Goal: Task Accomplishment & Management: Manage account settings

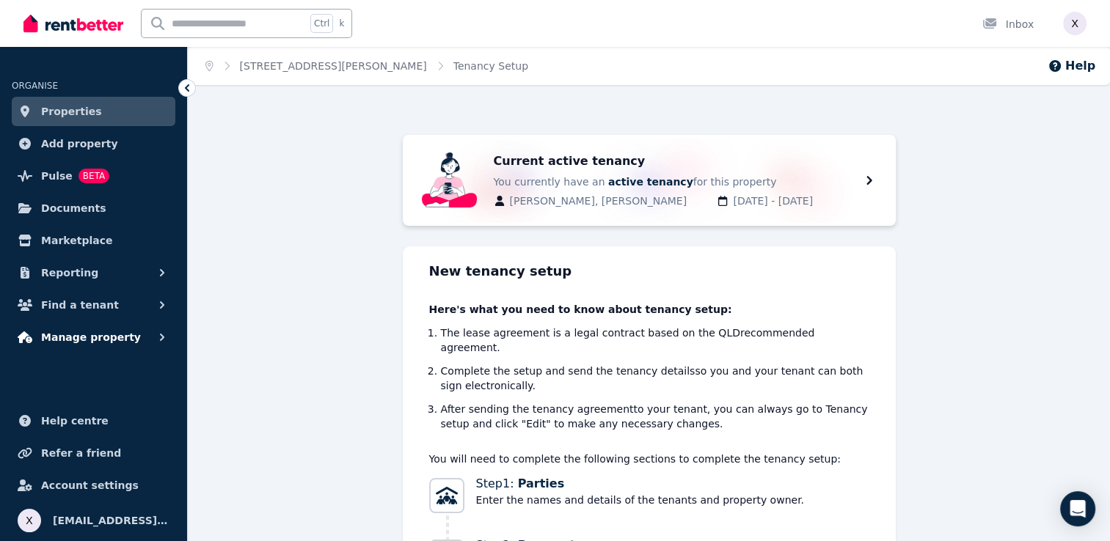
click at [108, 341] on span "Manage property" at bounding box center [91, 338] width 100 height 18
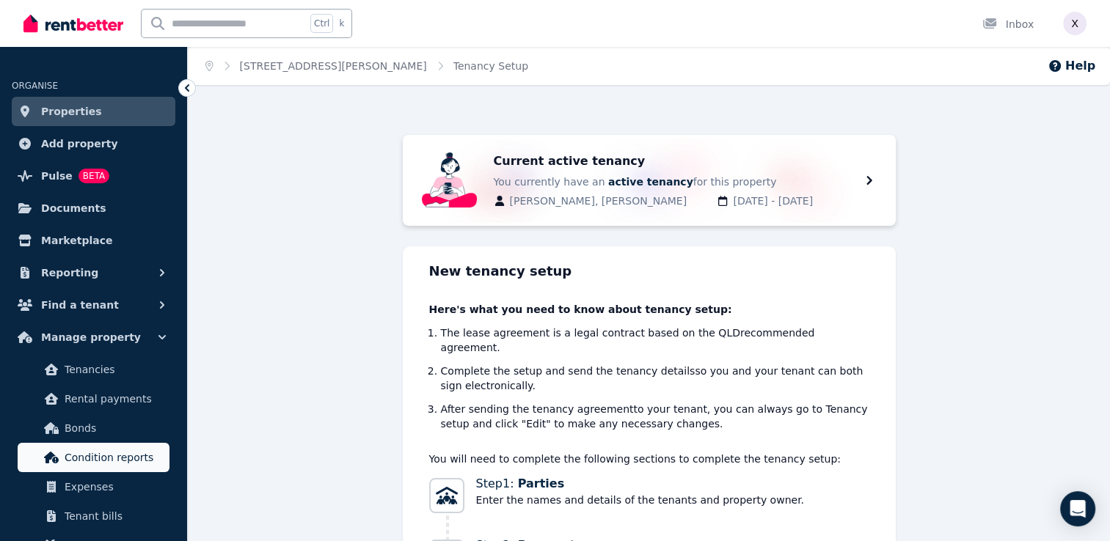
click at [103, 457] on span "Condition reports" at bounding box center [114, 458] width 99 height 18
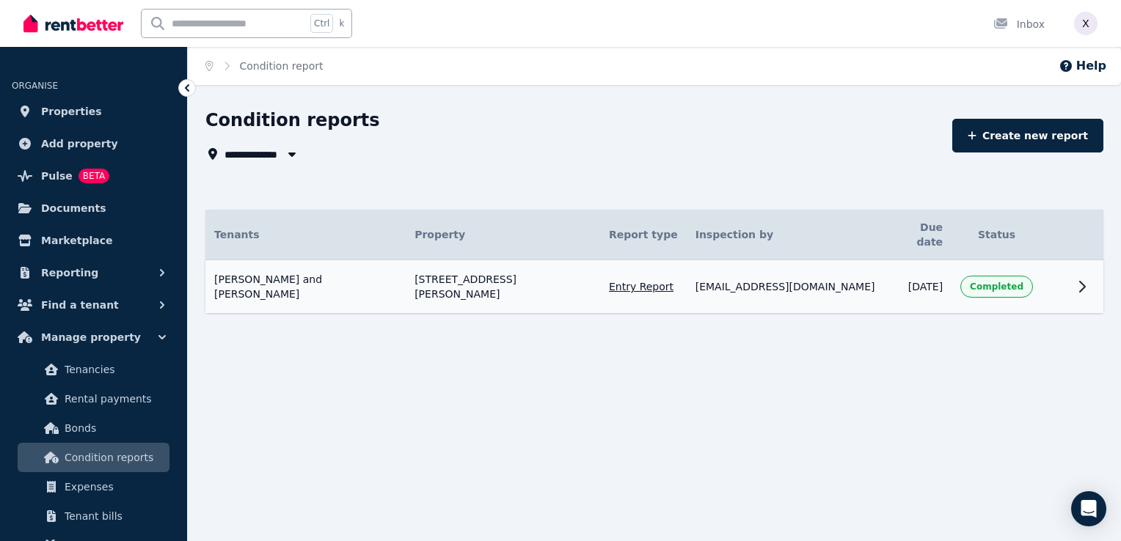
click at [1003, 281] on span "Completed" at bounding box center [997, 287] width 54 height 12
click at [1078, 278] on icon at bounding box center [1082, 287] width 18 height 18
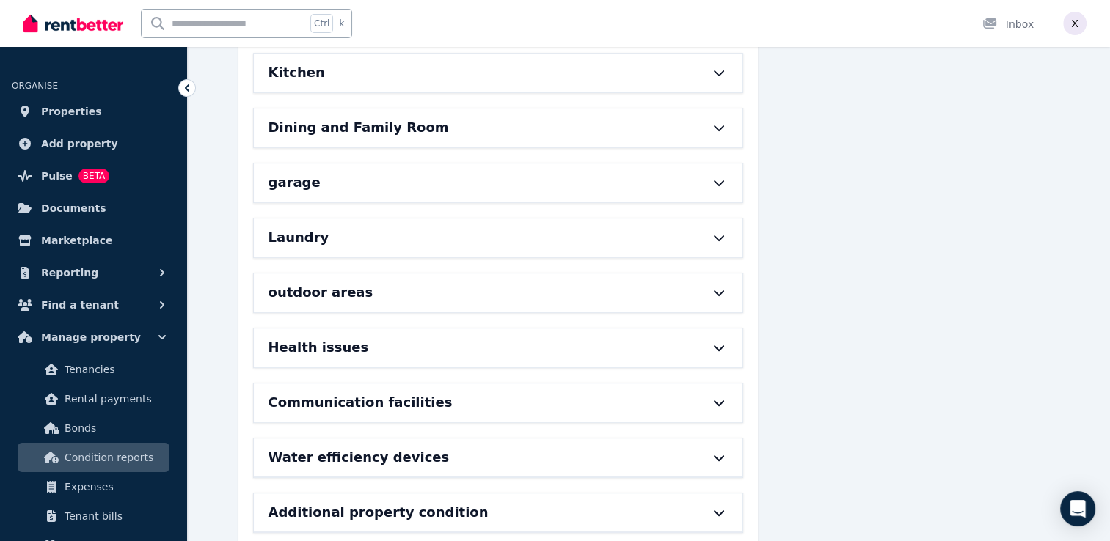
scroll to position [646, 0]
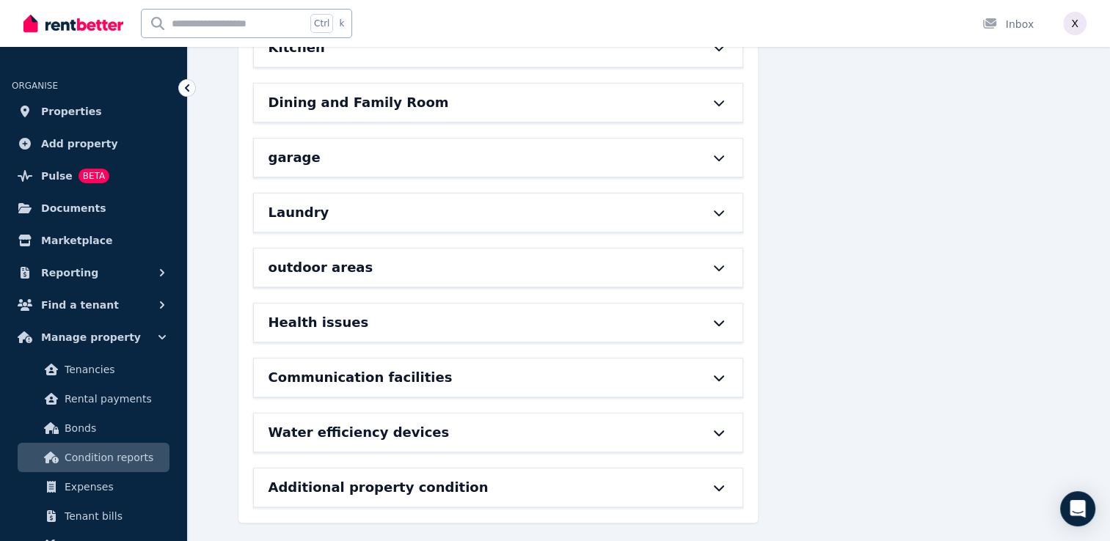
click at [575, 431] on div "Water efficiency devices" at bounding box center [478, 433] width 418 height 21
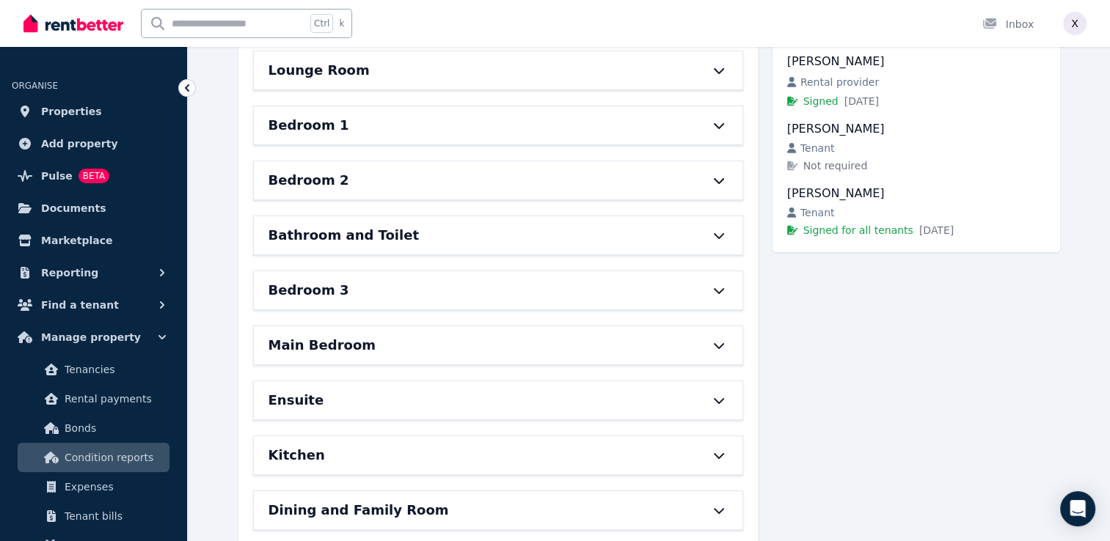
scroll to position [129, 0]
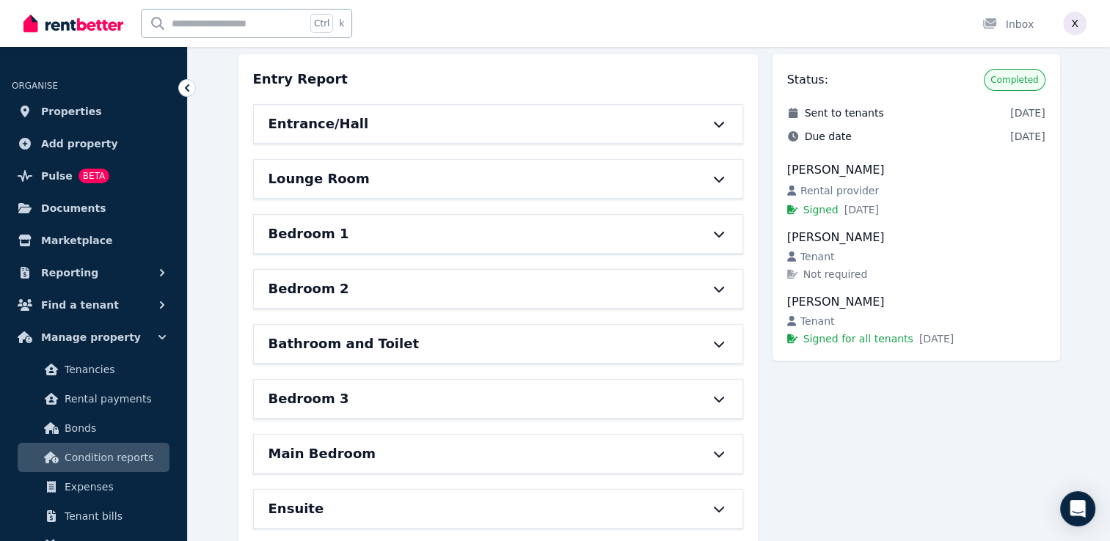
click at [572, 227] on div "Bedroom 1" at bounding box center [478, 234] width 418 height 21
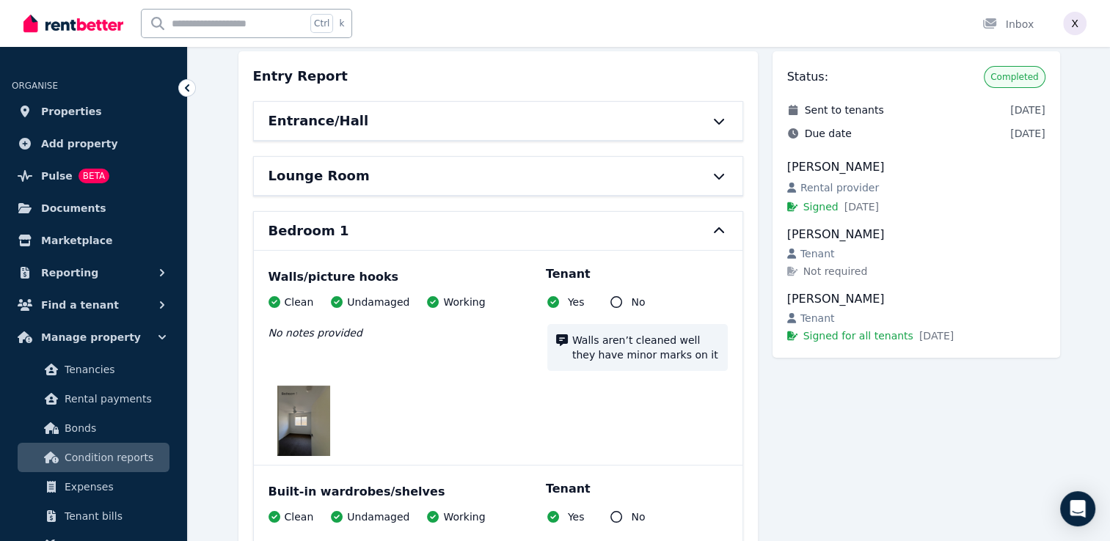
scroll to position [0, 0]
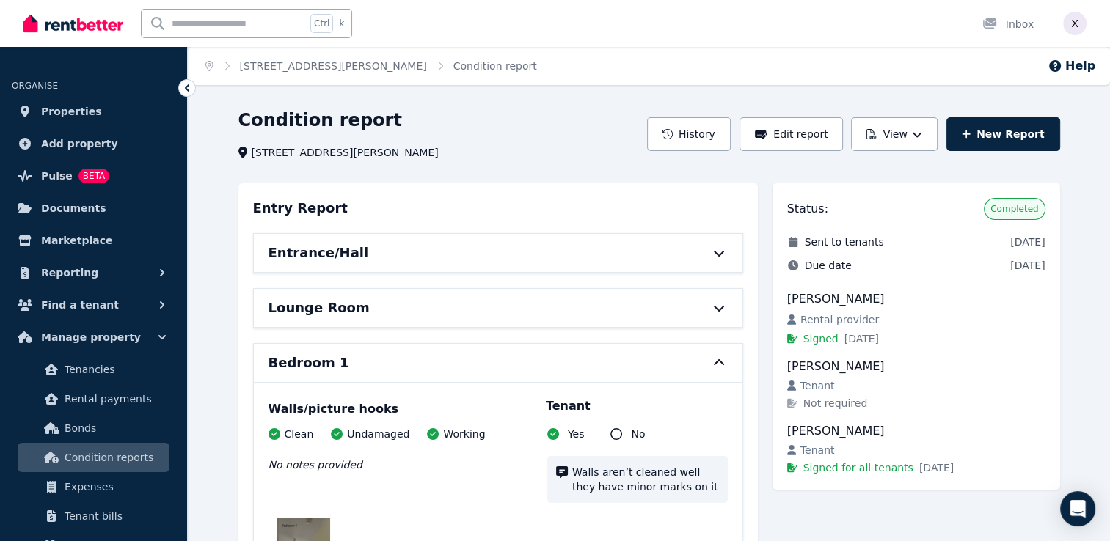
click at [729, 258] on div "Entrance/Hall" at bounding box center [498, 253] width 489 height 38
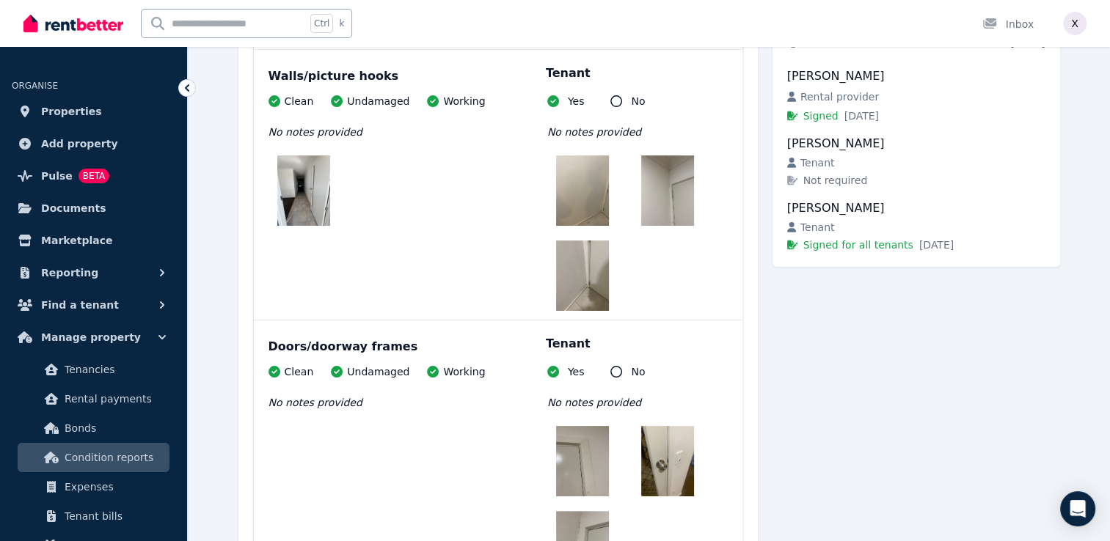
scroll to position [220, 0]
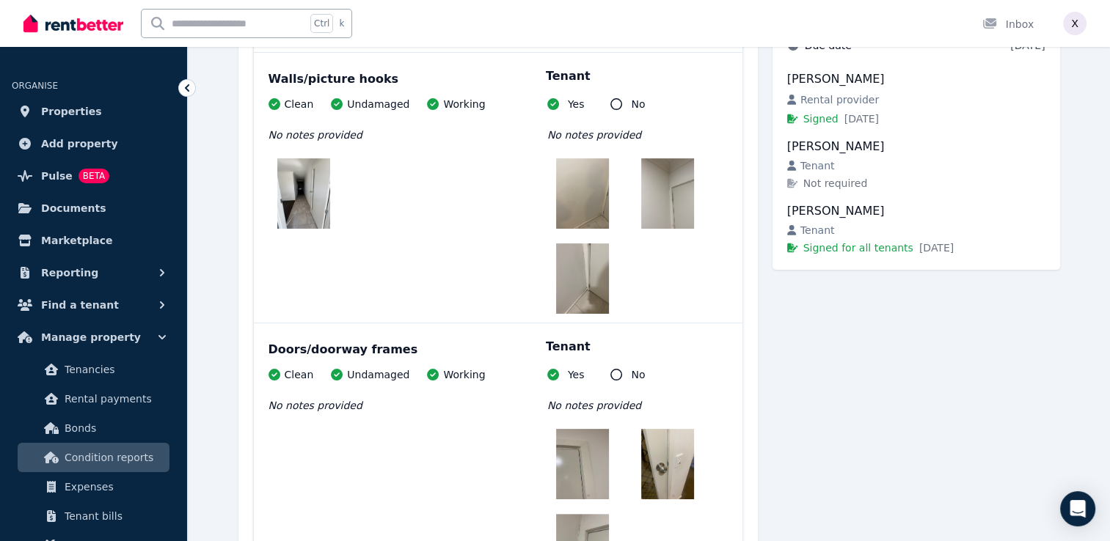
click at [577, 210] on img at bounding box center [582, 193] width 53 height 70
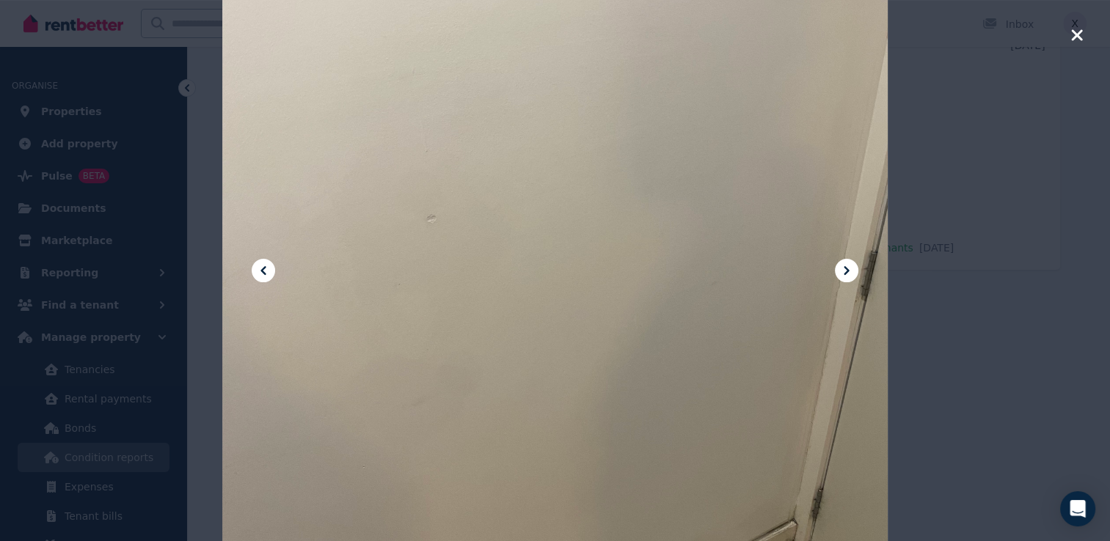
click at [852, 272] on icon at bounding box center [847, 271] width 18 height 18
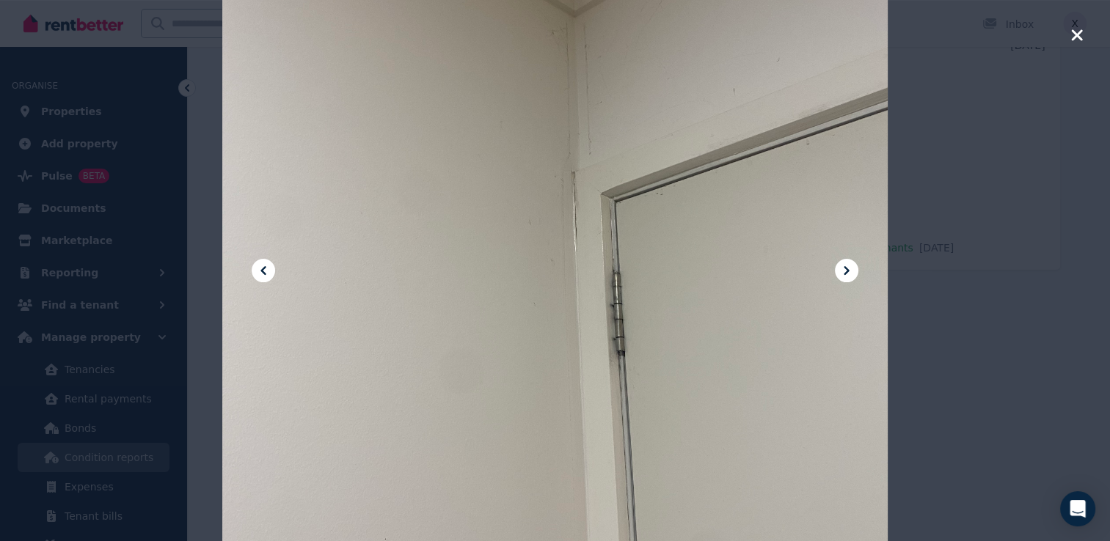
click at [852, 272] on icon at bounding box center [847, 271] width 18 height 18
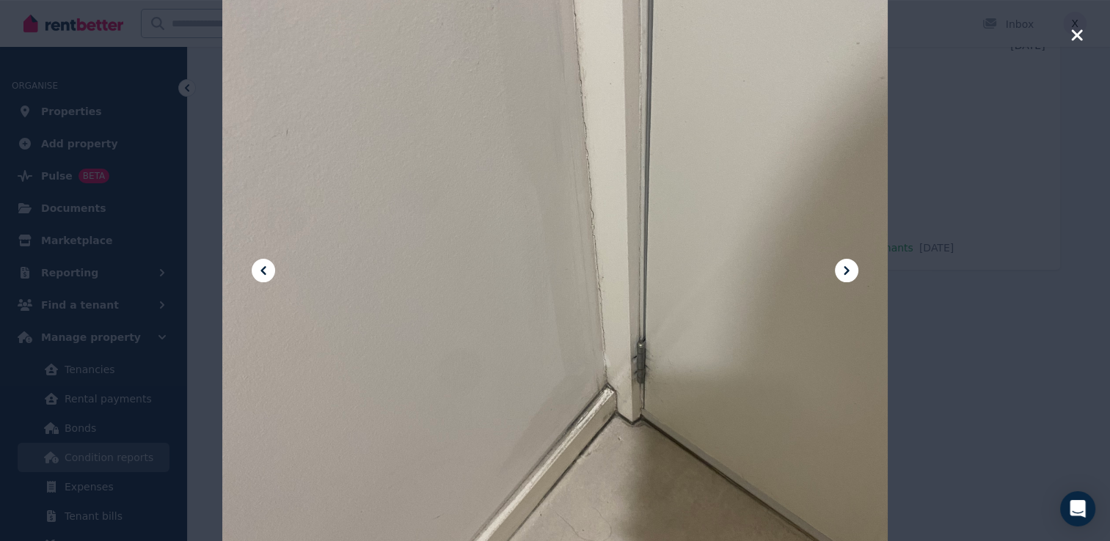
click at [852, 272] on icon at bounding box center [847, 271] width 18 height 18
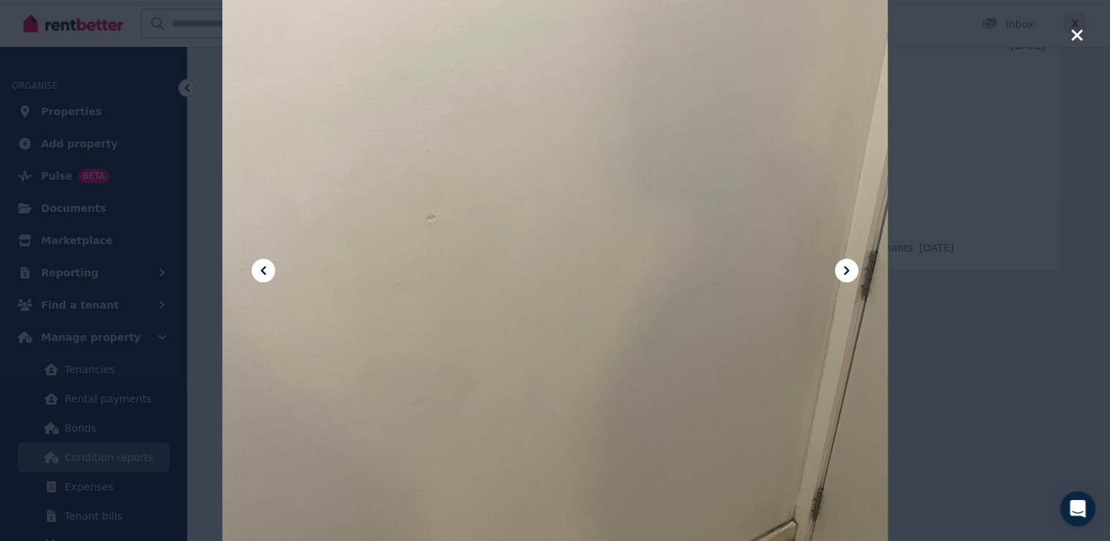
click at [852, 273] on icon at bounding box center [847, 271] width 18 height 18
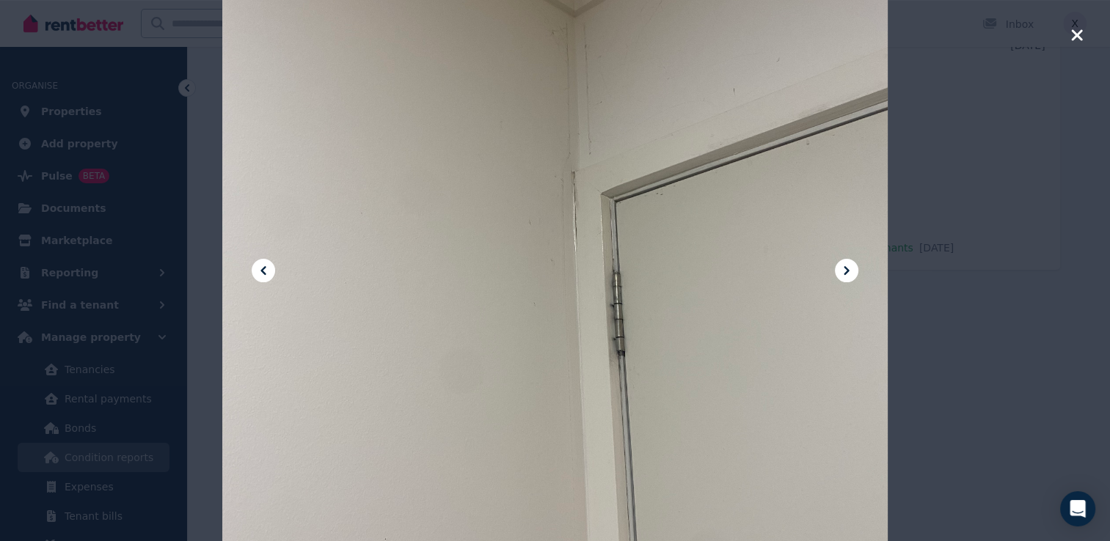
click at [852, 273] on icon at bounding box center [847, 271] width 18 height 18
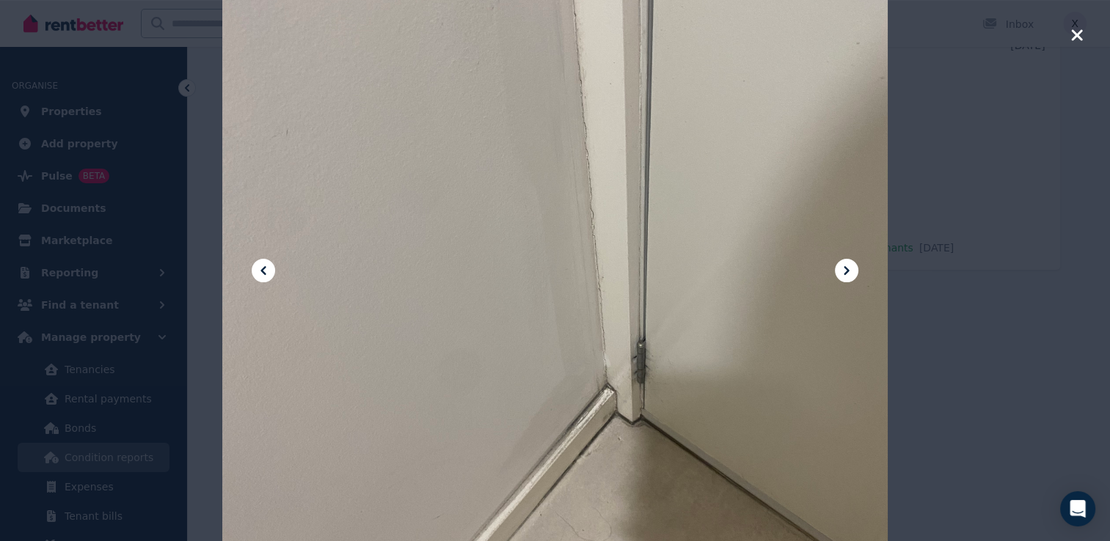
click at [1072, 36] on icon "button" at bounding box center [1076, 35] width 13 height 18
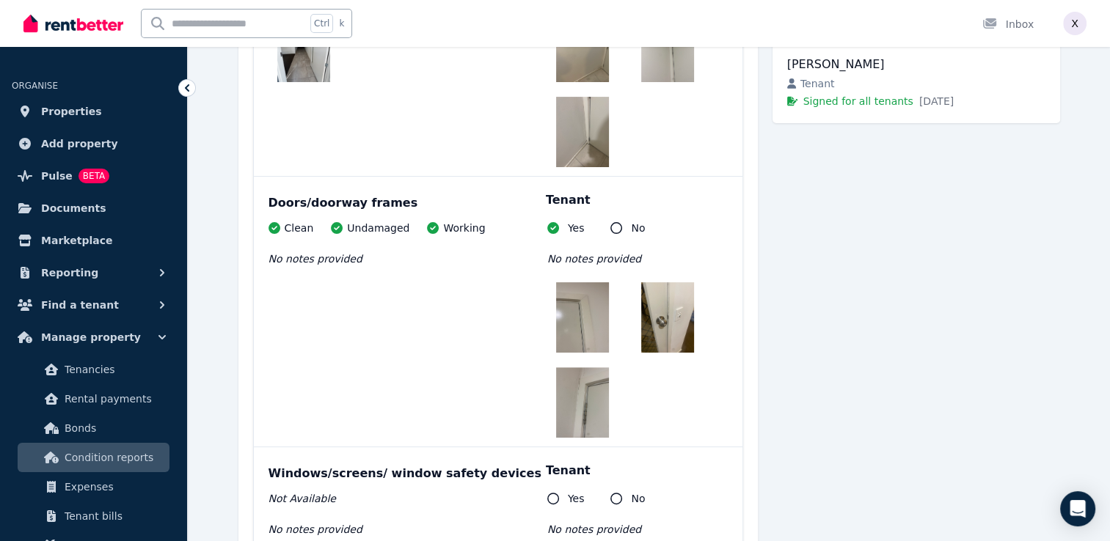
scroll to position [440, 0]
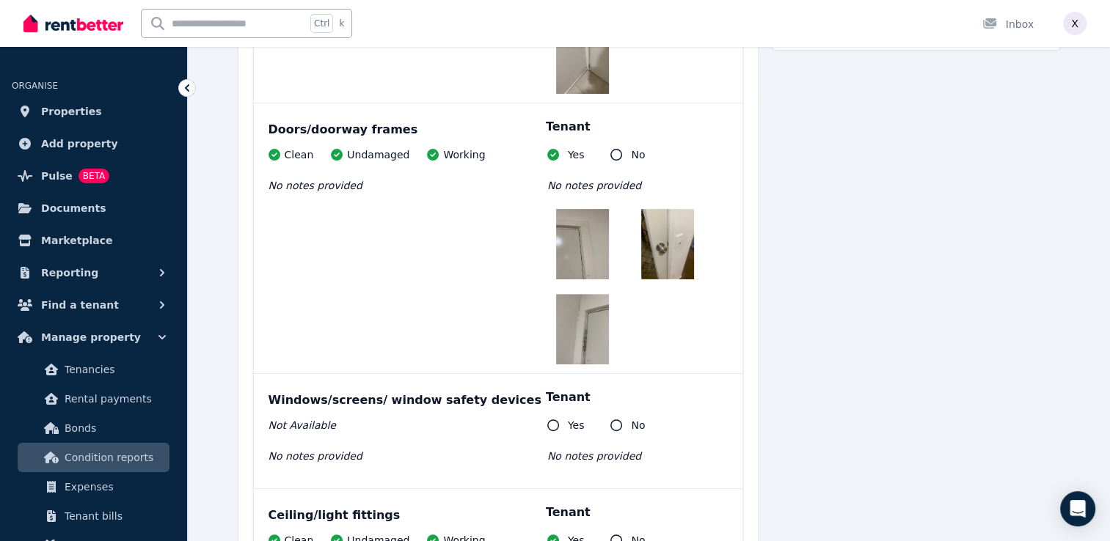
click at [586, 266] on img at bounding box center [582, 244] width 53 height 70
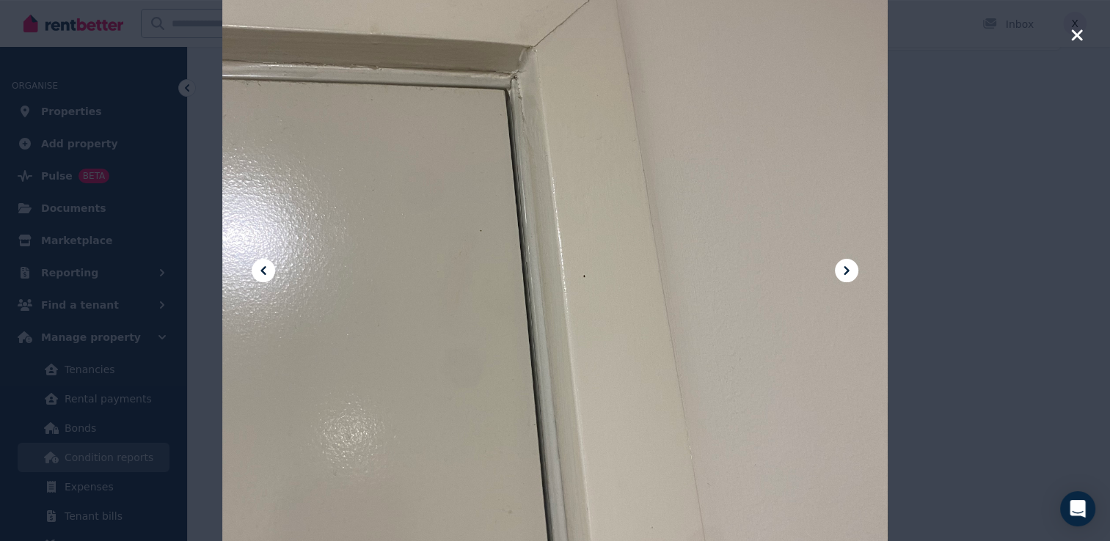
click at [854, 264] on icon at bounding box center [847, 271] width 18 height 18
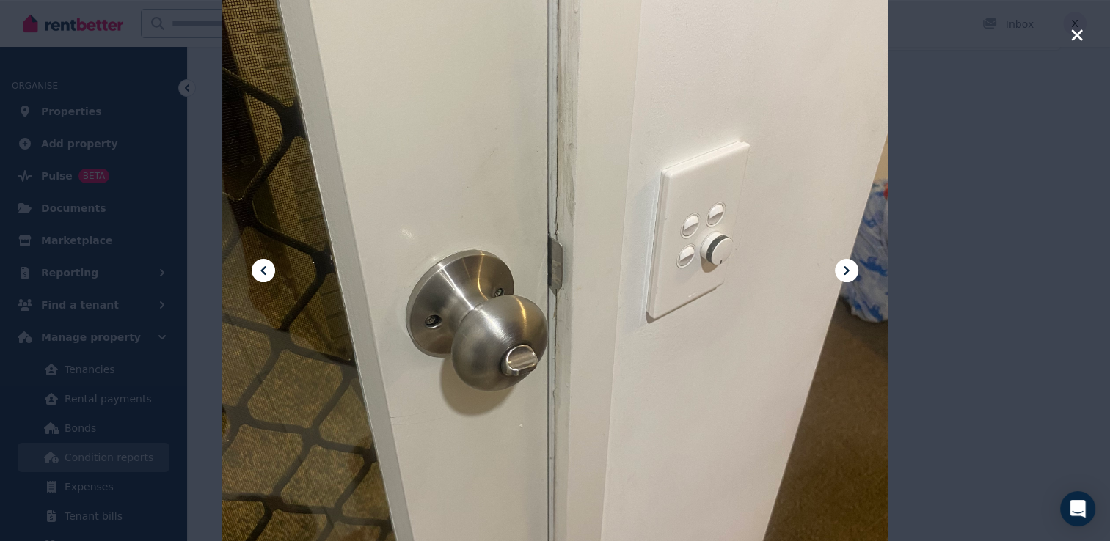
click at [852, 269] on icon at bounding box center [847, 271] width 18 height 18
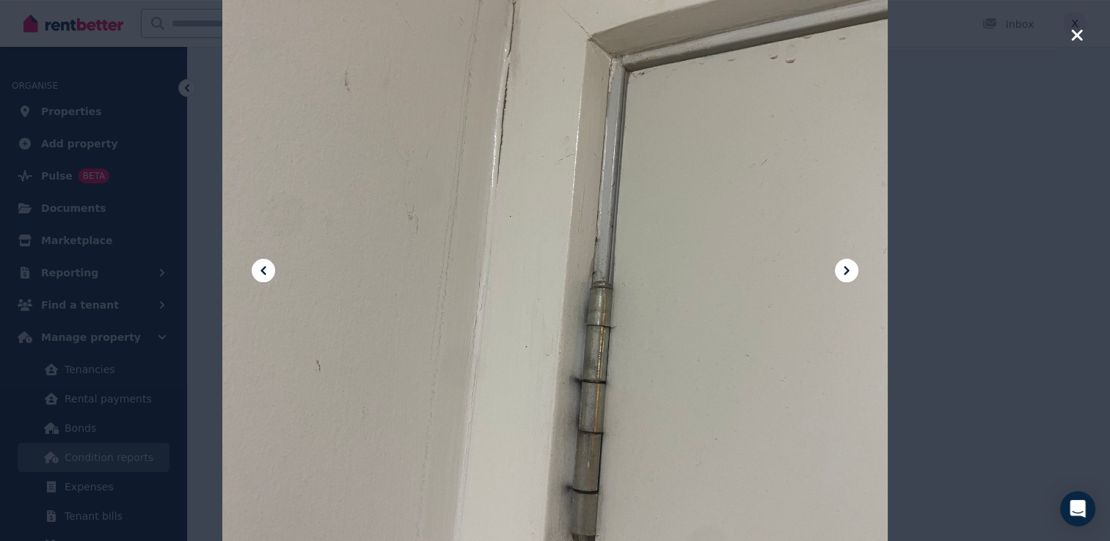
click at [852, 269] on icon at bounding box center [847, 271] width 18 height 18
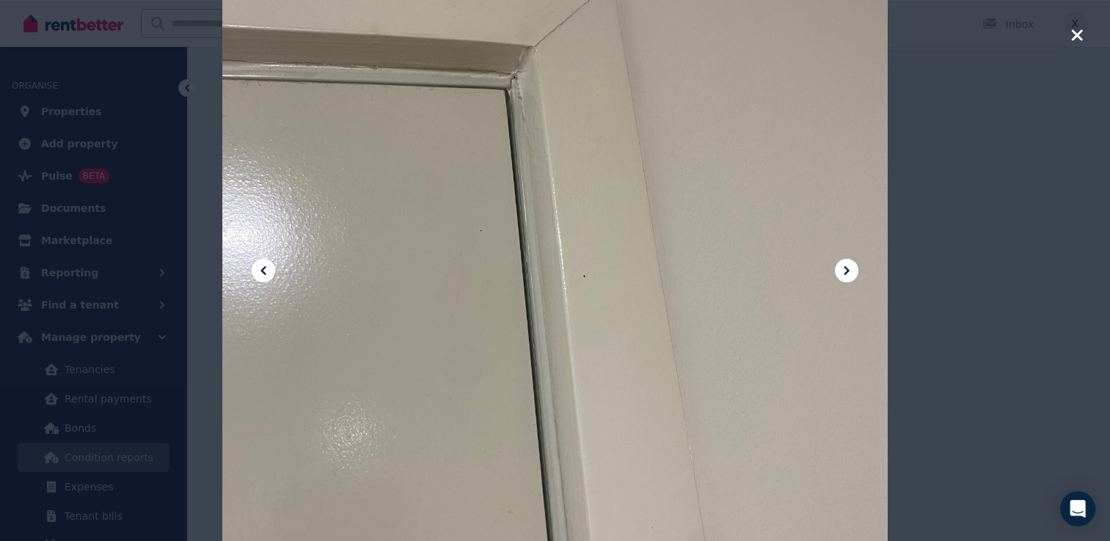
click at [1080, 34] on icon "button" at bounding box center [1076, 35] width 13 height 18
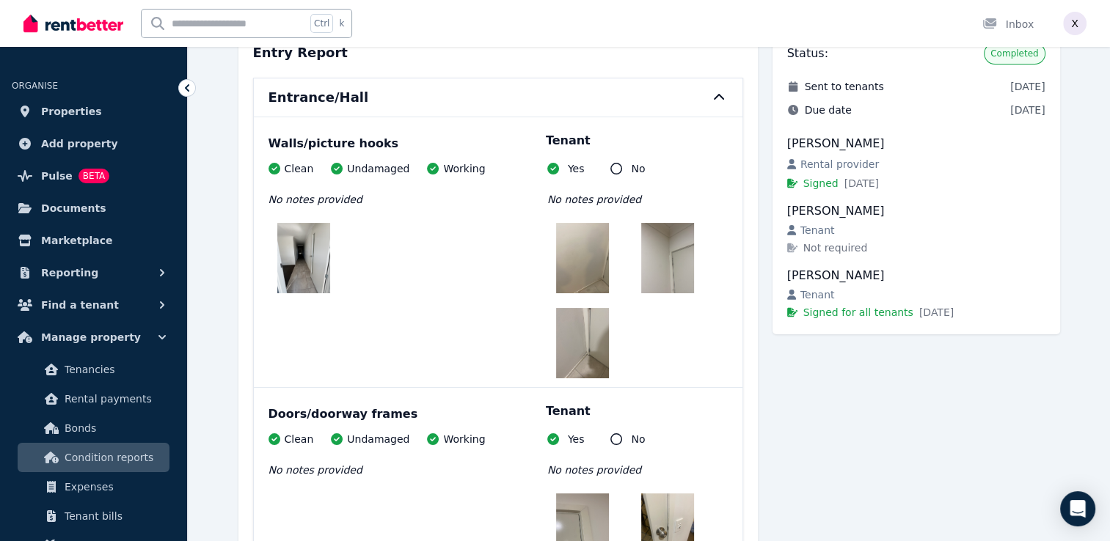
scroll to position [147, 0]
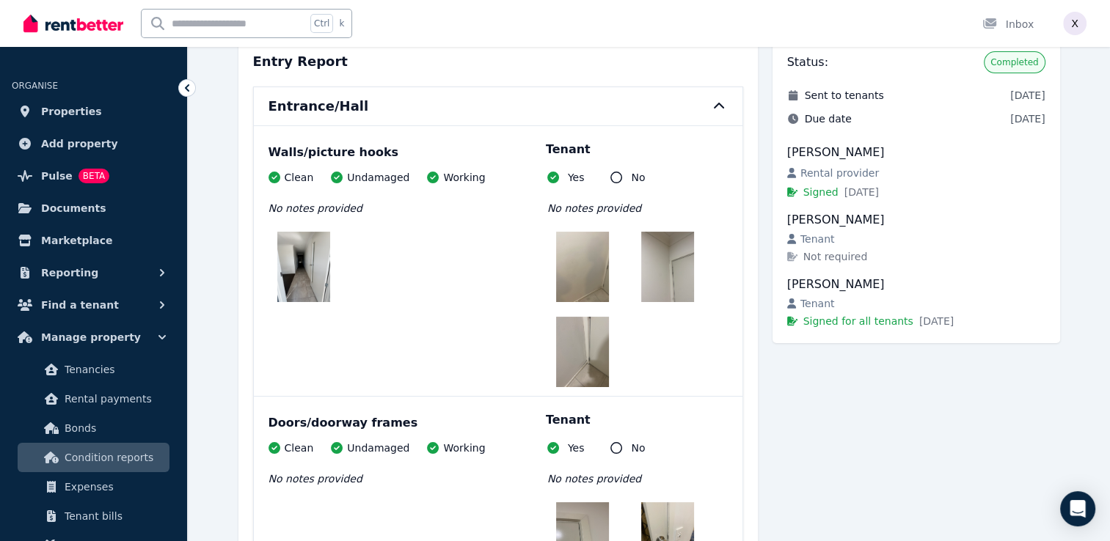
click at [714, 106] on icon at bounding box center [719, 107] width 18 height 12
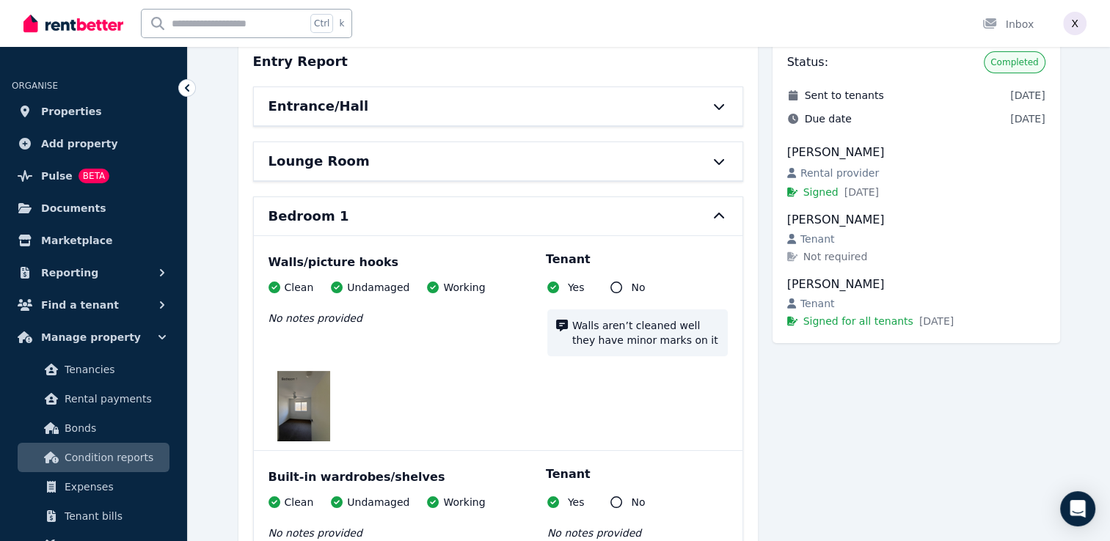
click at [684, 160] on div "Lounge Room" at bounding box center [478, 161] width 418 height 21
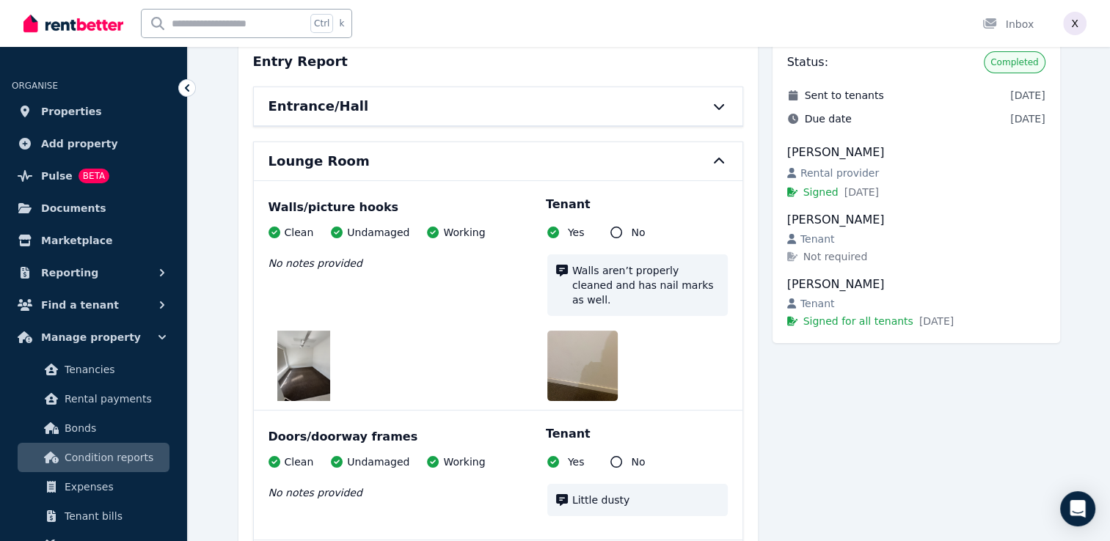
click at [584, 361] on img at bounding box center [594, 366] width 94 height 70
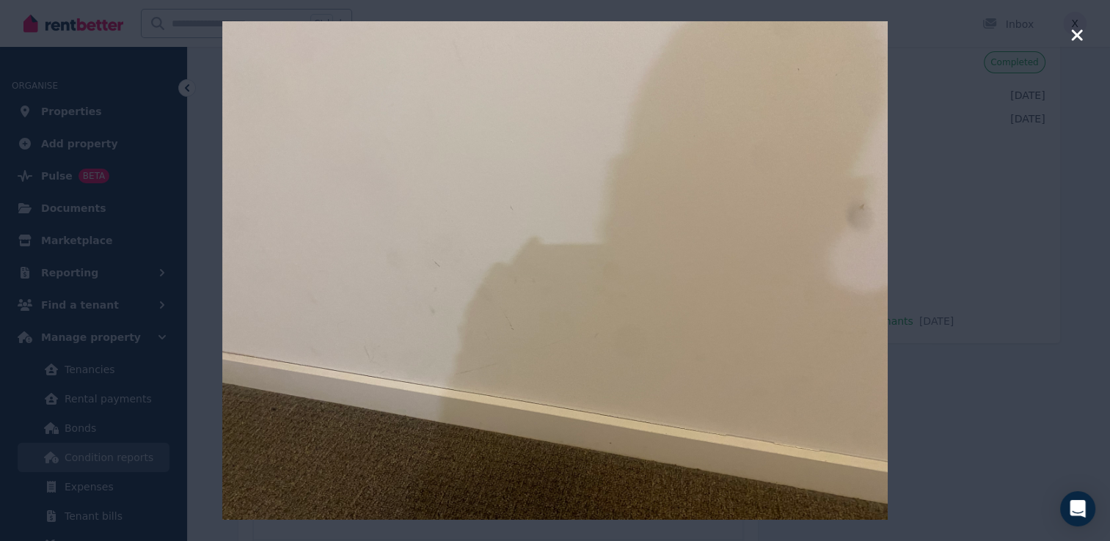
click at [1076, 33] on icon "button" at bounding box center [1076, 34] width 11 height 11
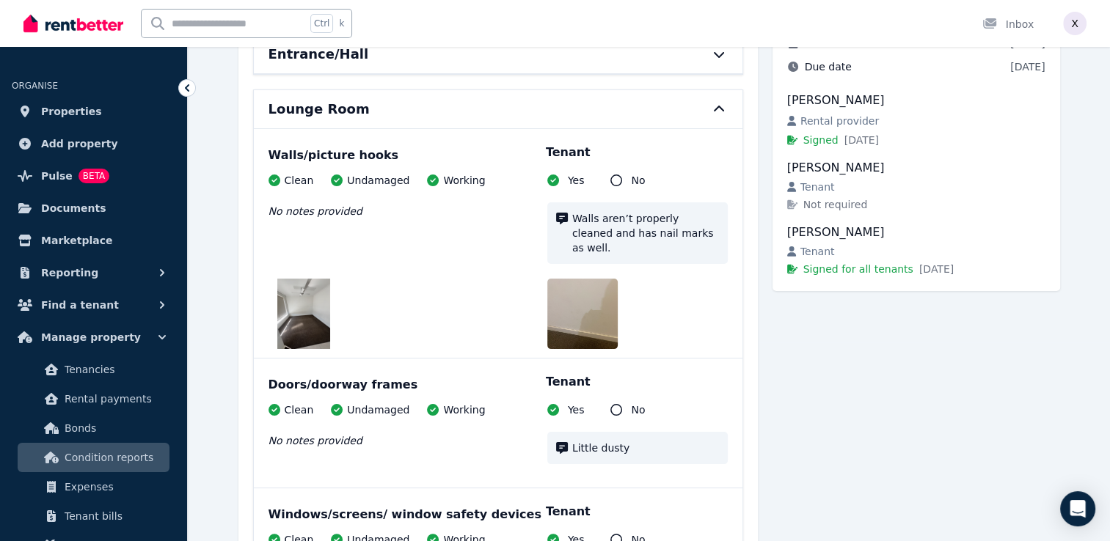
scroll to position [220, 0]
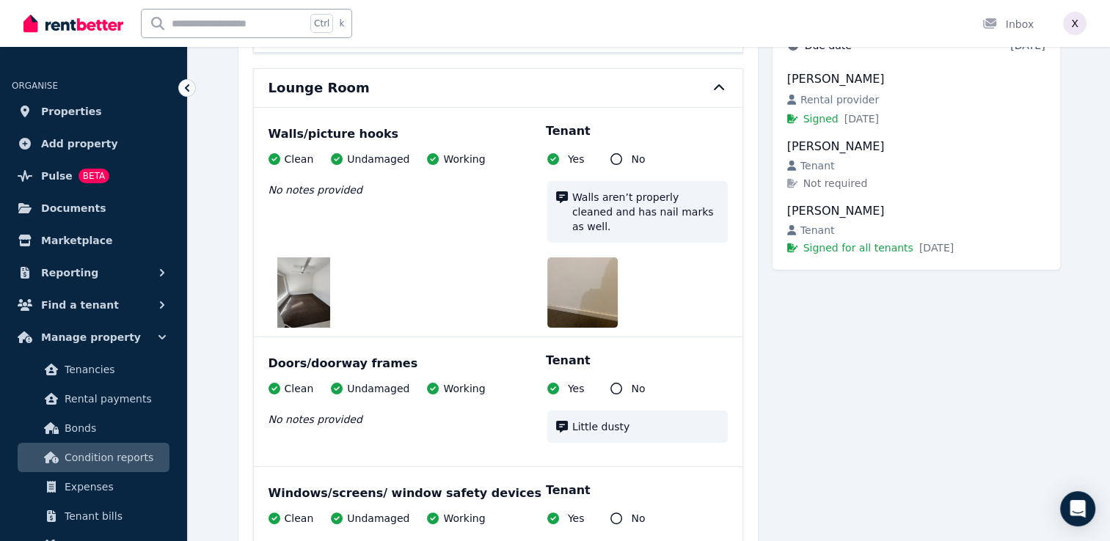
click at [603, 271] on img at bounding box center [594, 293] width 94 height 70
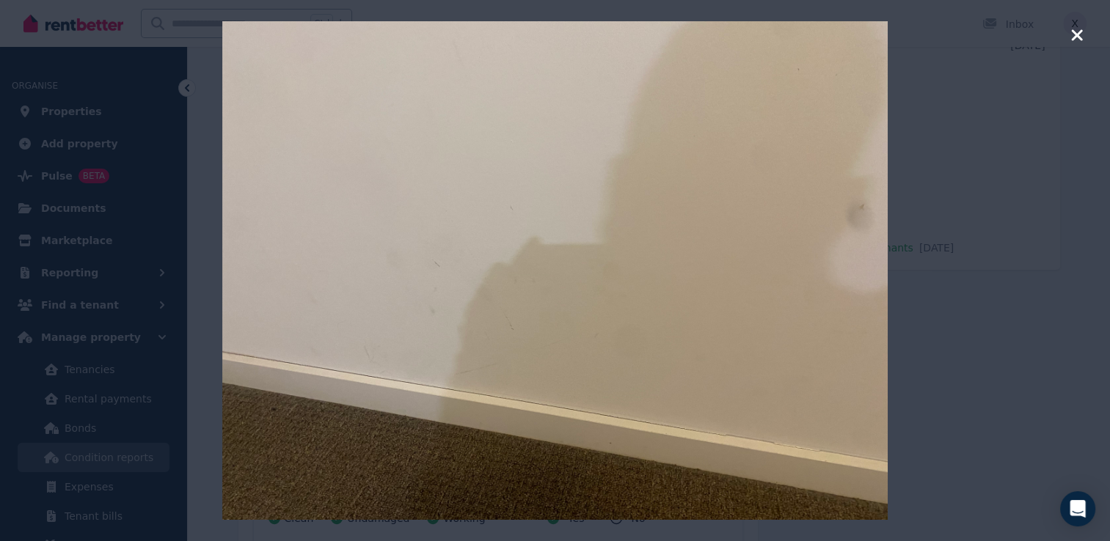
click at [1078, 41] on icon "button" at bounding box center [1076, 35] width 13 height 18
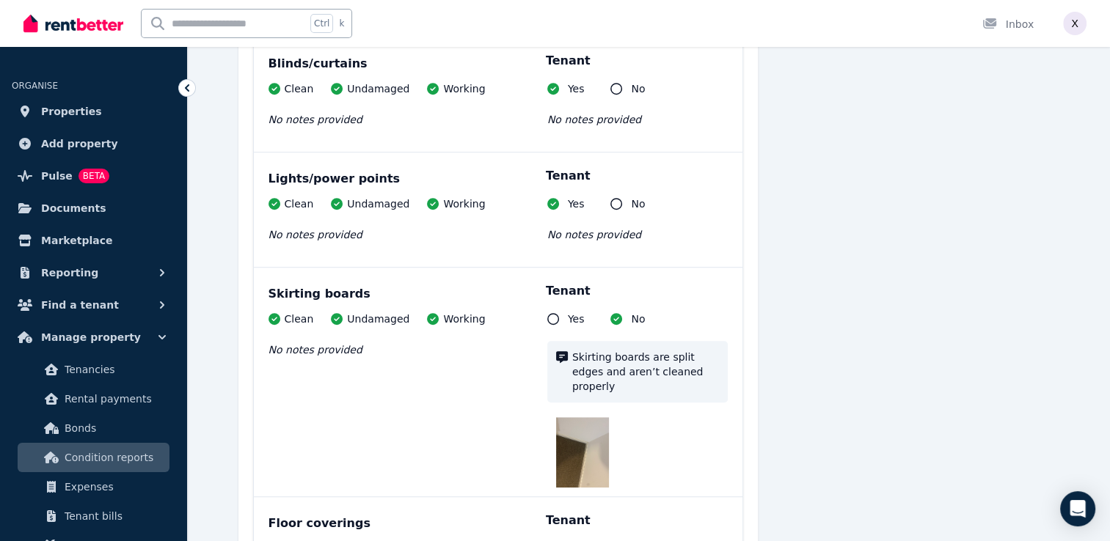
scroll to position [954, 0]
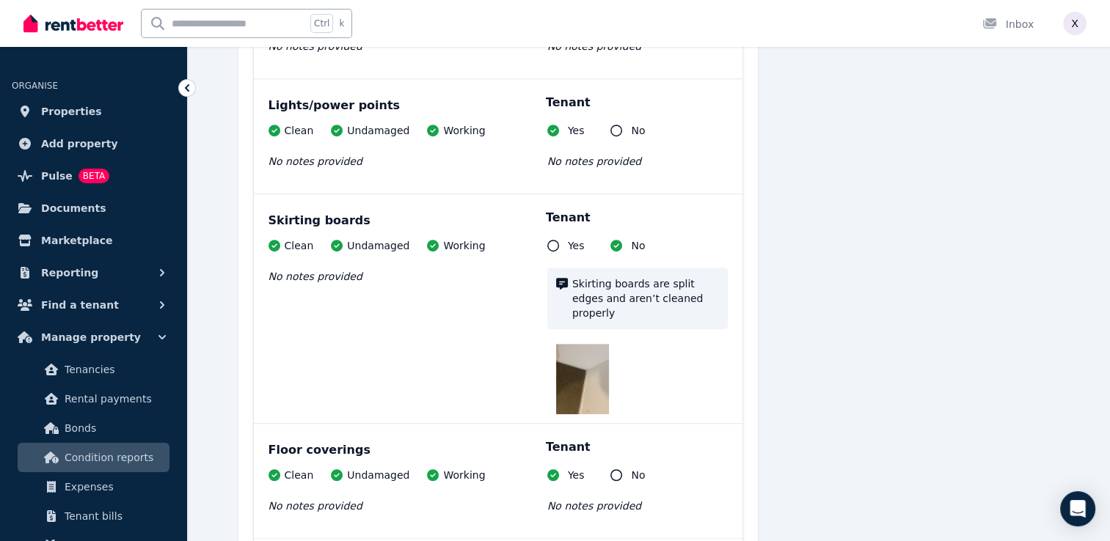
click at [584, 351] on img at bounding box center [582, 379] width 53 height 70
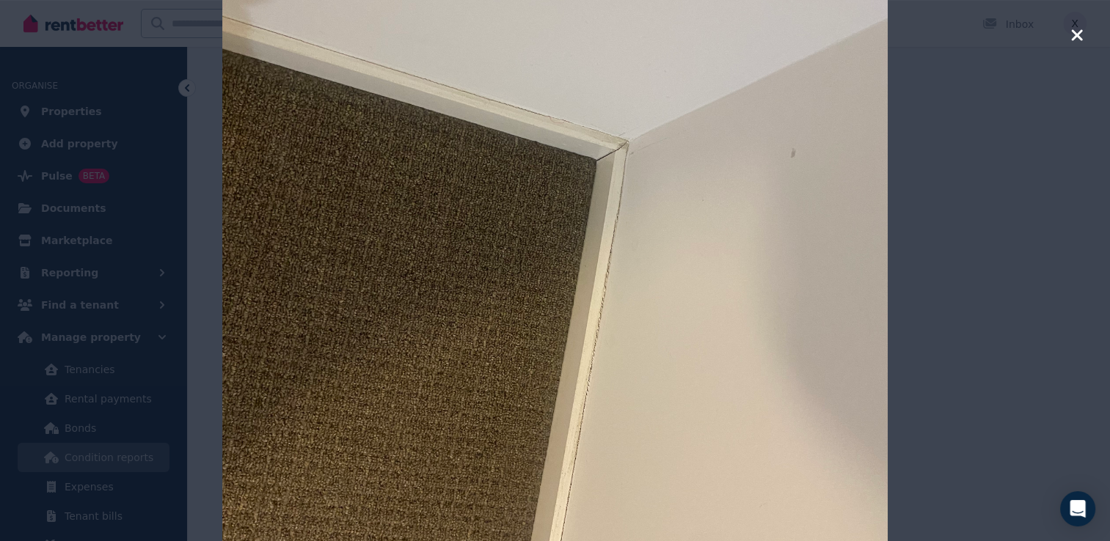
click at [1071, 37] on icon "button" at bounding box center [1076, 35] width 13 height 18
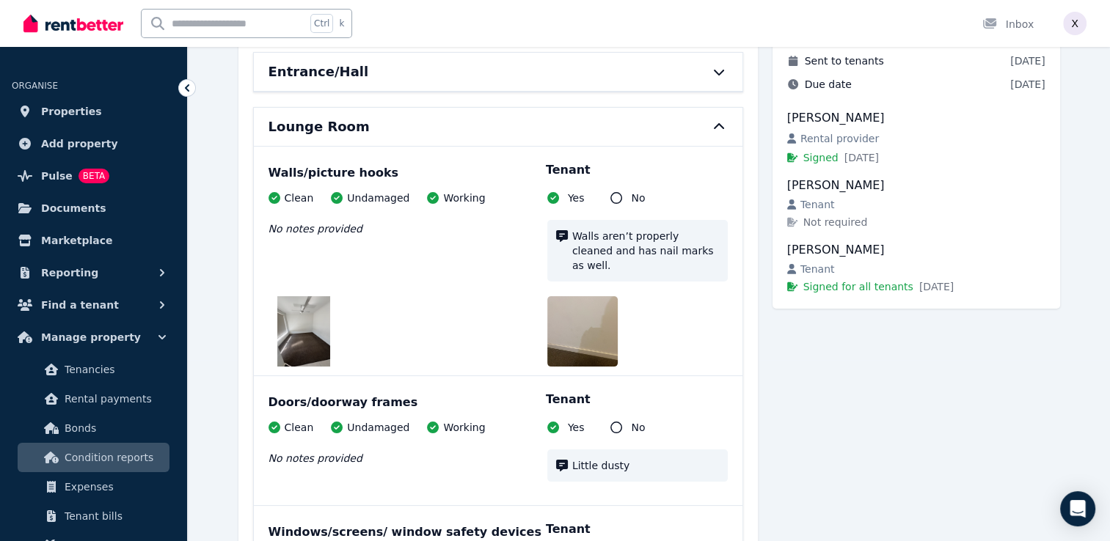
scroll to position [147, 0]
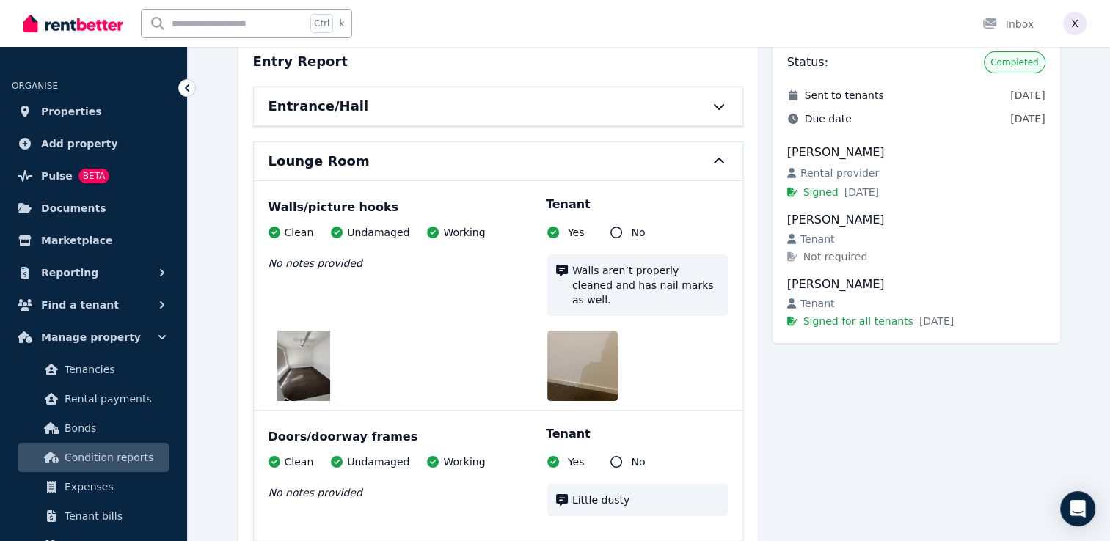
click at [718, 164] on icon at bounding box center [719, 162] width 18 height 12
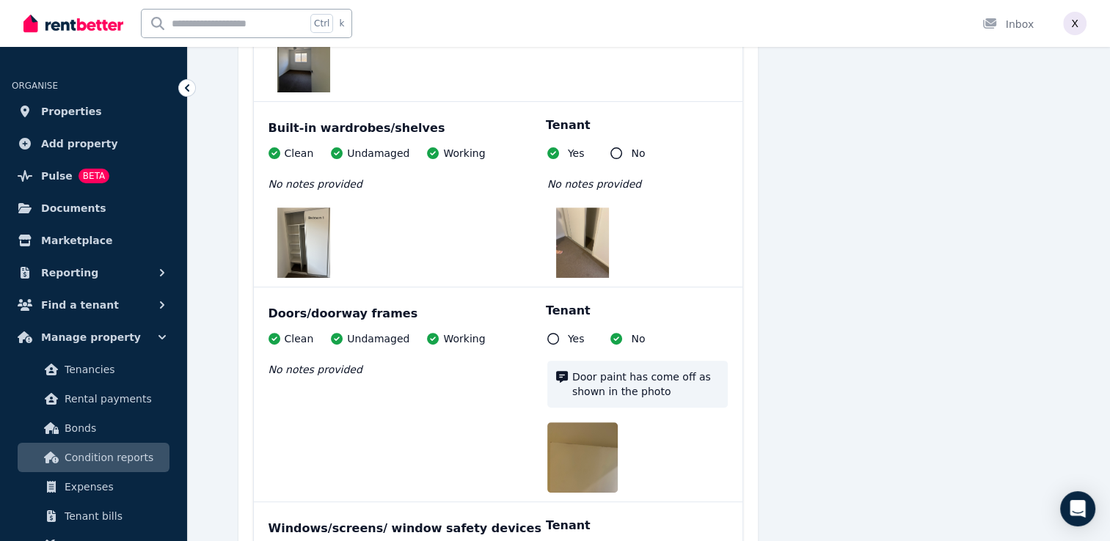
scroll to position [514, 0]
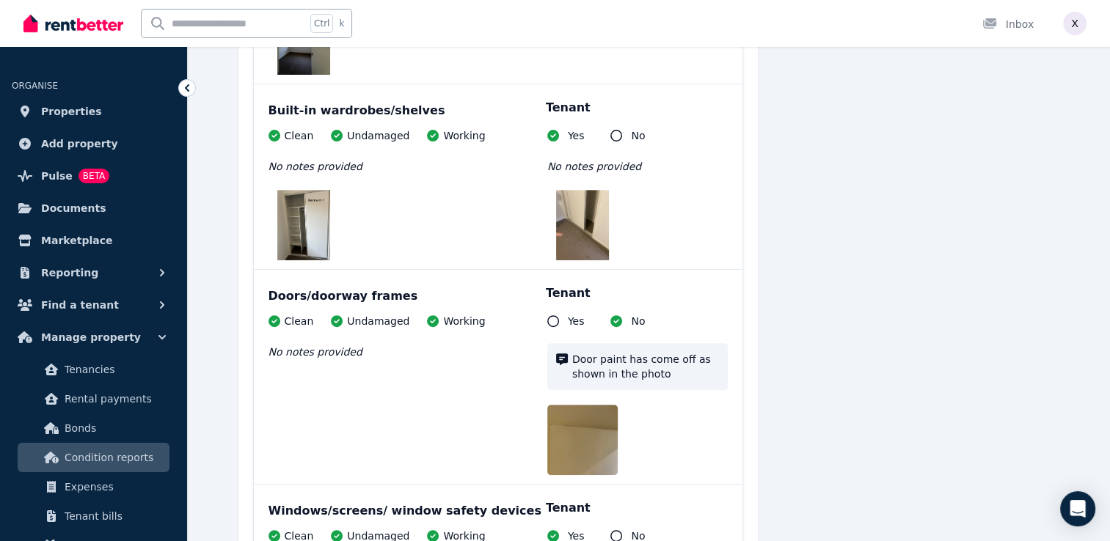
click at [593, 240] on img at bounding box center [582, 225] width 53 height 70
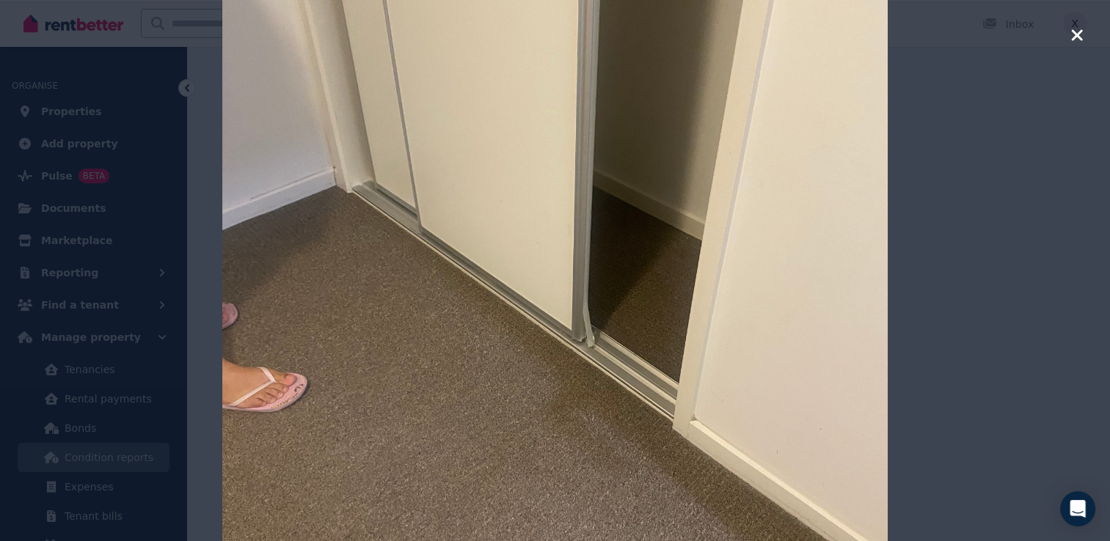
click at [1076, 36] on icon "button" at bounding box center [1076, 34] width 11 height 11
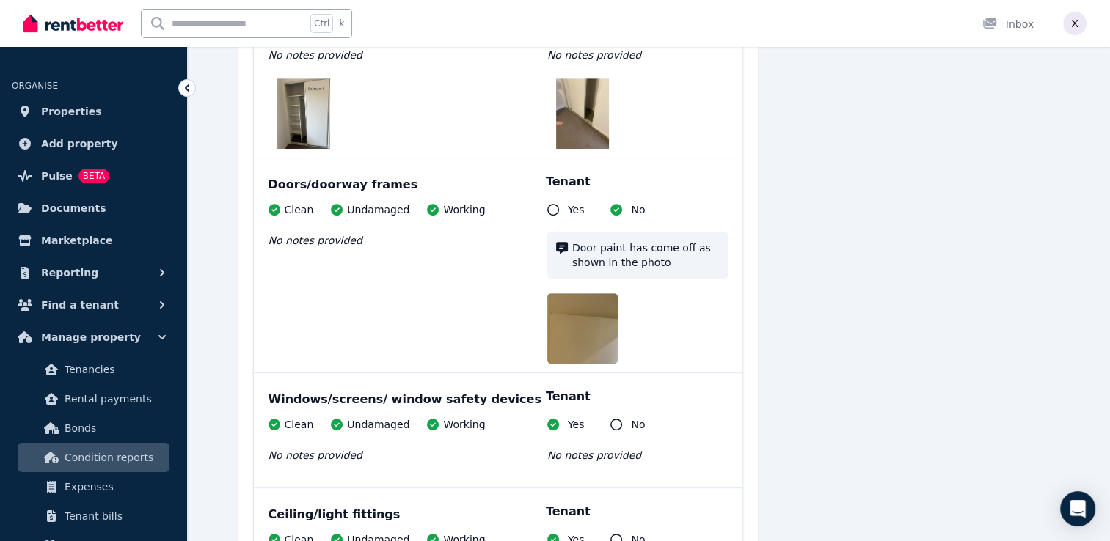
scroll to position [660, 0]
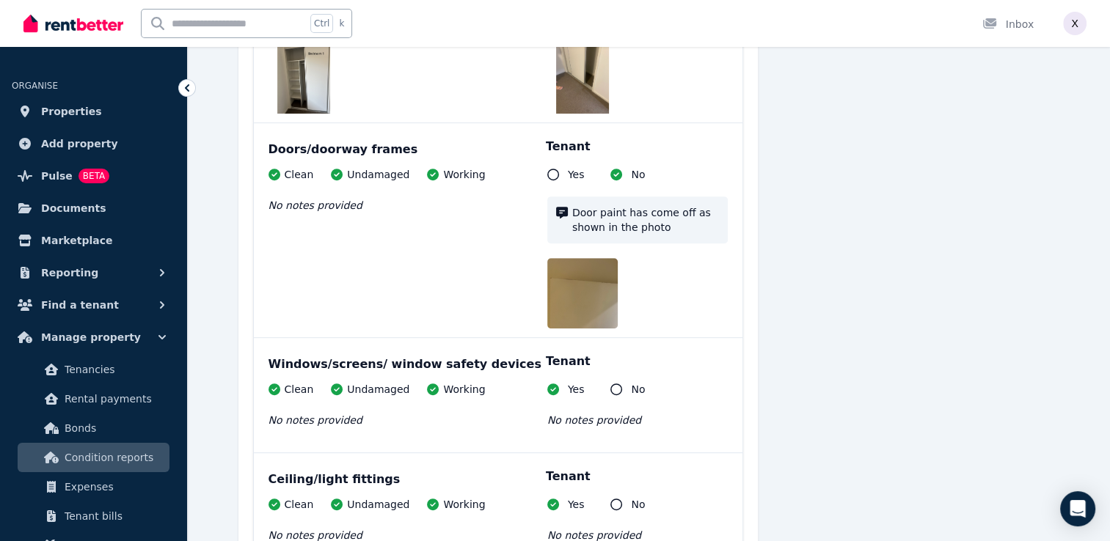
click at [588, 308] on img at bounding box center [594, 293] width 94 height 70
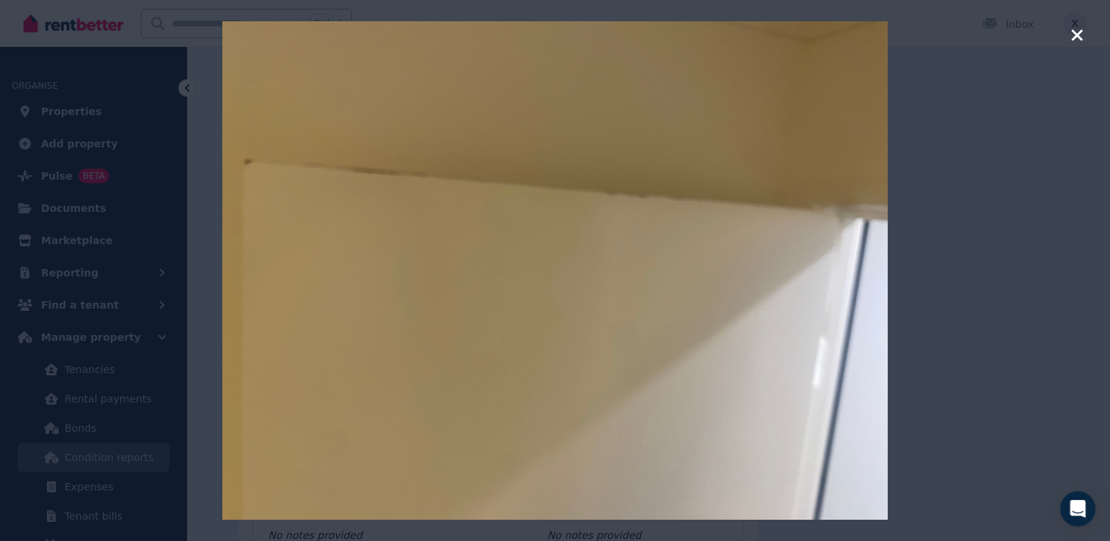
click at [1076, 31] on icon "button" at bounding box center [1076, 35] width 13 height 18
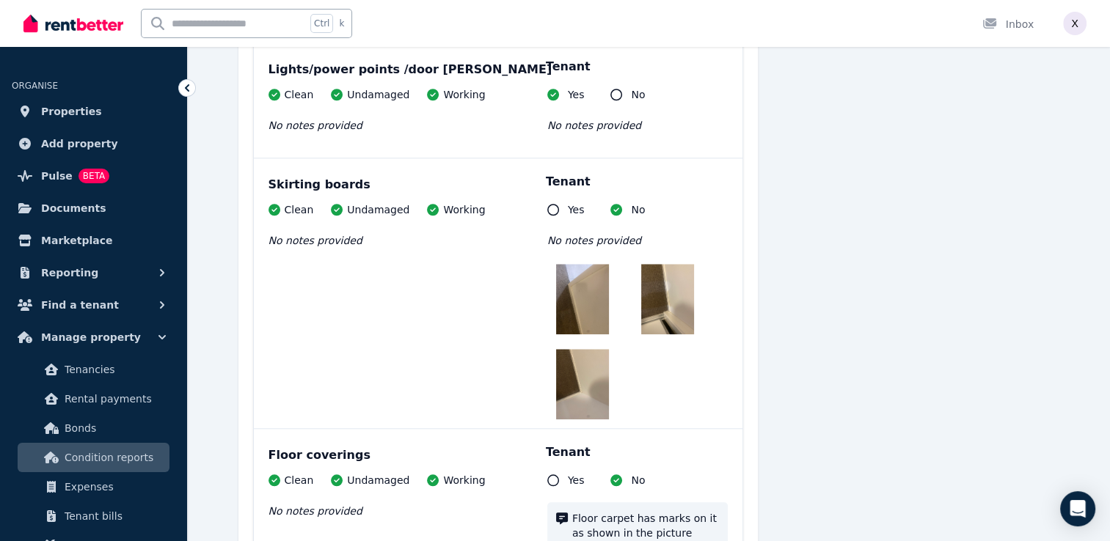
scroll to position [1394, 0]
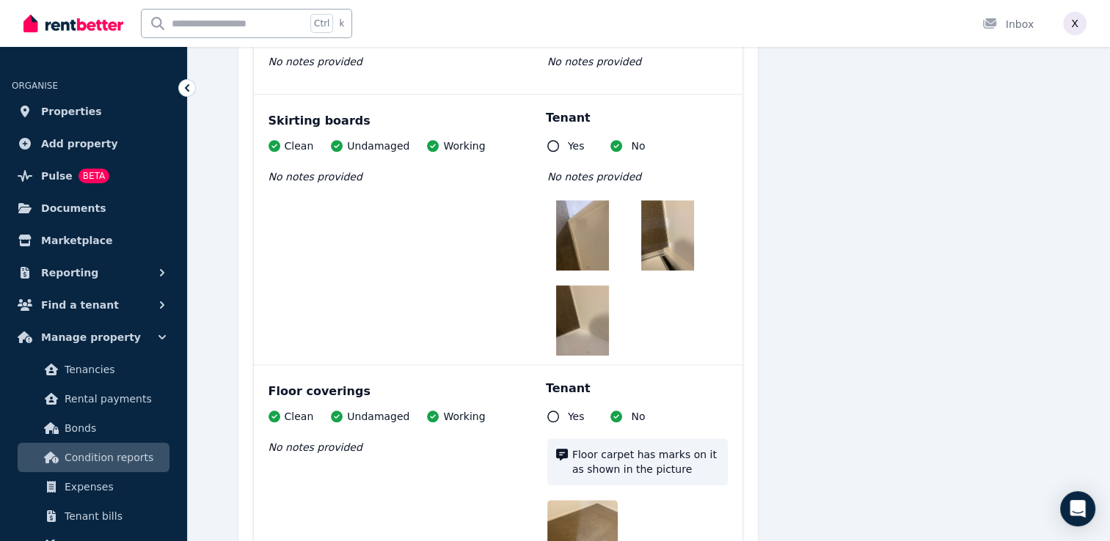
click at [584, 251] on img at bounding box center [582, 235] width 53 height 70
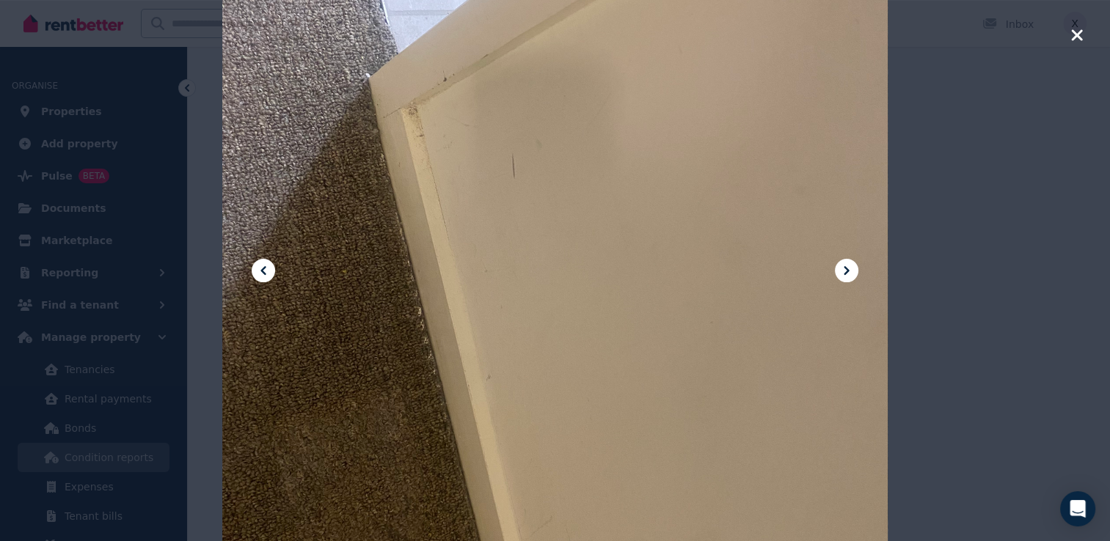
click at [845, 274] on icon at bounding box center [846, 270] width 5 height 9
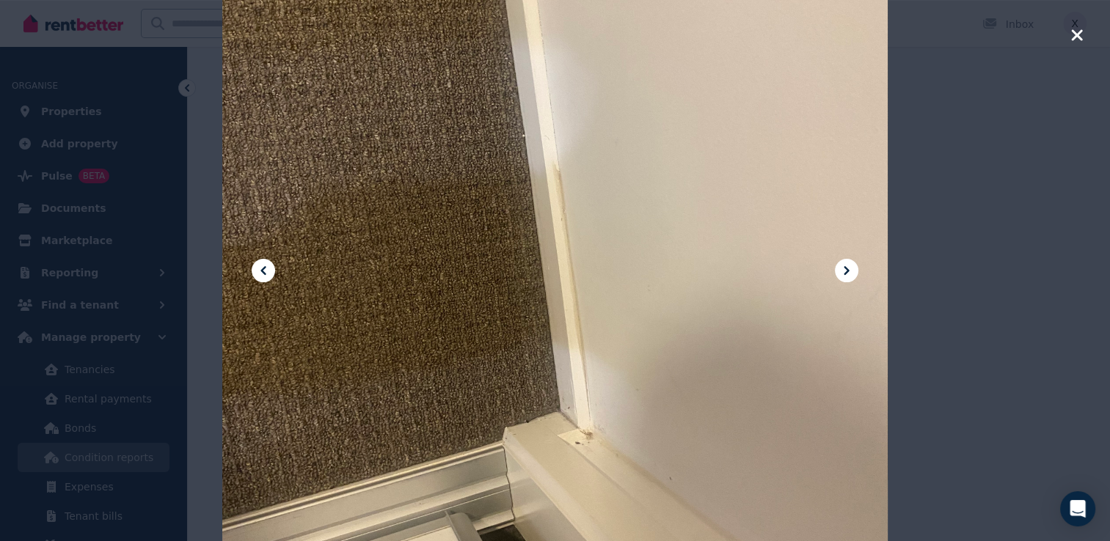
click at [845, 274] on icon at bounding box center [846, 270] width 5 height 9
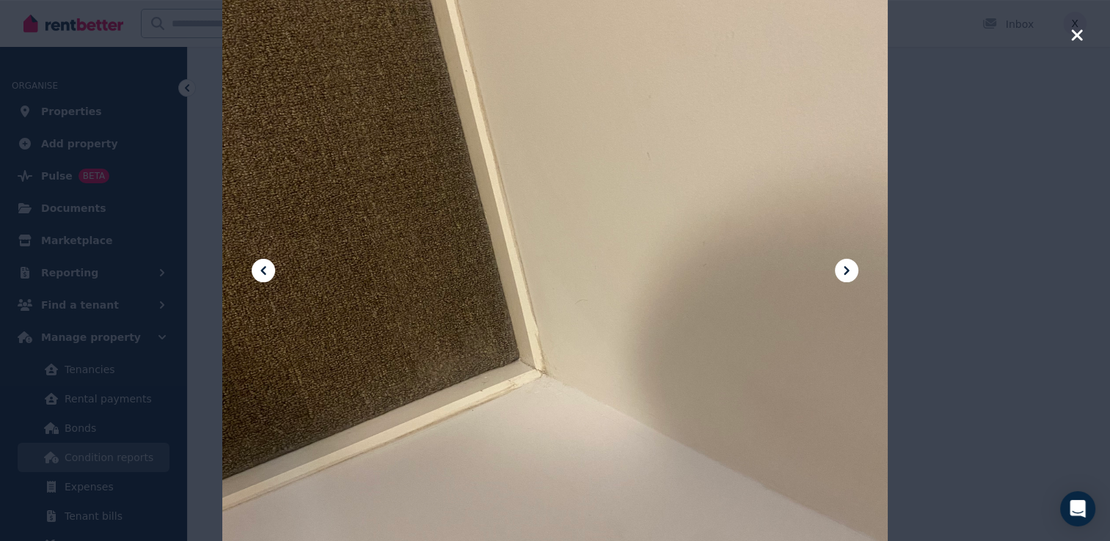
click at [845, 274] on icon at bounding box center [846, 270] width 5 height 9
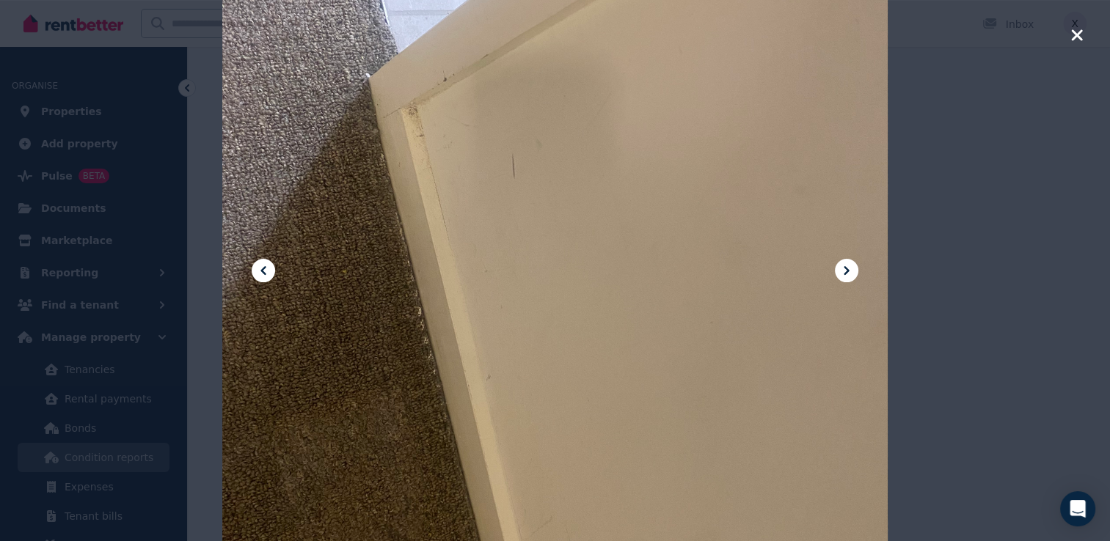
click at [1078, 34] on icon "button" at bounding box center [1076, 34] width 11 height 11
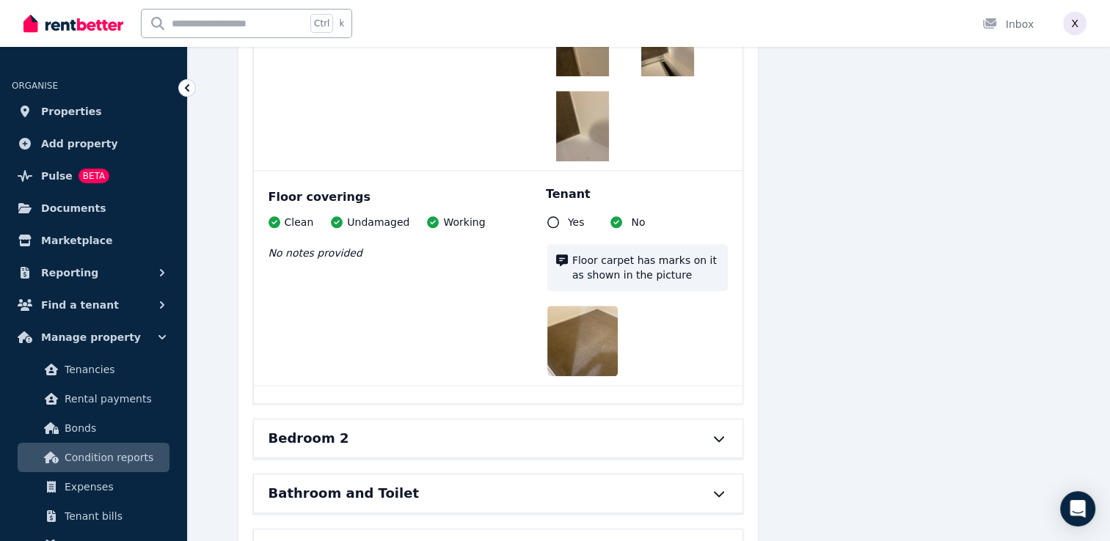
scroll to position [1614, 0]
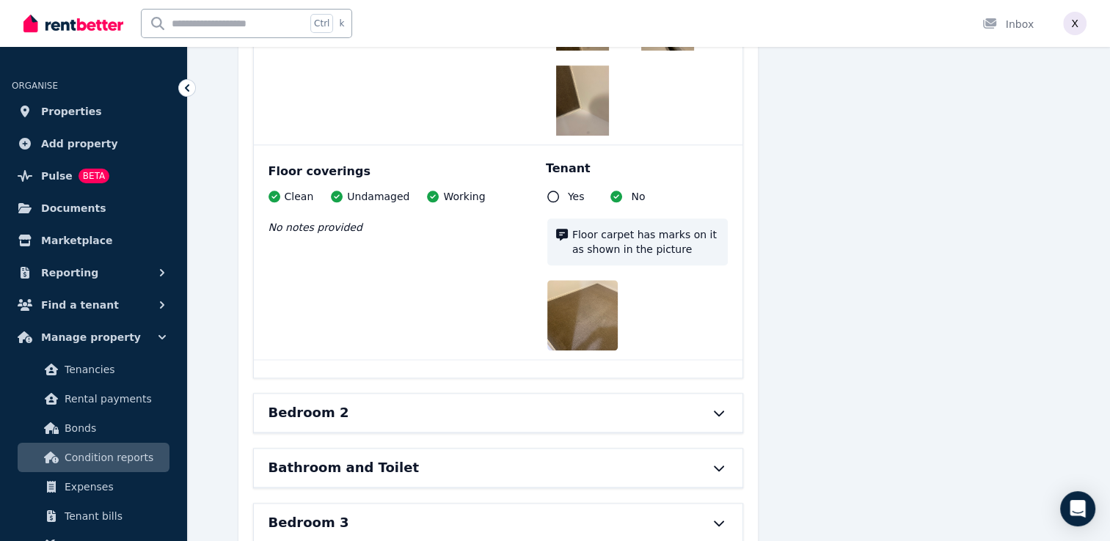
click at [576, 331] on img at bounding box center [594, 315] width 94 height 70
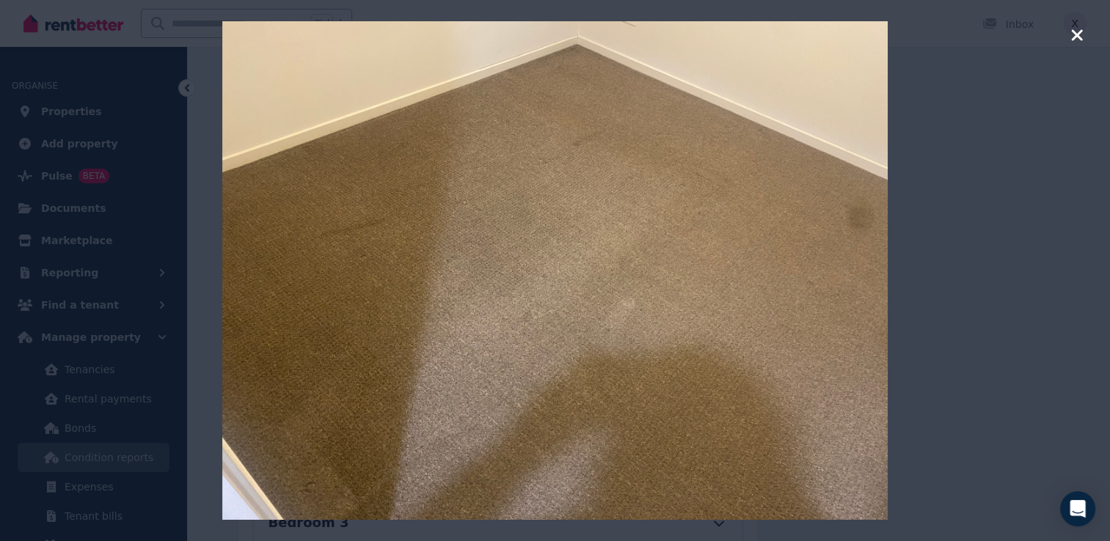
click at [1078, 37] on icon "button" at bounding box center [1076, 34] width 11 height 11
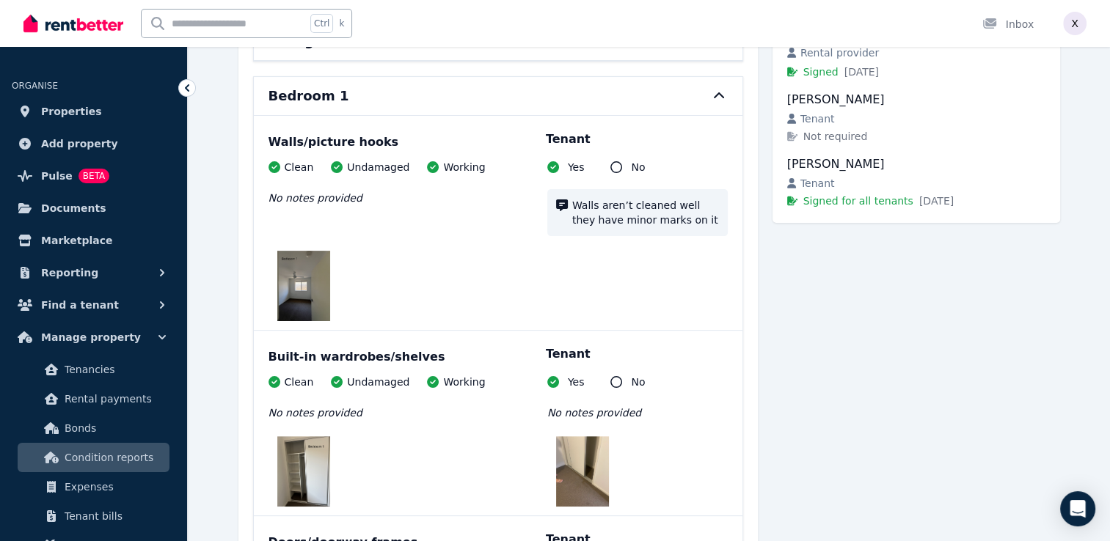
scroll to position [147, 0]
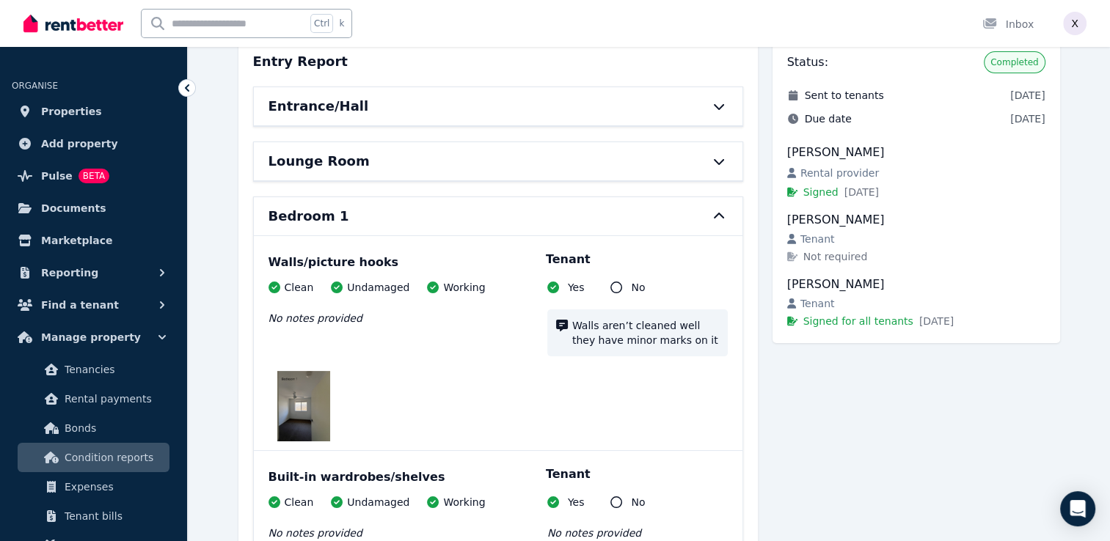
click at [704, 216] on div at bounding box center [711, 217] width 32 height 12
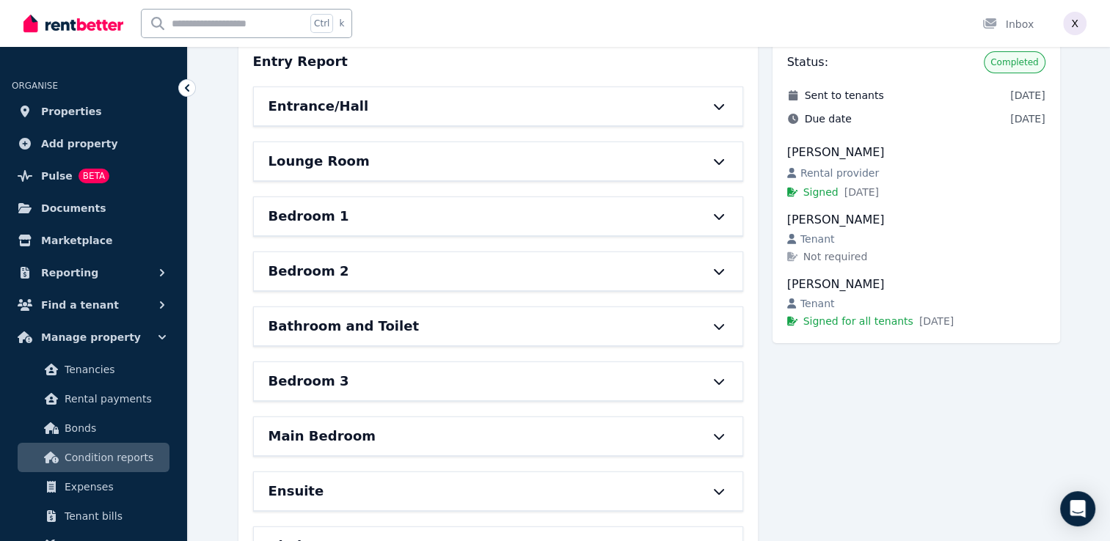
click at [707, 276] on div "Bedroom 2" at bounding box center [498, 271] width 489 height 38
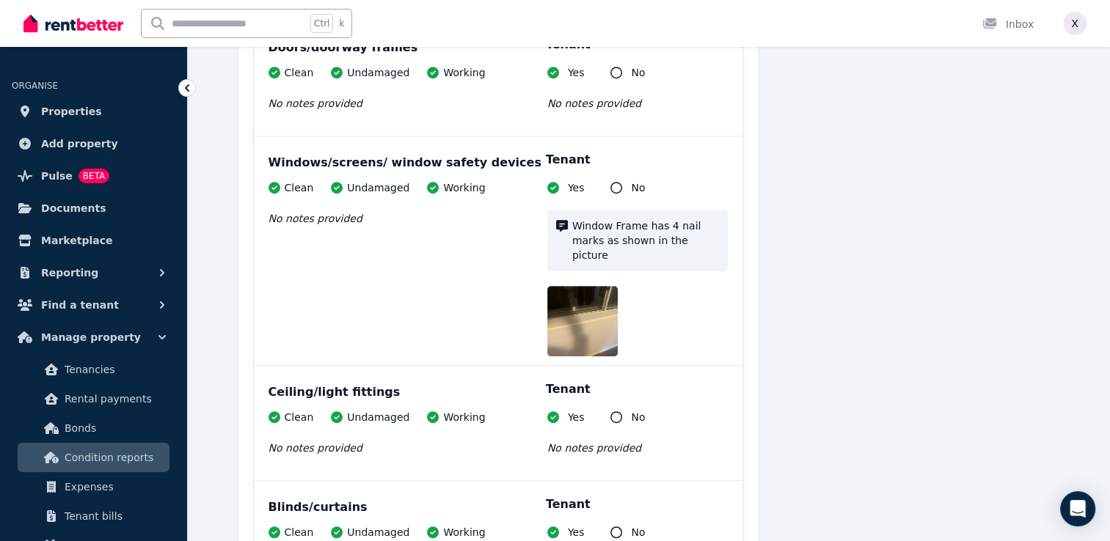
scroll to position [807, 0]
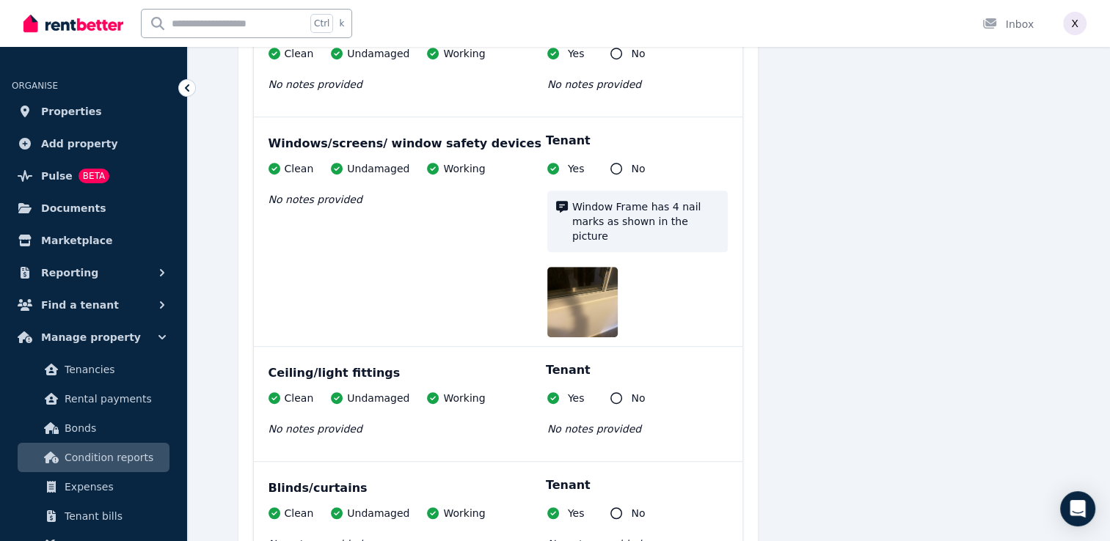
click at [588, 310] on img at bounding box center [594, 302] width 94 height 70
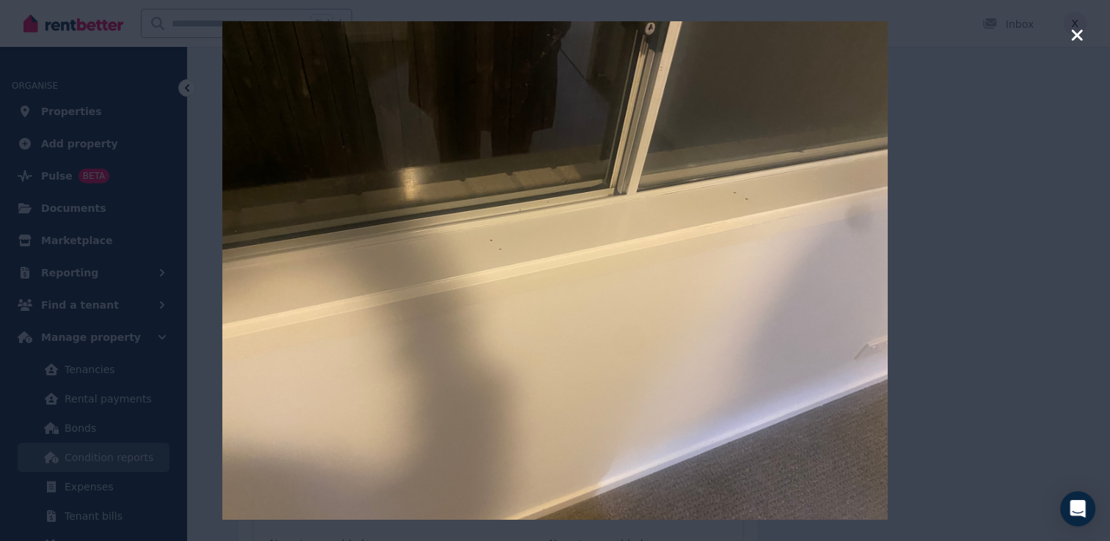
click at [1075, 33] on icon "button" at bounding box center [1076, 34] width 11 height 11
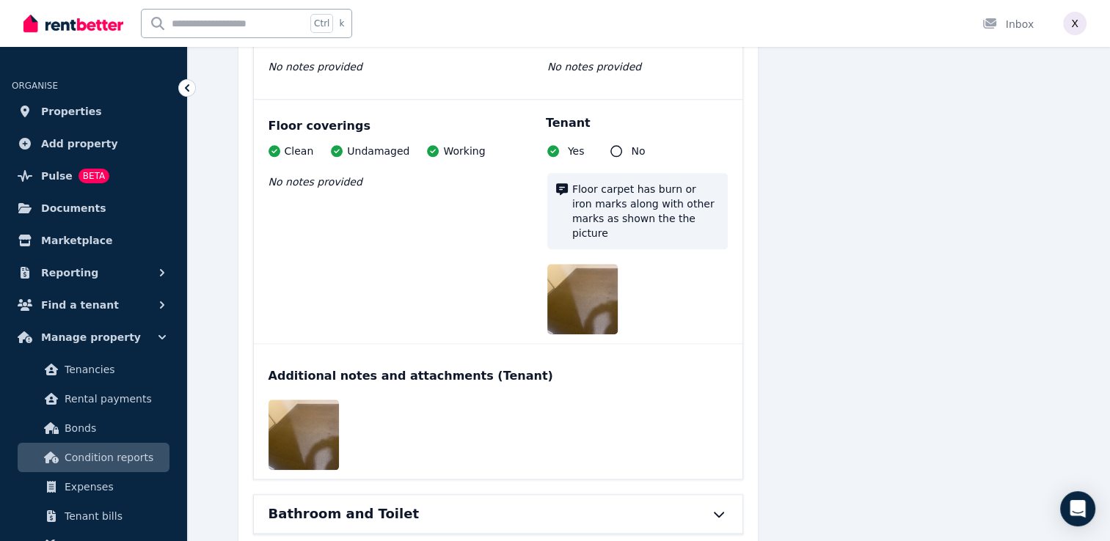
scroll to position [1541, 0]
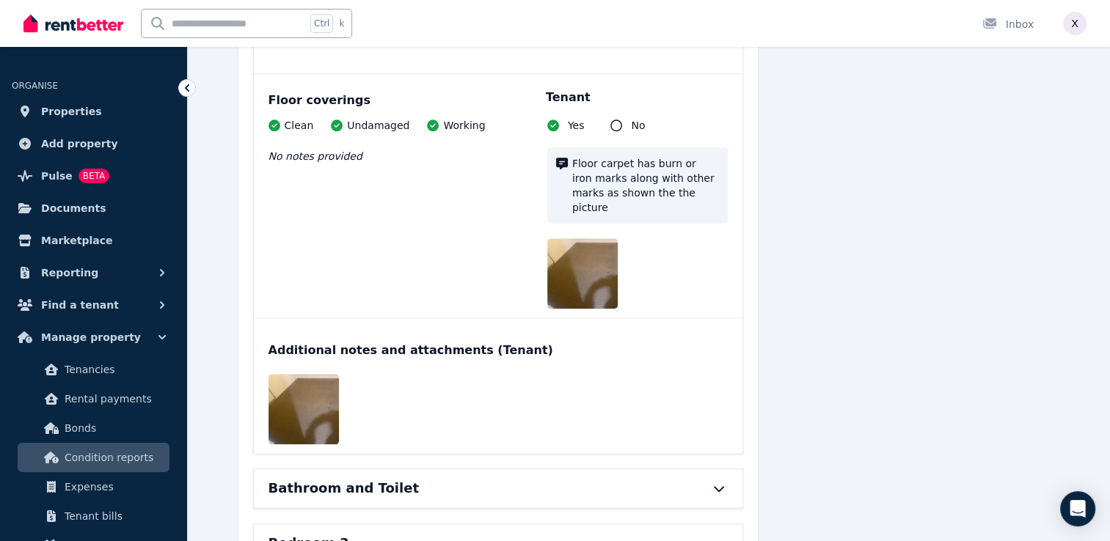
click at [599, 262] on img at bounding box center [594, 273] width 94 height 70
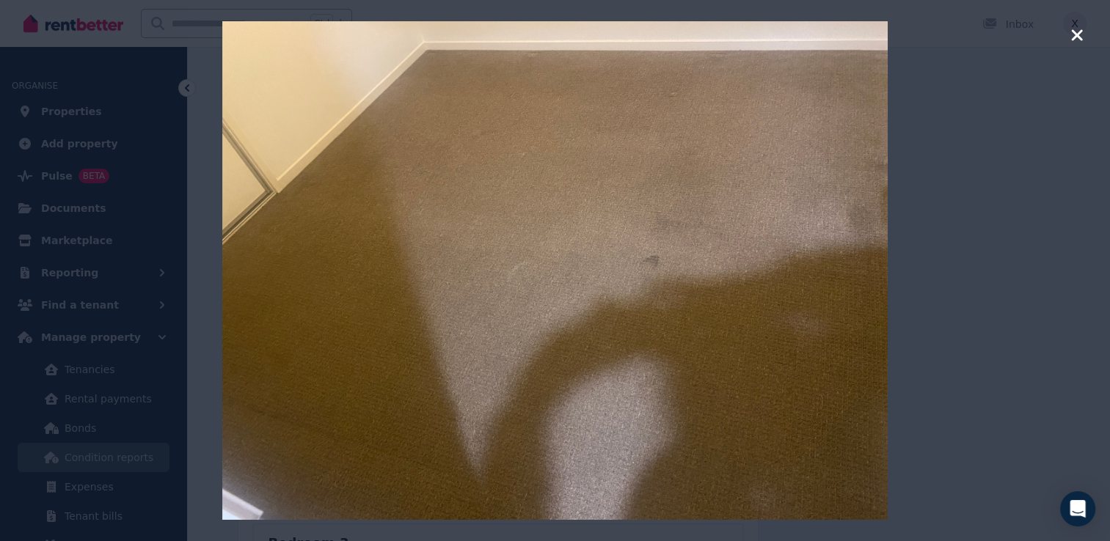
click at [1075, 34] on icon "button" at bounding box center [1076, 34] width 11 height 11
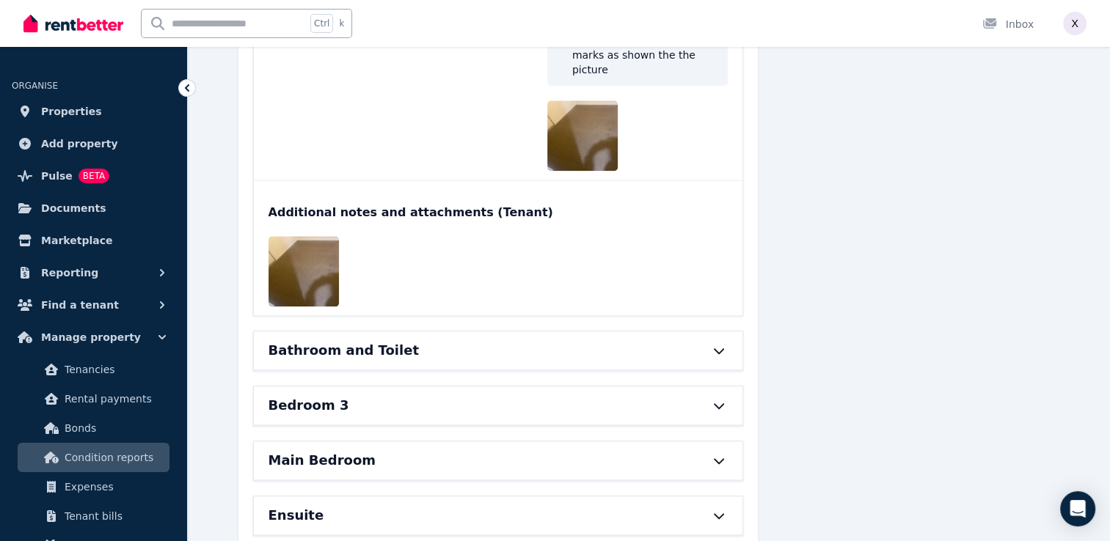
scroll to position [1687, 0]
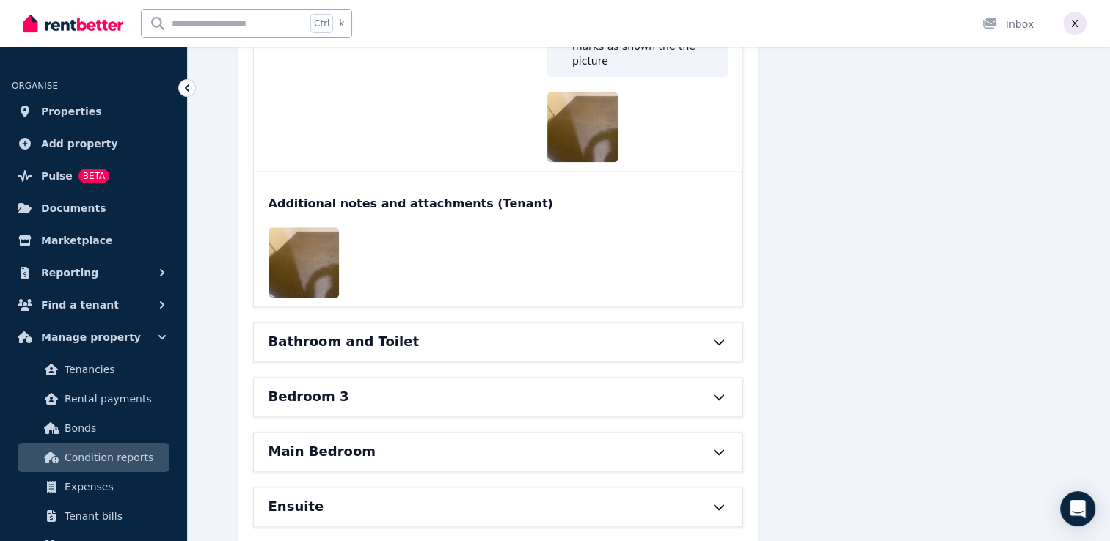
click at [294, 239] on img at bounding box center [316, 262] width 94 height 70
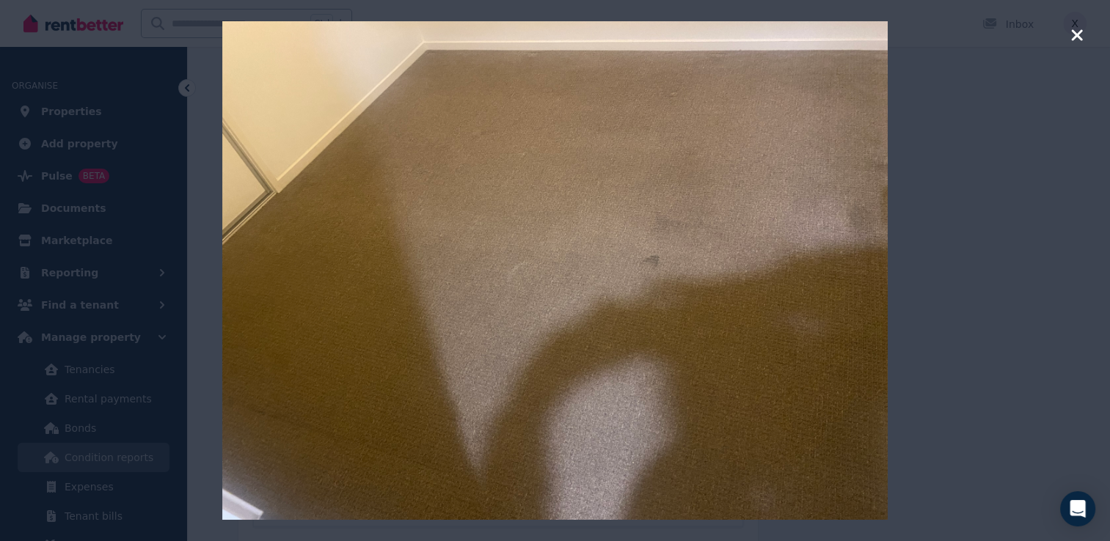
click at [1074, 32] on icon "button" at bounding box center [1076, 34] width 11 height 11
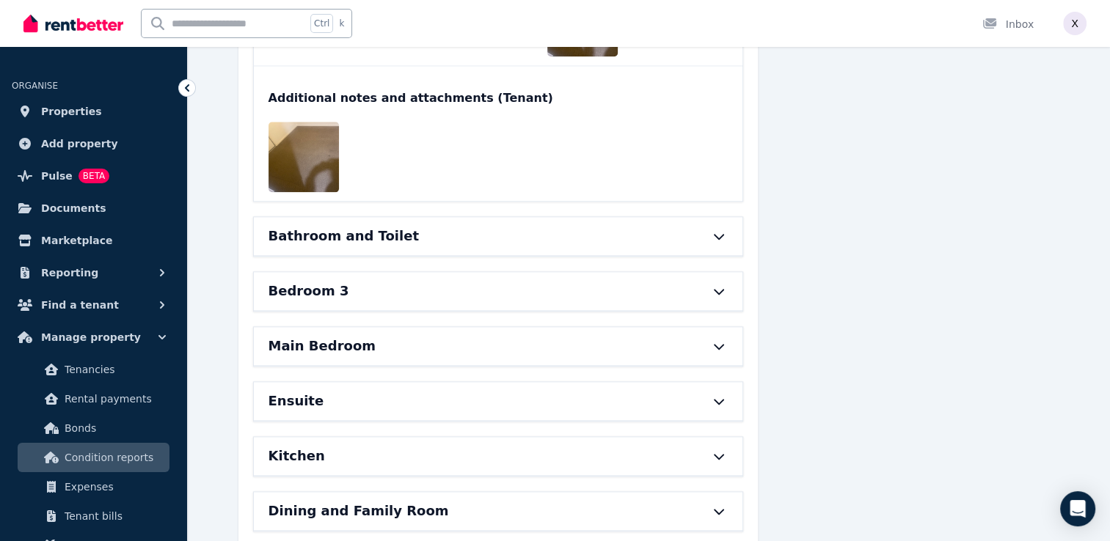
scroll to position [1761, 0]
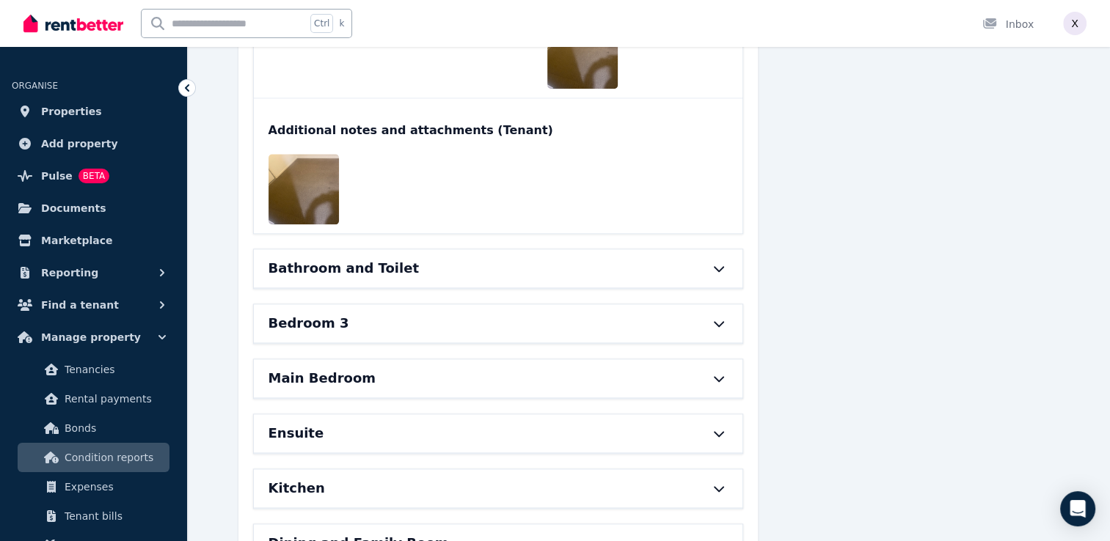
click at [694, 249] on div "Bathroom and Toilet" at bounding box center [498, 268] width 489 height 38
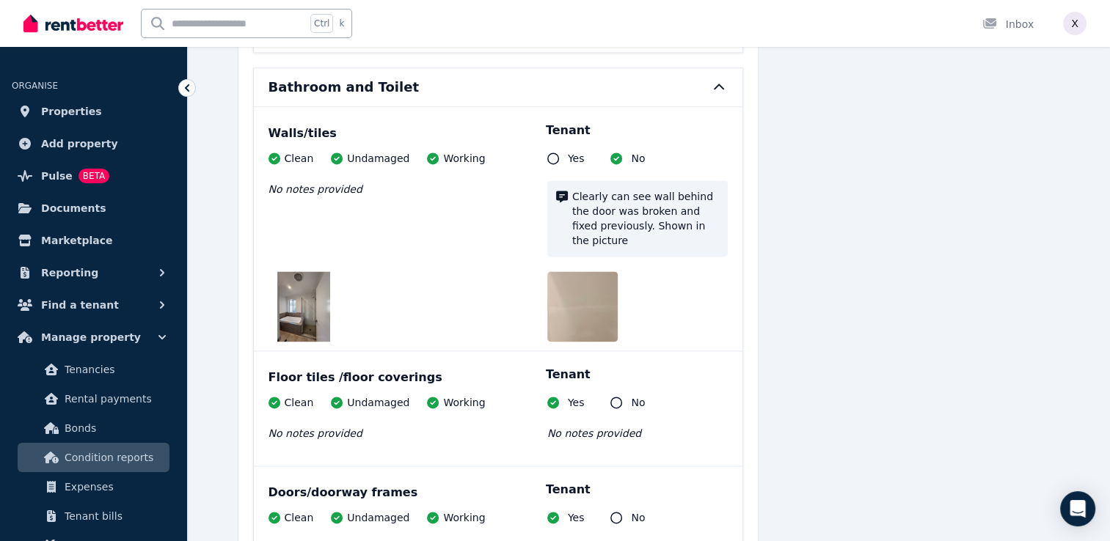
scroll to position [1907, 0]
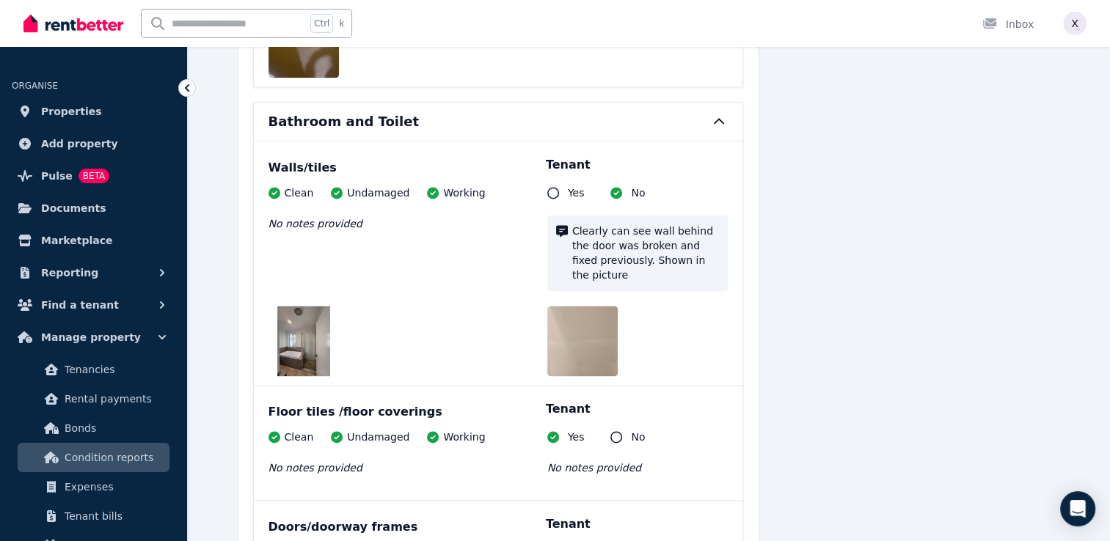
click at [572, 313] on img at bounding box center [594, 341] width 94 height 70
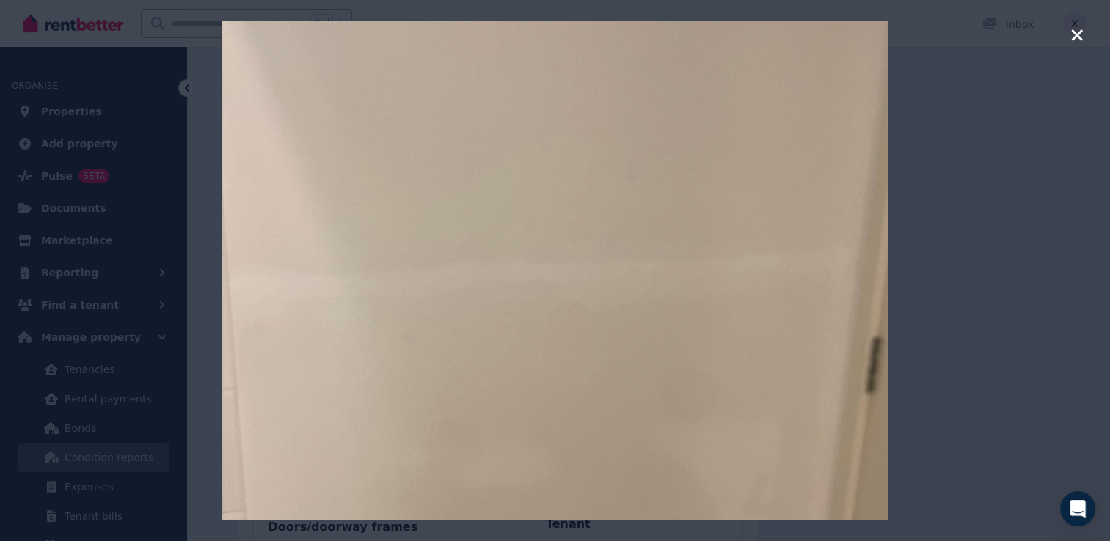
click at [1072, 34] on icon "button" at bounding box center [1076, 35] width 13 height 18
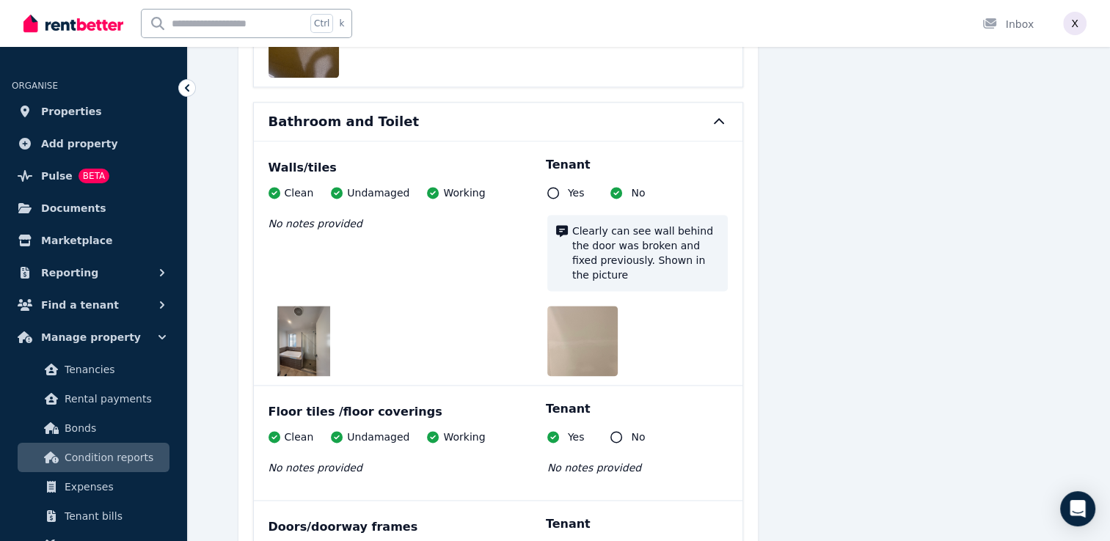
click at [596, 306] on img at bounding box center [594, 341] width 94 height 70
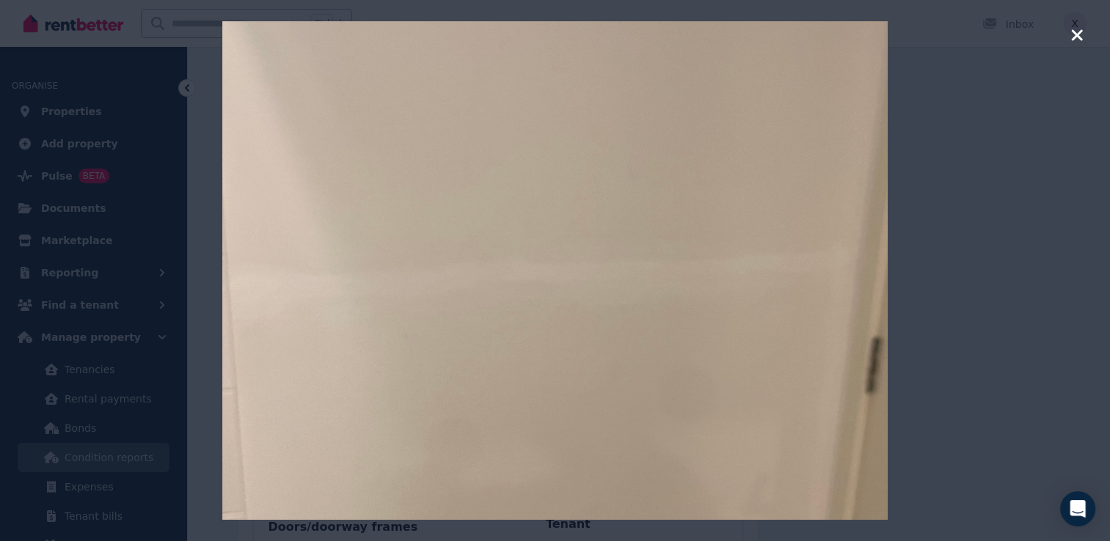
click at [1076, 34] on icon "button" at bounding box center [1076, 34] width 11 height 11
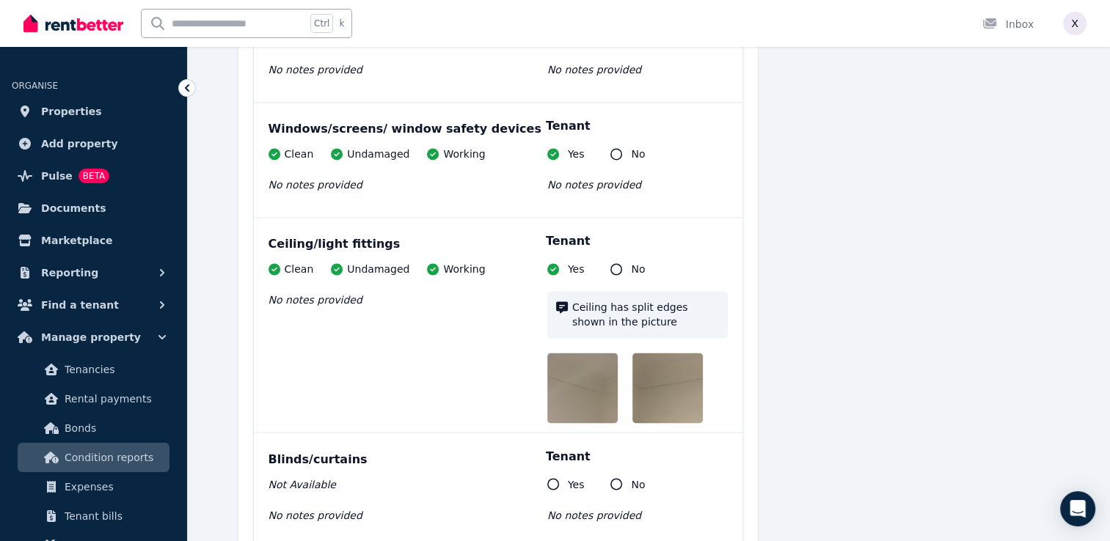
scroll to position [2494, 0]
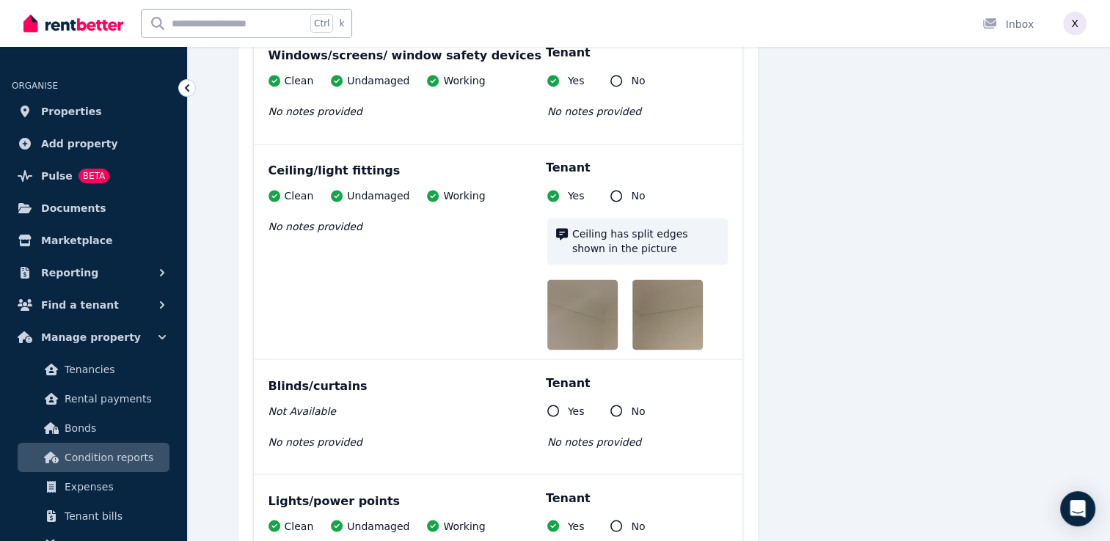
click at [576, 281] on img at bounding box center [594, 315] width 94 height 70
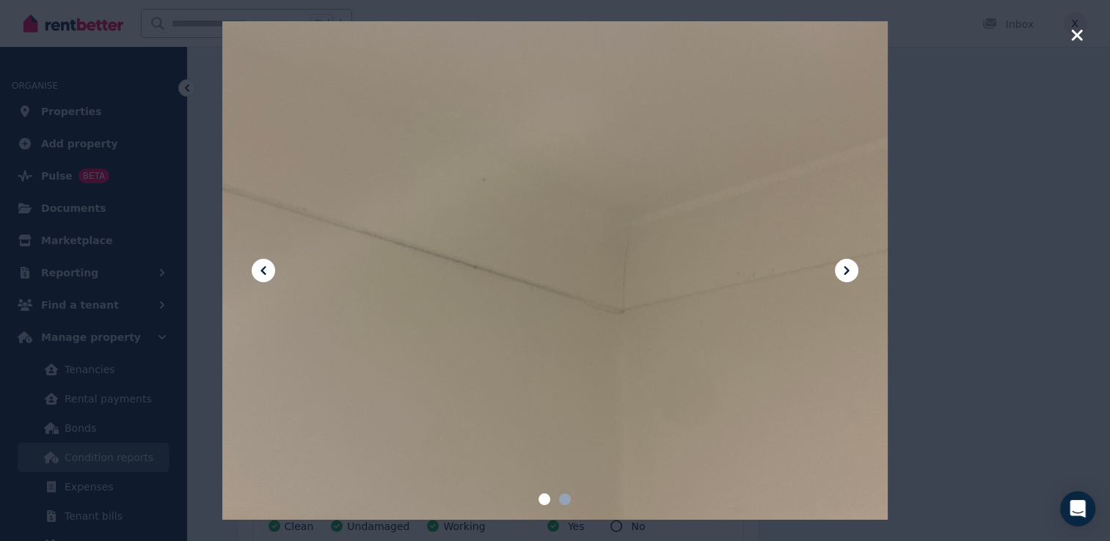
click at [845, 273] on icon at bounding box center [846, 270] width 5 height 9
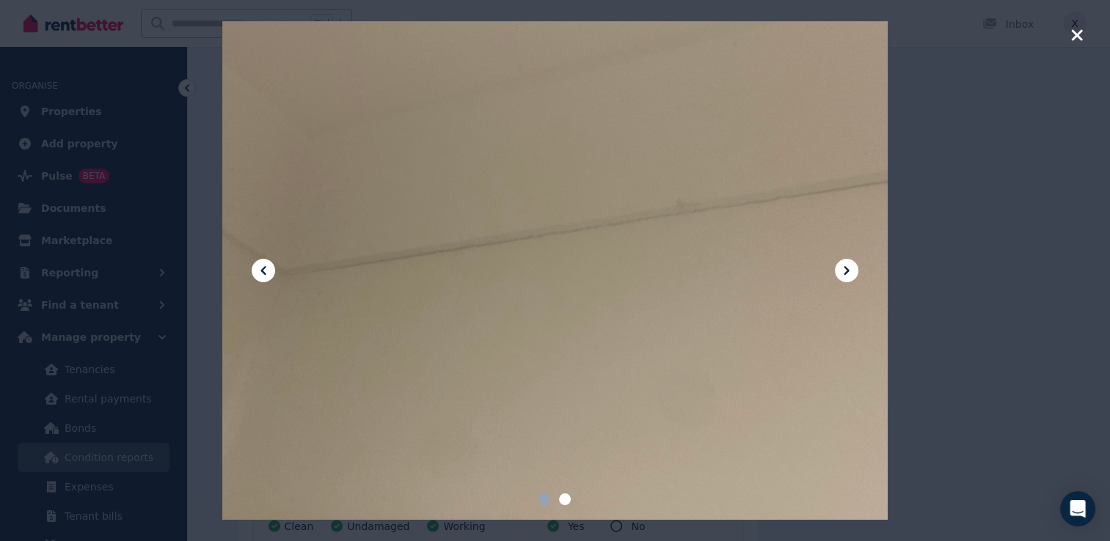
click at [845, 273] on icon at bounding box center [846, 270] width 5 height 9
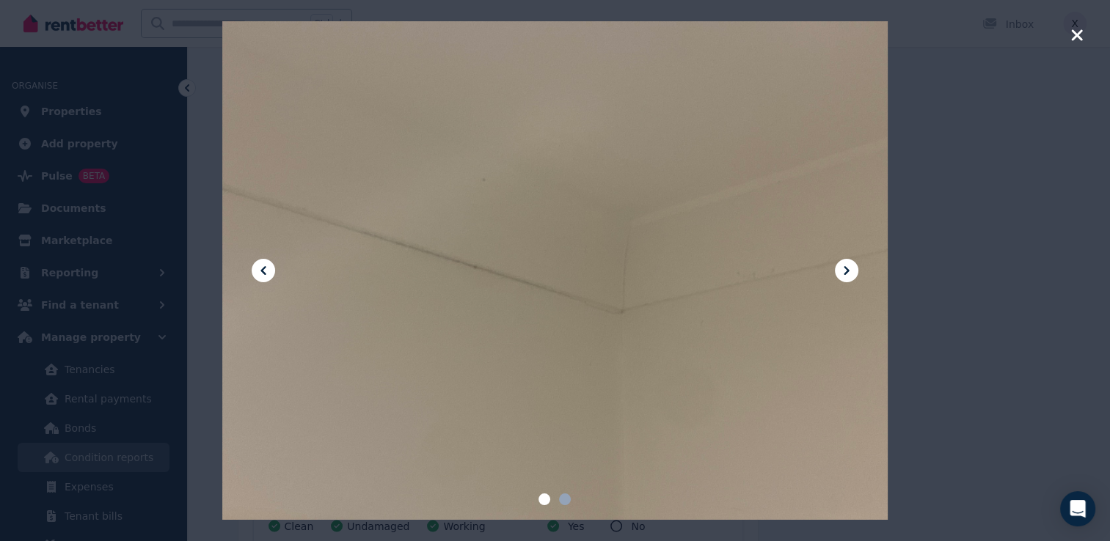
click at [845, 273] on icon at bounding box center [846, 270] width 5 height 9
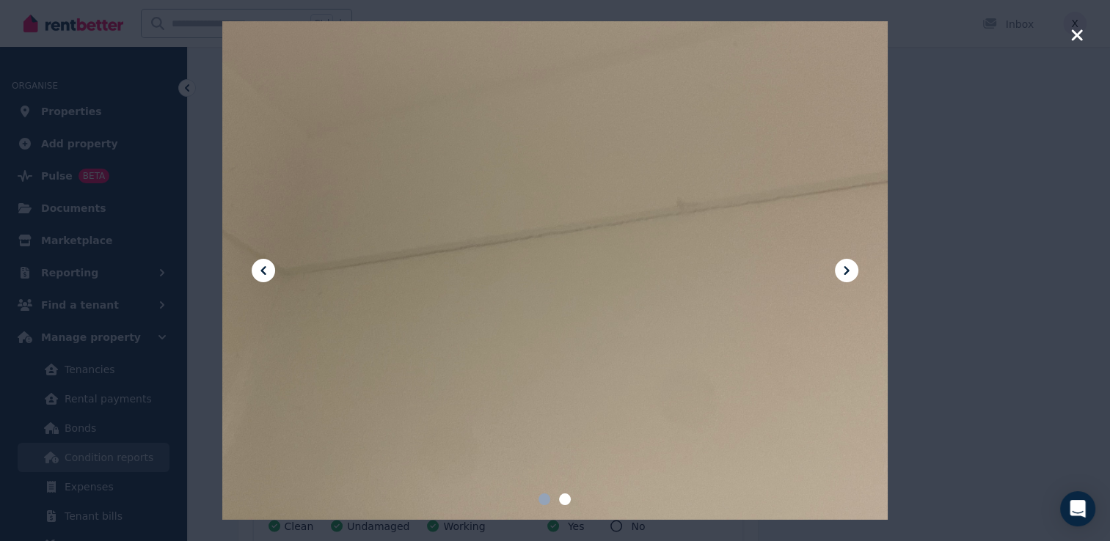
click at [1075, 38] on icon "button" at bounding box center [1076, 35] width 13 height 18
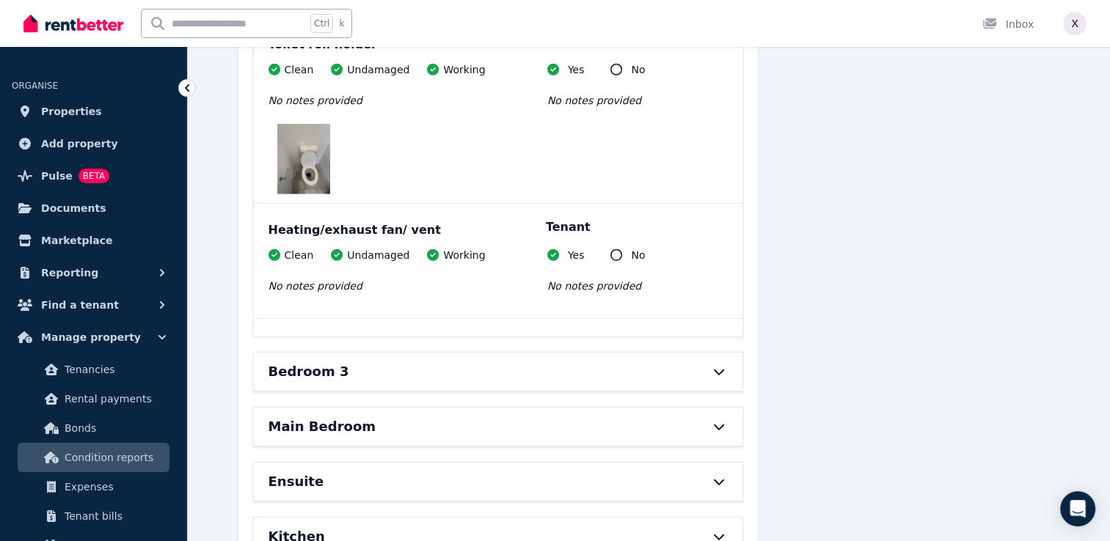
scroll to position [4108, 0]
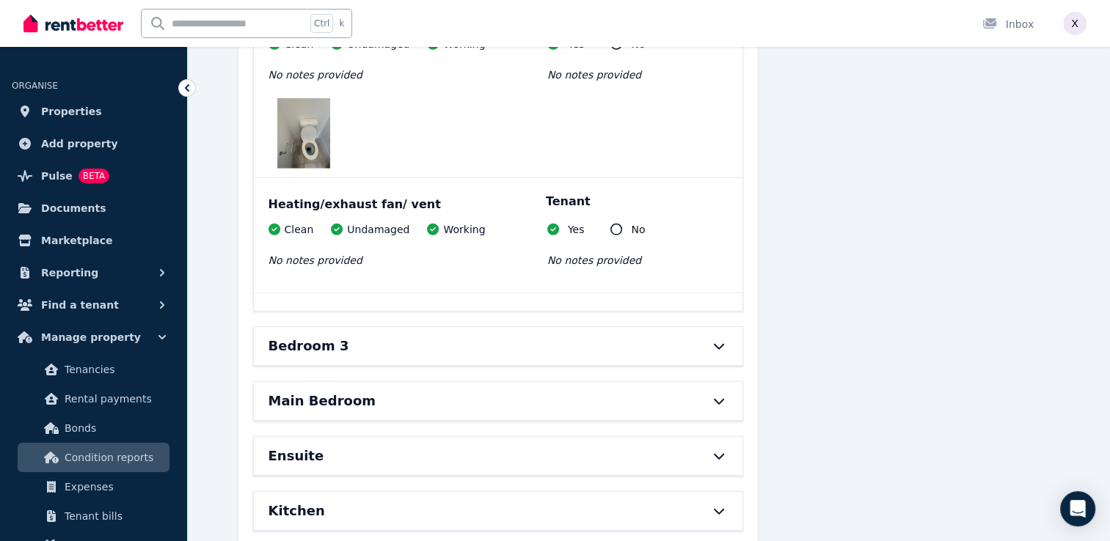
click at [719, 327] on div "Bedroom 3" at bounding box center [498, 346] width 489 height 38
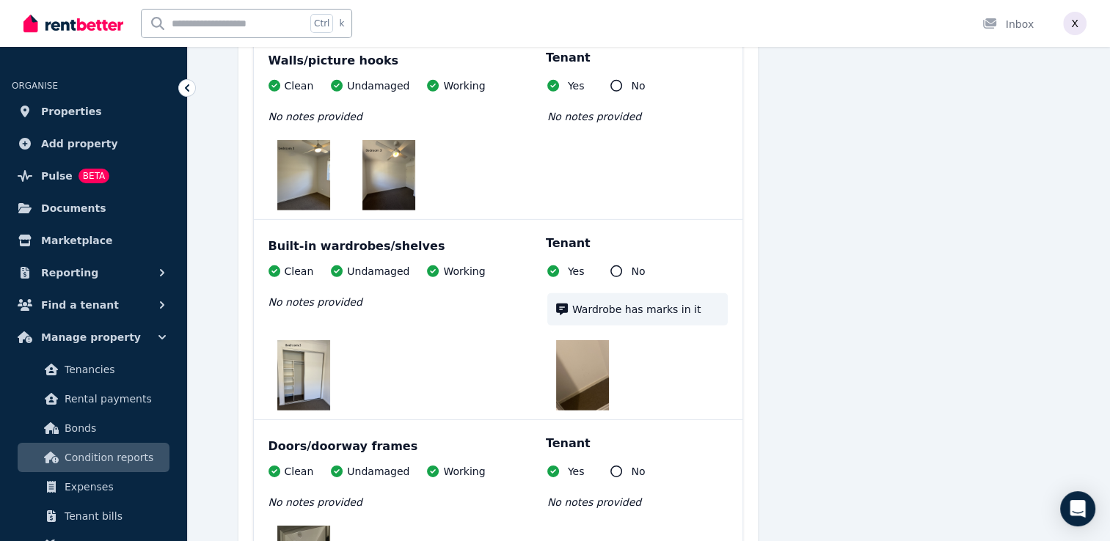
scroll to position [4475, 0]
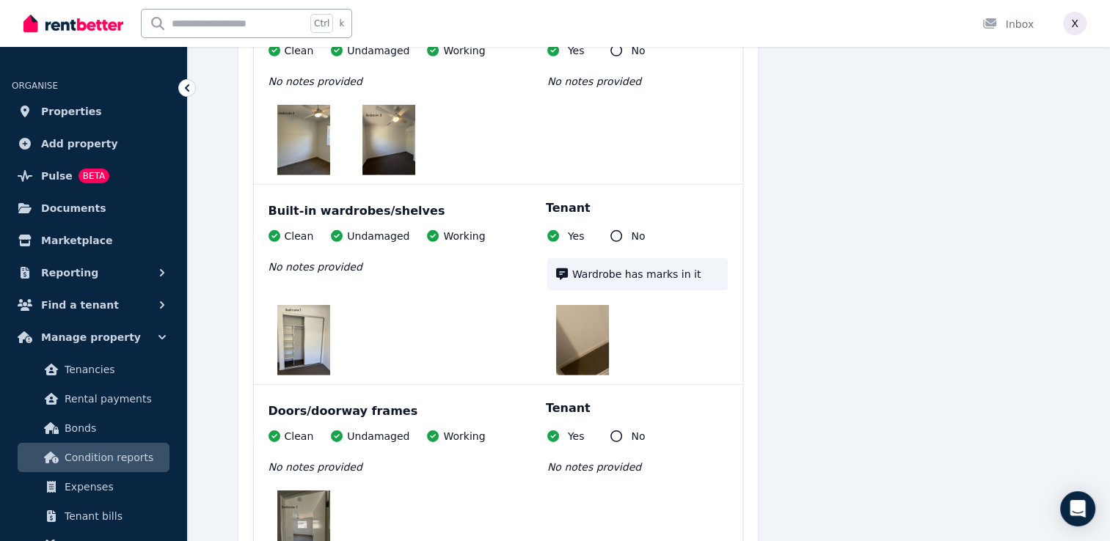
click at [594, 309] on img at bounding box center [582, 340] width 53 height 70
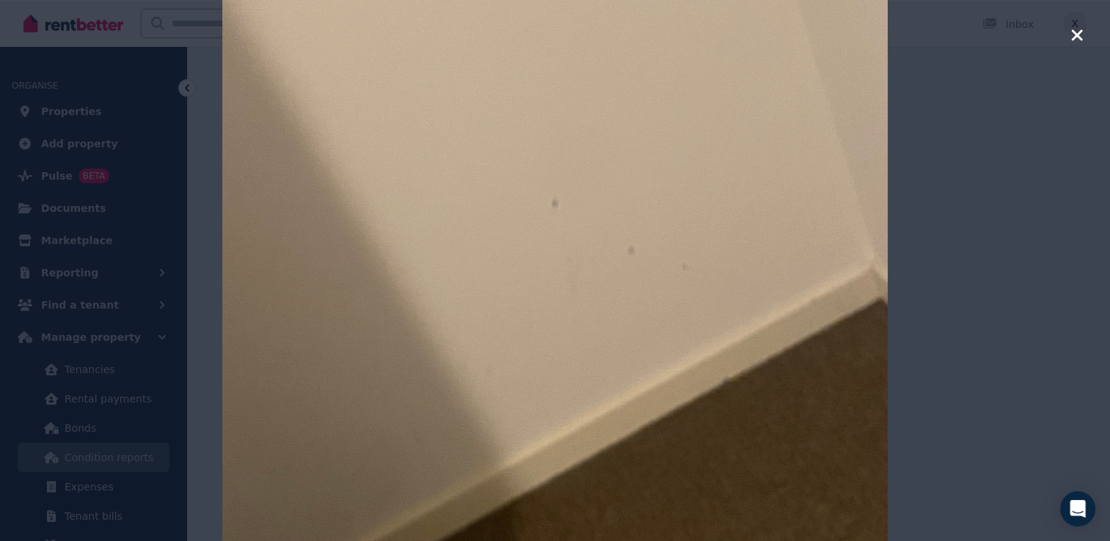
click at [1075, 31] on icon "button" at bounding box center [1076, 35] width 13 height 18
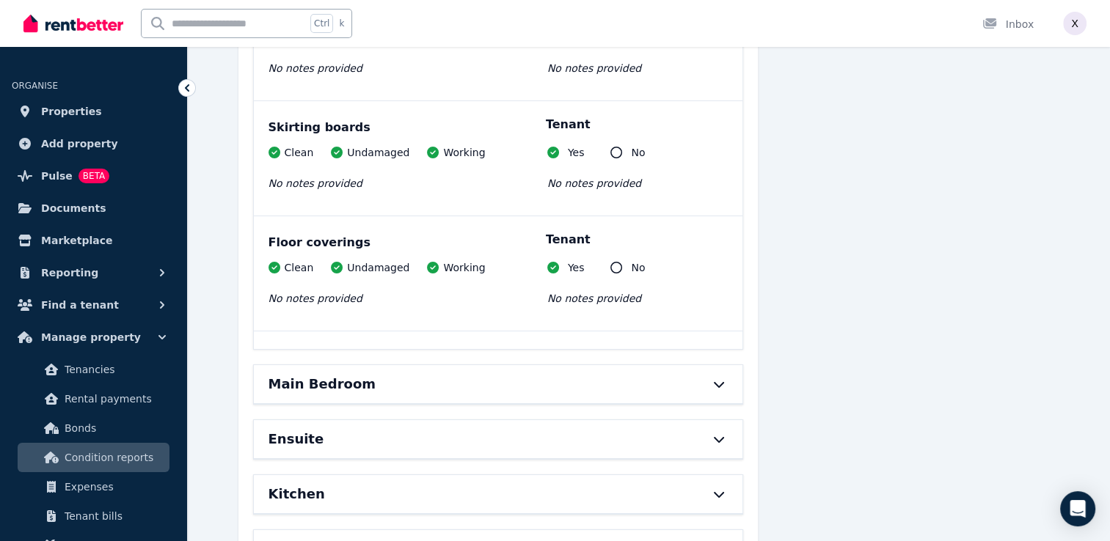
scroll to position [5429, 0]
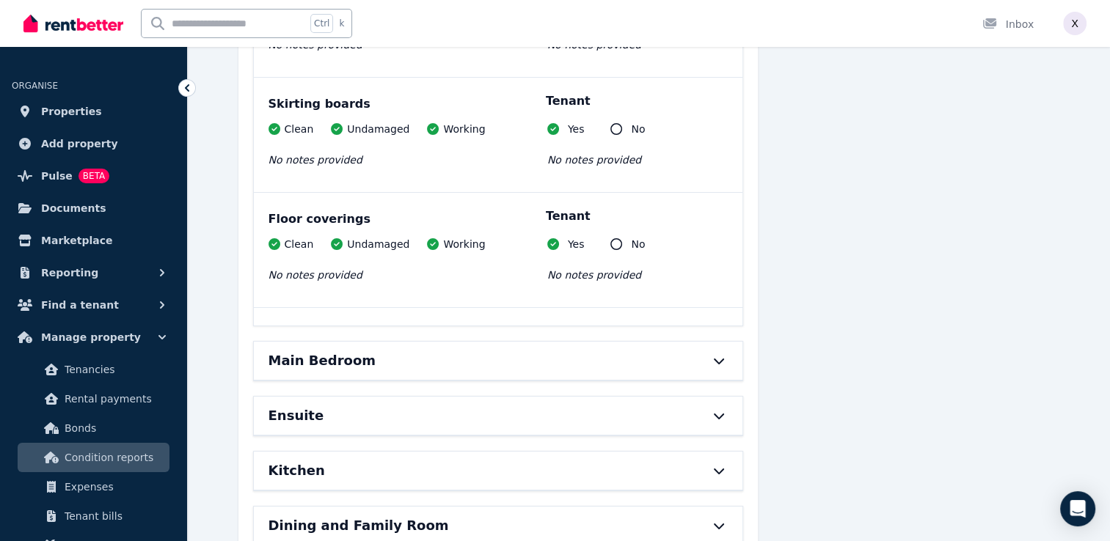
click at [695, 355] on div at bounding box center [711, 361] width 32 height 12
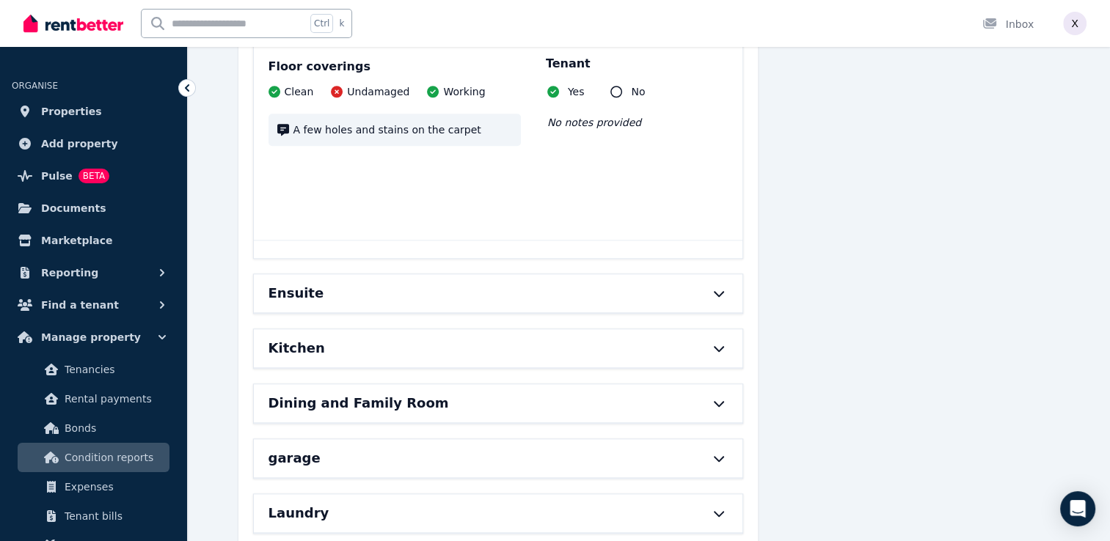
scroll to position [6970, 0]
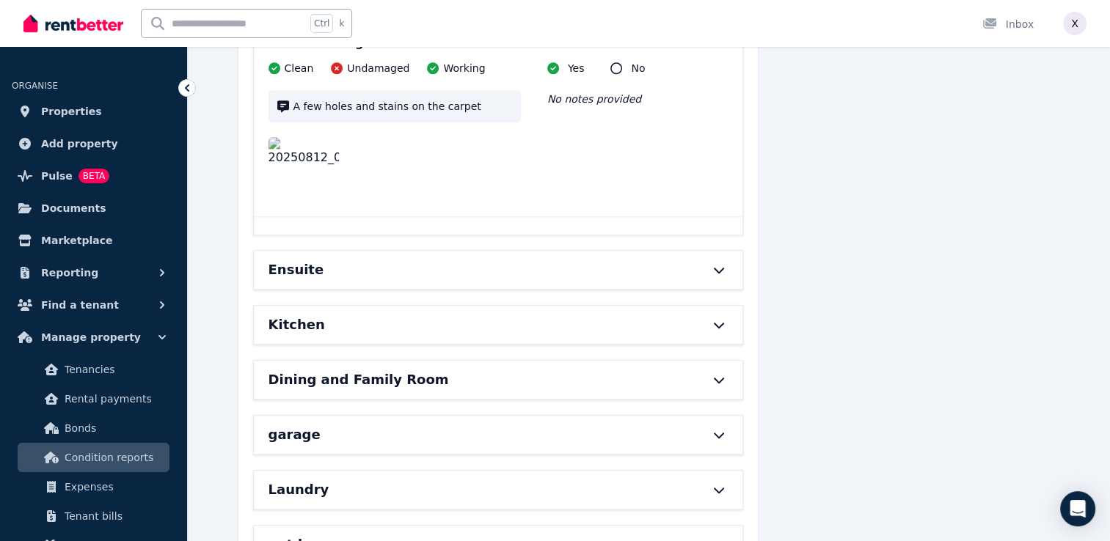
click at [702, 264] on div at bounding box center [711, 270] width 32 height 12
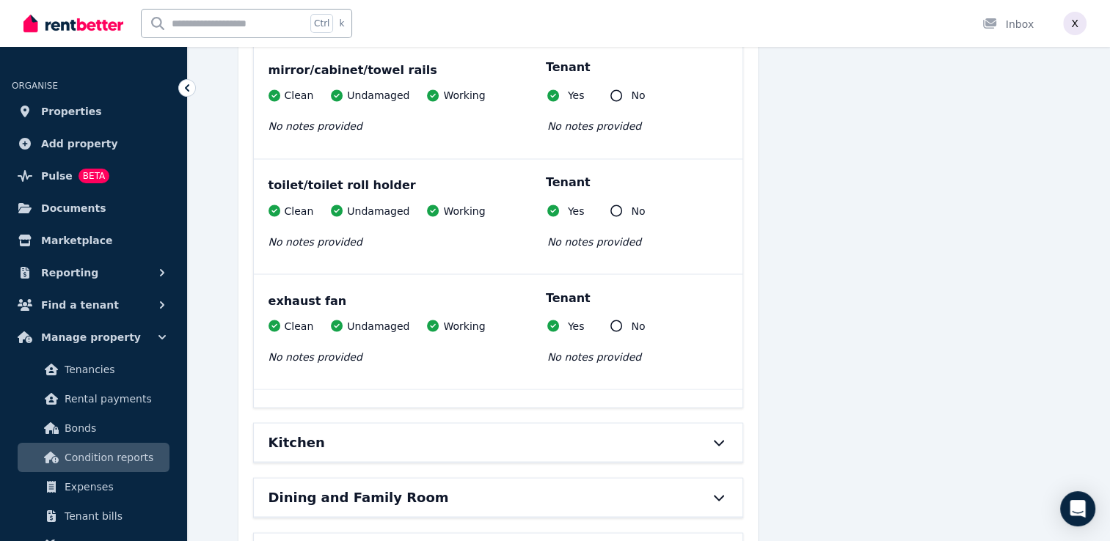
scroll to position [8143, 0]
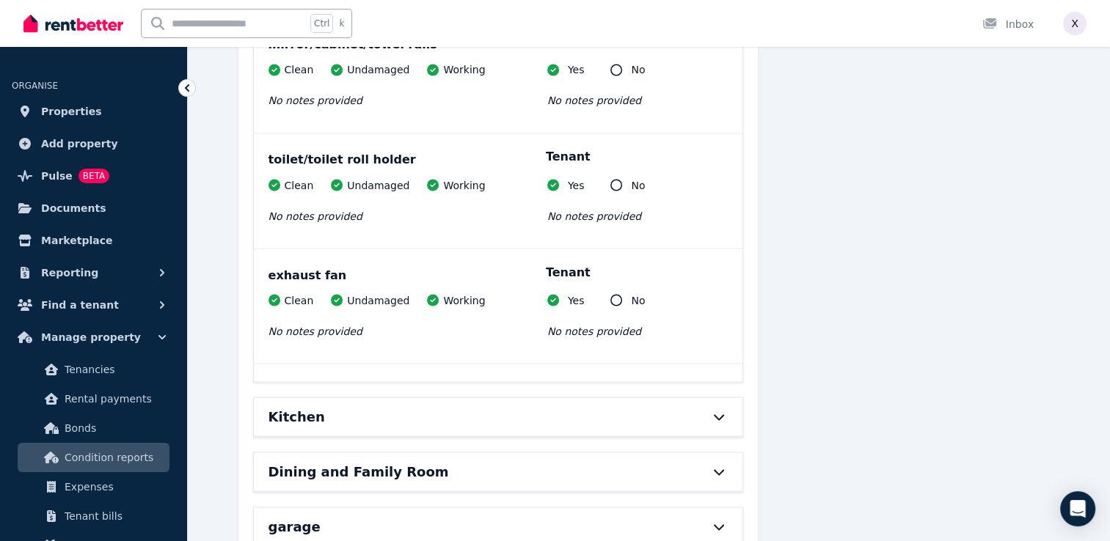
click at [708, 398] on div "Kitchen" at bounding box center [498, 417] width 489 height 38
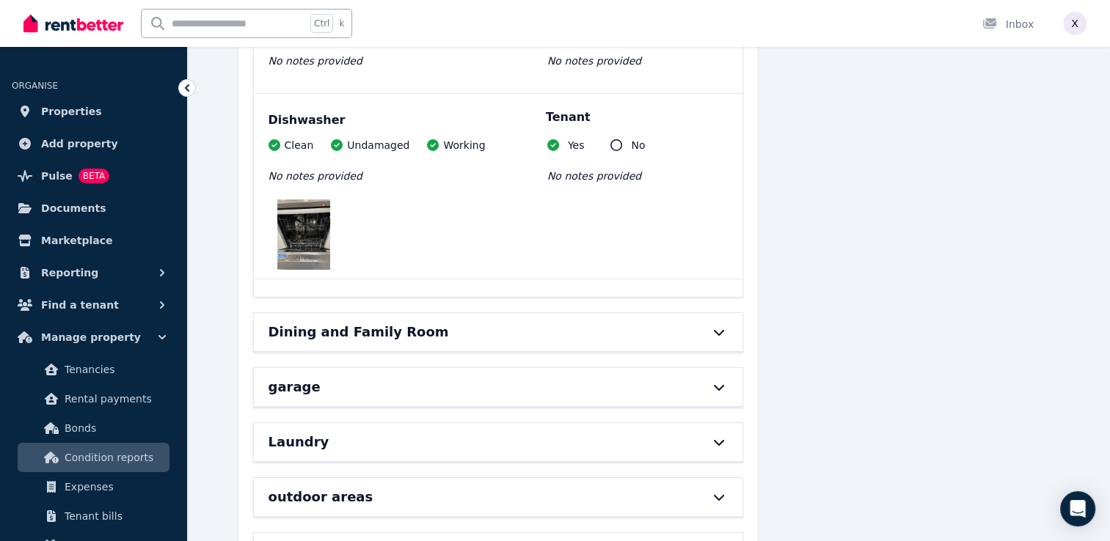
scroll to position [10638, 0]
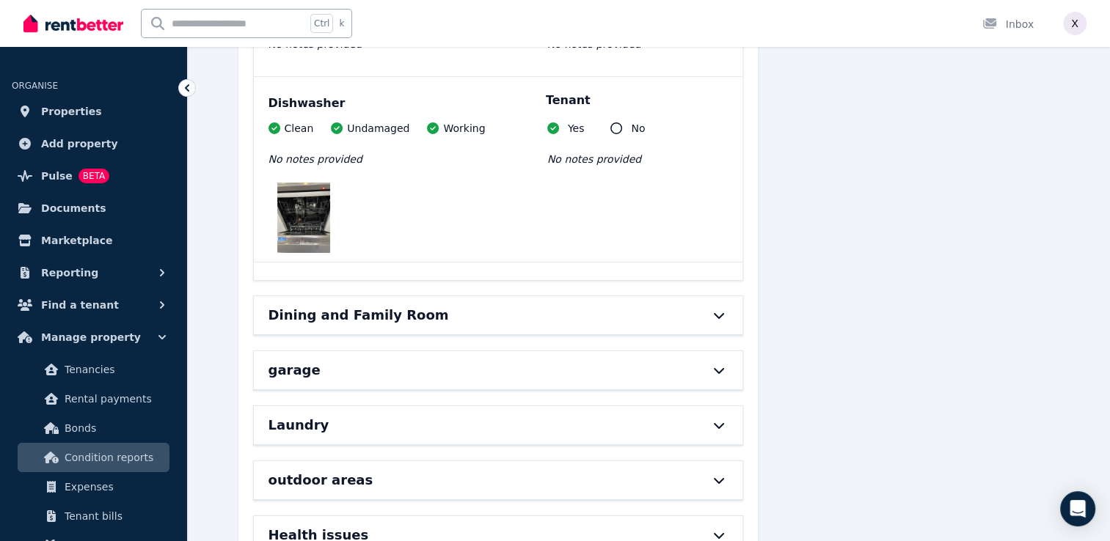
click at [715, 296] on div "Dining and Family Room" at bounding box center [498, 315] width 489 height 38
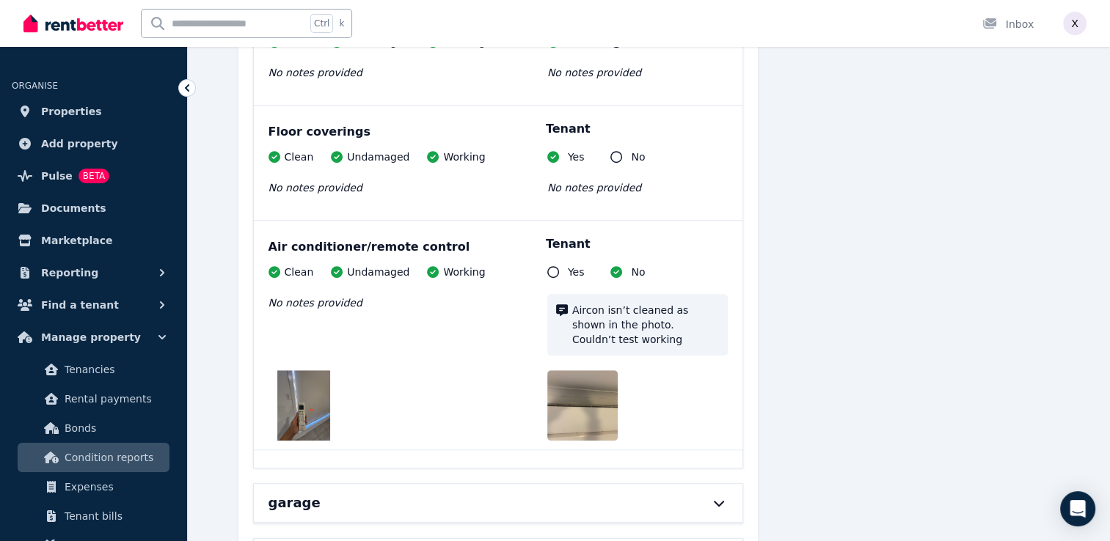
scroll to position [11885, 0]
click at [578, 370] on img at bounding box center [594, 405] width 94 height 70
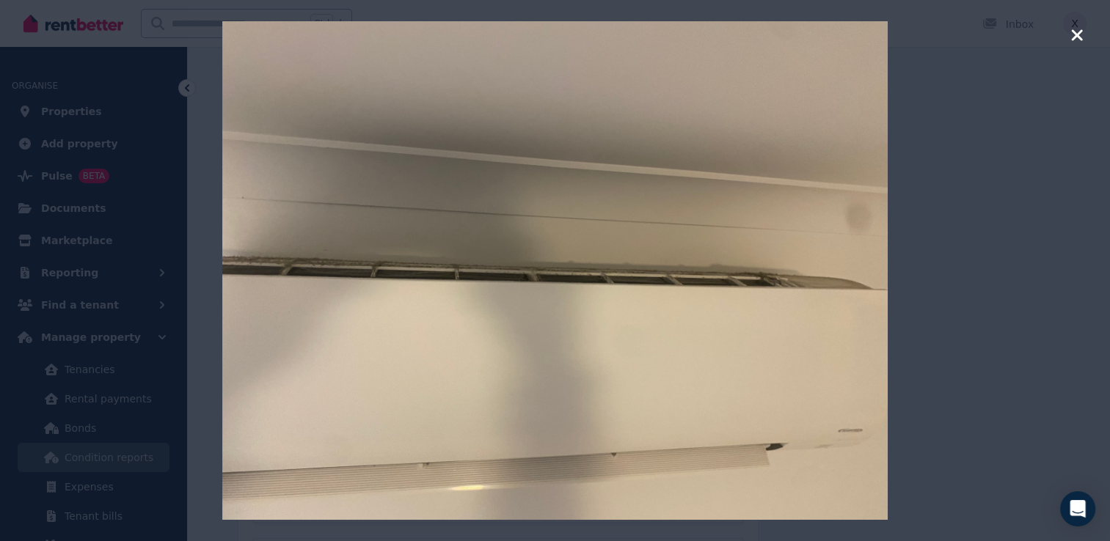
click at [1076, 34] on icon "button" at bounding box center [1076, 34] width 11 height 11
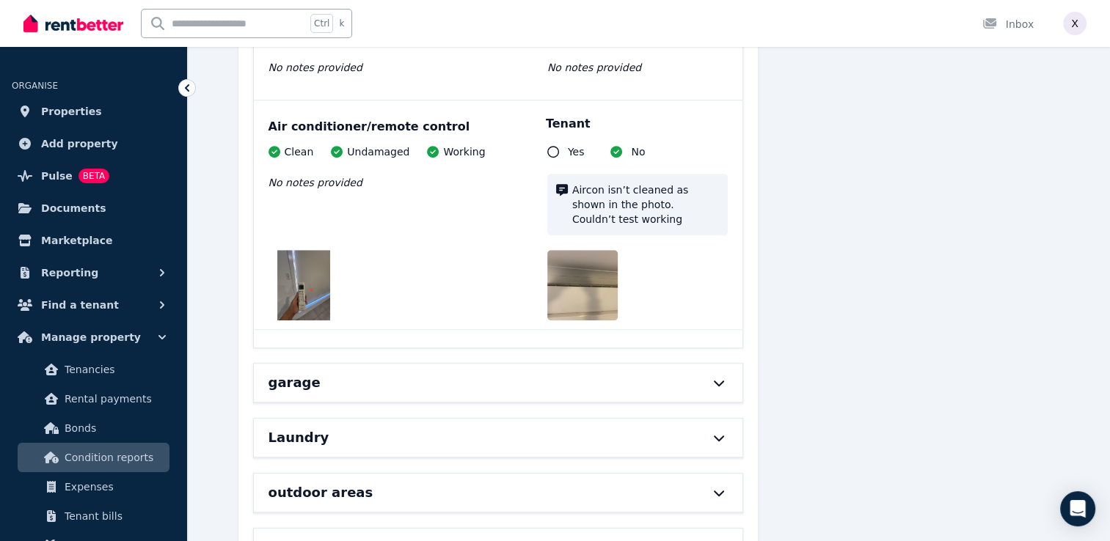
scroll to position [12032, 0]
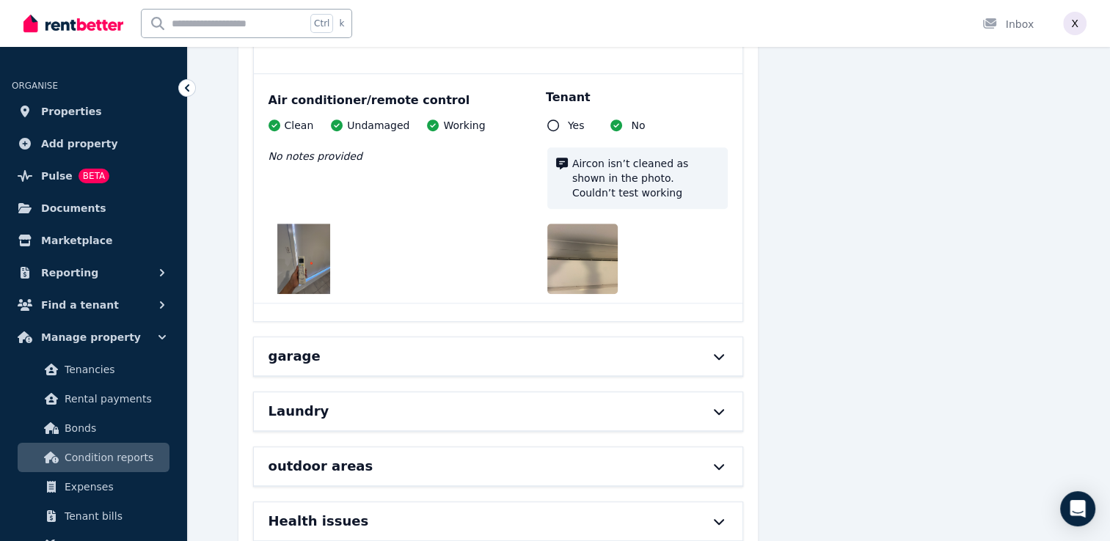
click at [704, 351] on div at bounding box center [711, 357] width 32 height 12
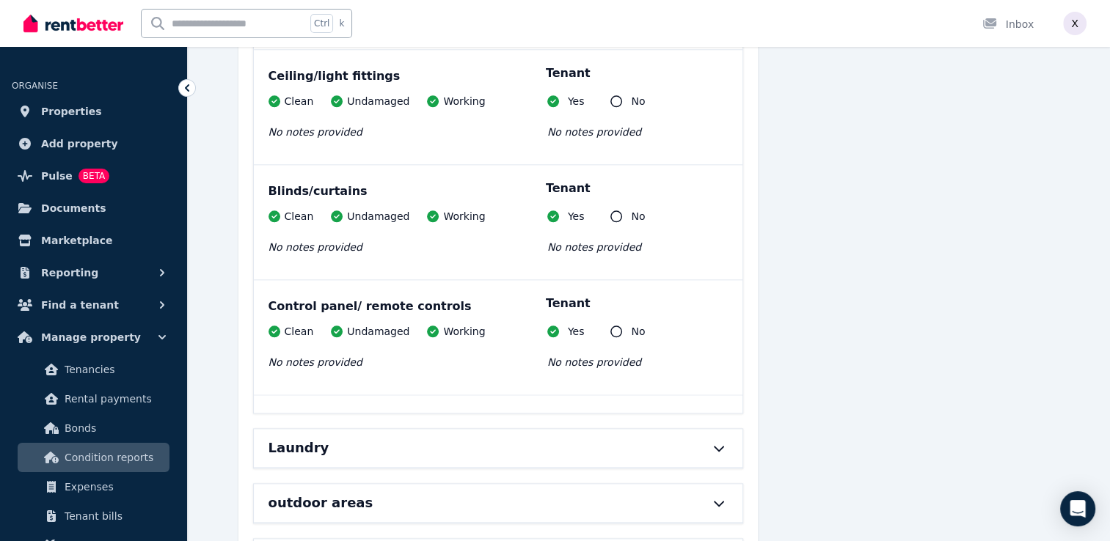
scroll to position [12839, 0]
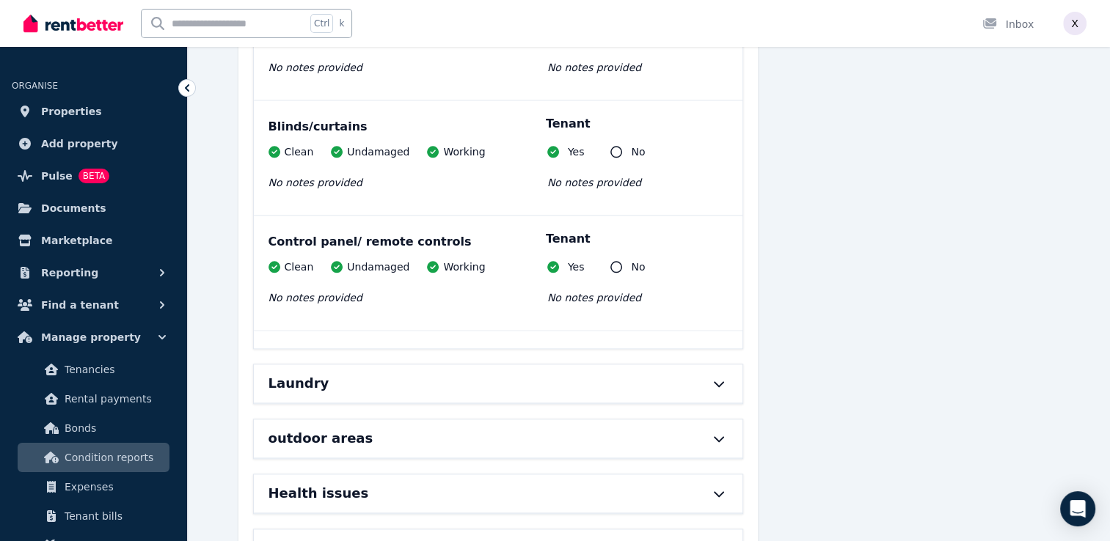
click at [716, 365] on div "Laundry" at bounding box center [498, 384] width 489 height 38
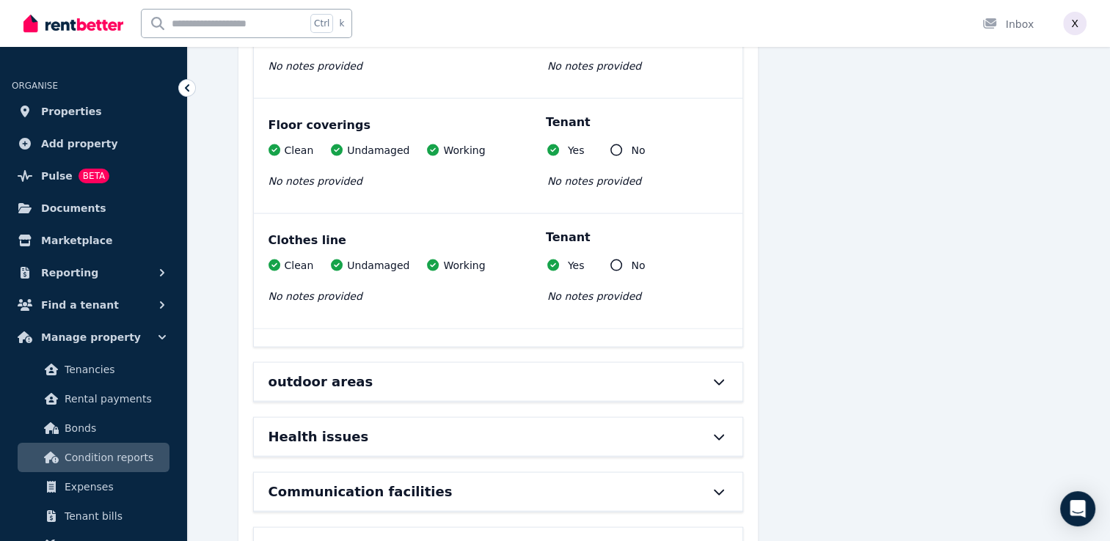
scroll to position [14159, 0]
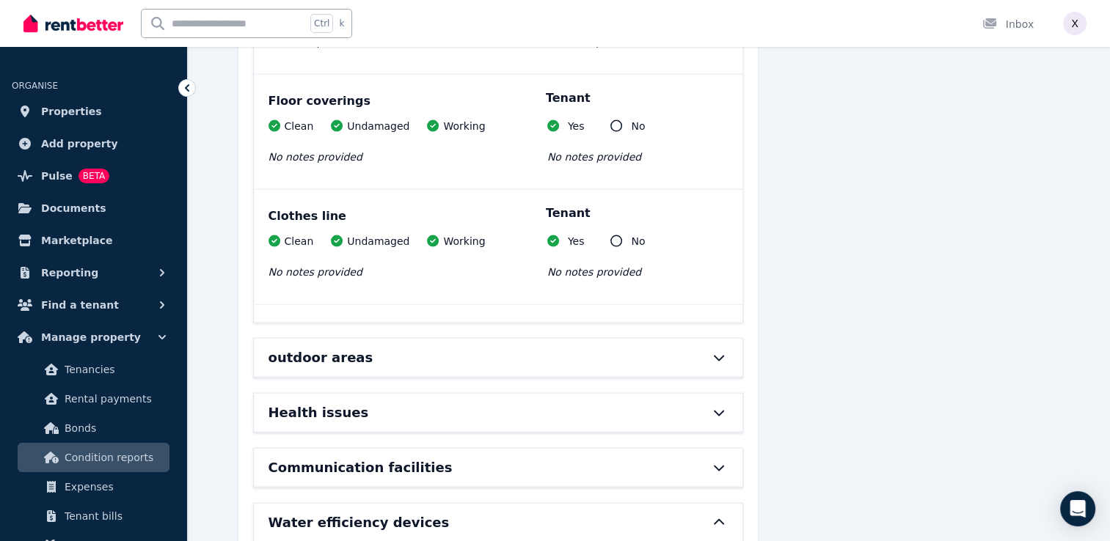
click at [720, 339] on div "outdoor areas" at bounding box center [498, 358] width 489 height 38
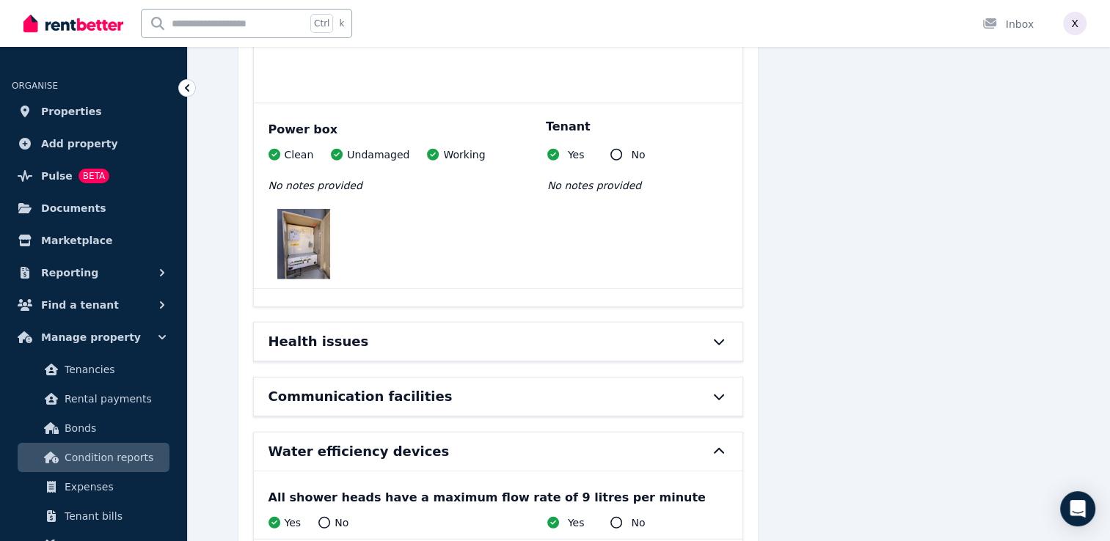
scroll to position [15186, 0]
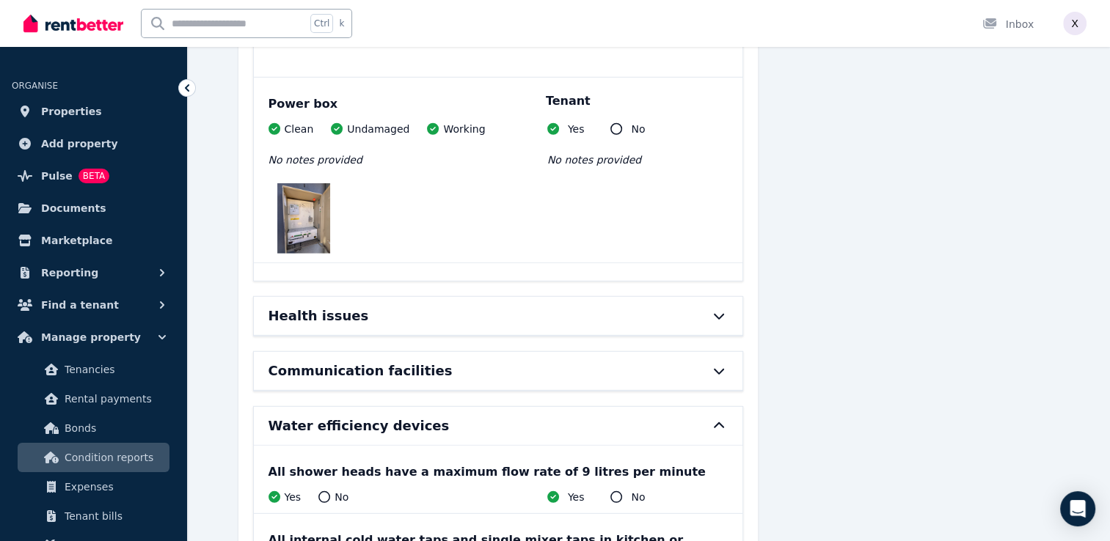
click at [722, 310] on icon at bounding box center [719, 316] width 18 height 12
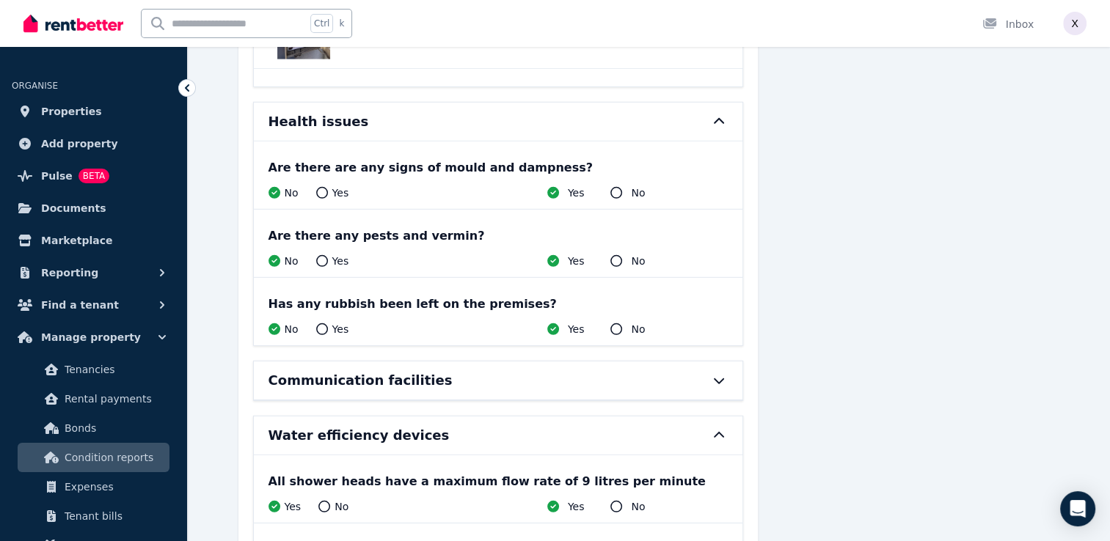
scroll to position [15406, 0]
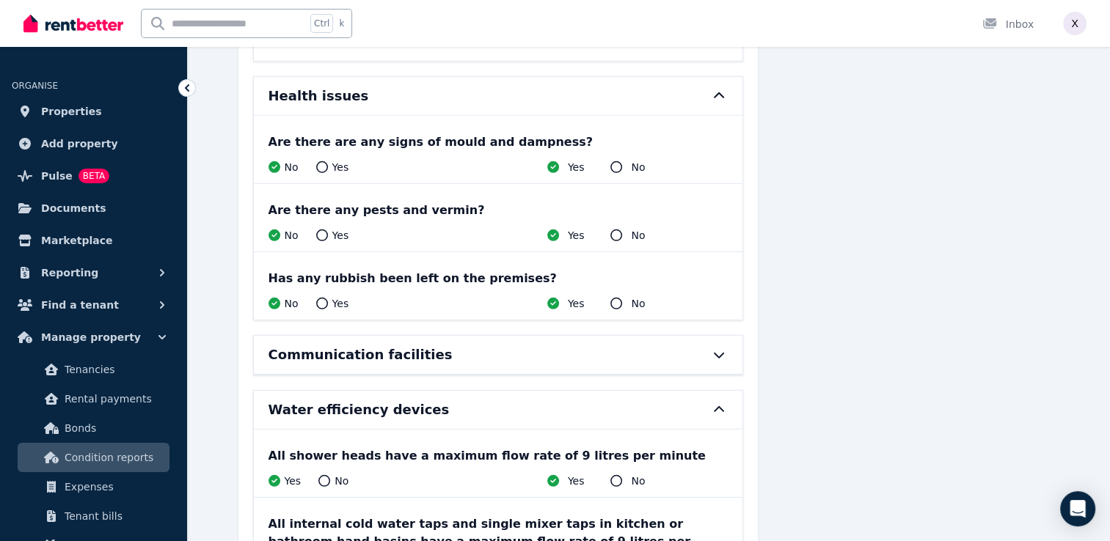
click at [722, 349] on icon at bounding box center [719, 355] width 18 height 12
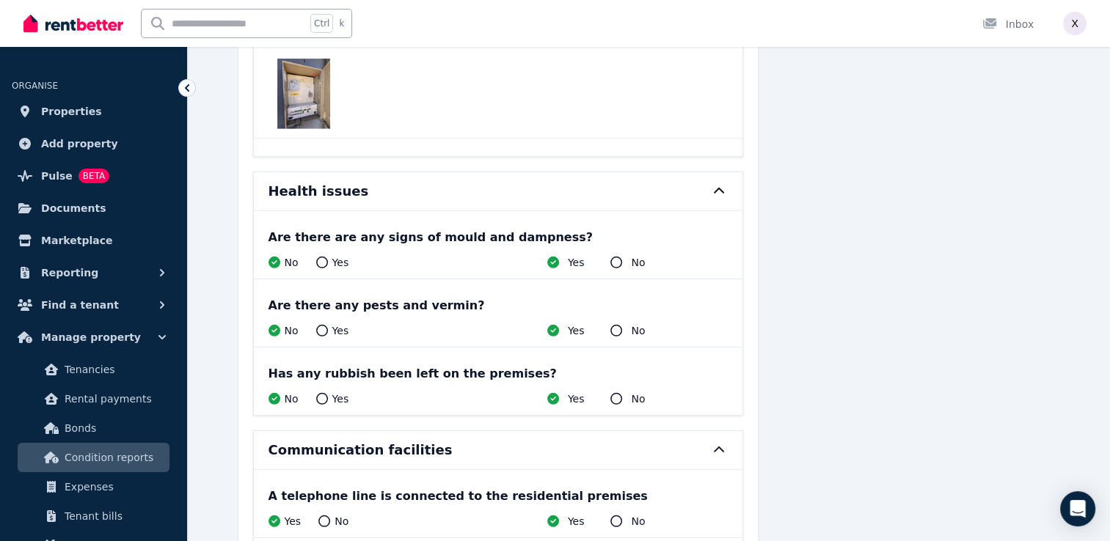
scroll to position [15164, 0]
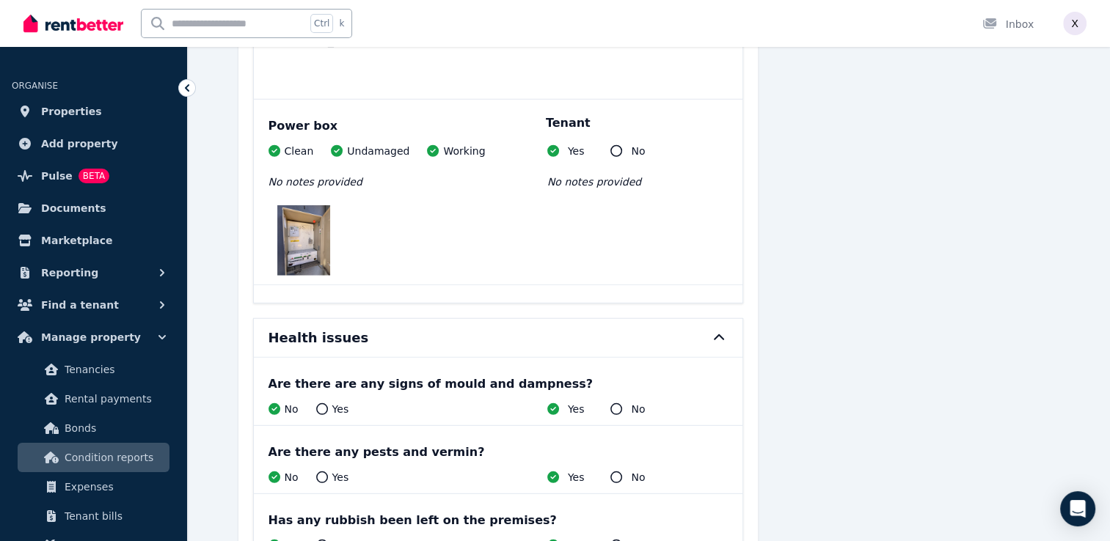
click at [715, 332] on icon at bounding box center [719, 338] width 18 height 12
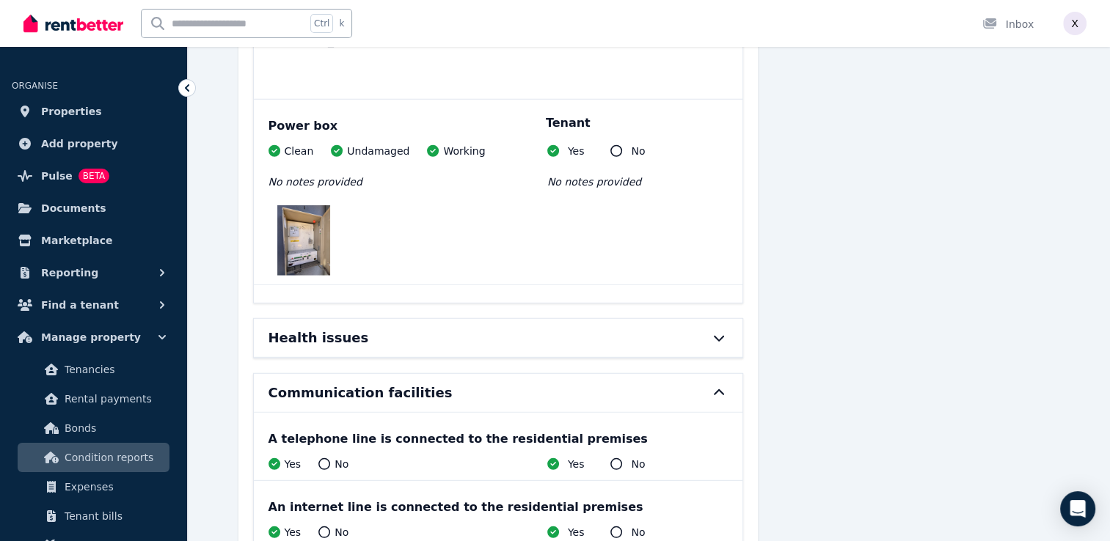
click at [711, 374] on div "Communication facilities" at bounding box center [498, 393] width 489 height 38
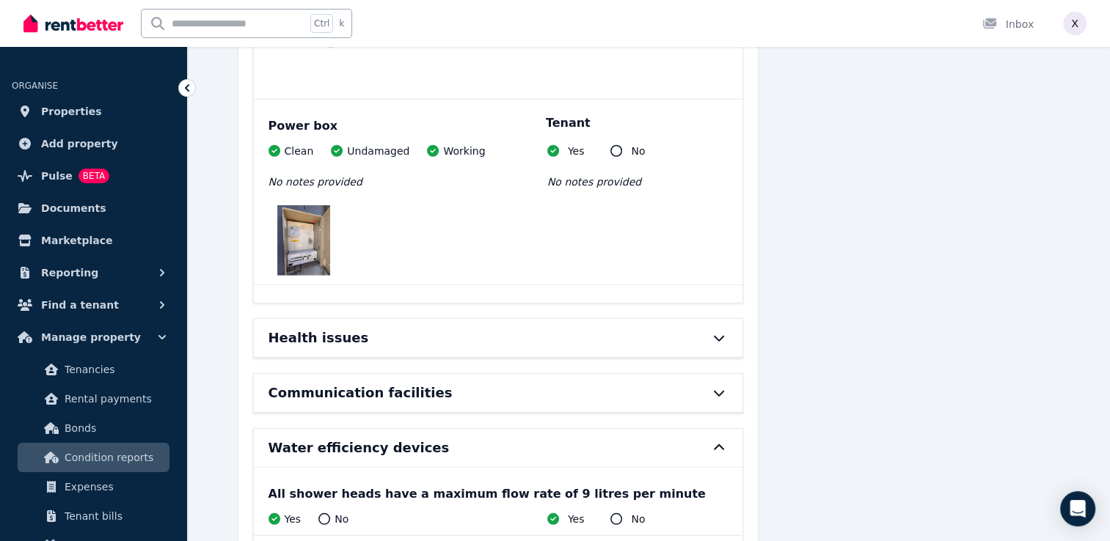
click at [713, 429] on div "Water efficiency devices" at bounding box center [498, 448] width 489 height 38
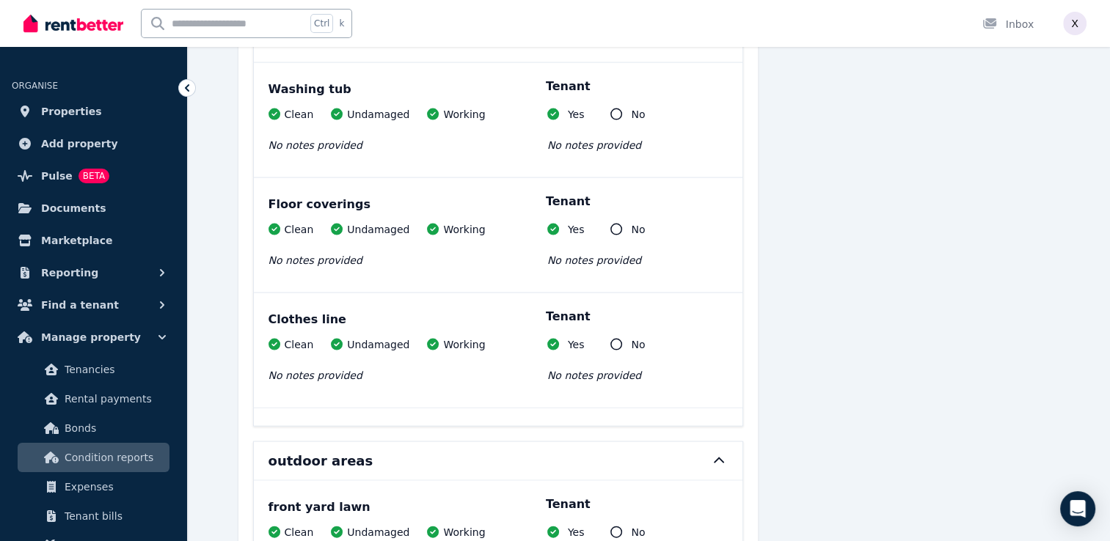
scroll to position [14021, 0]
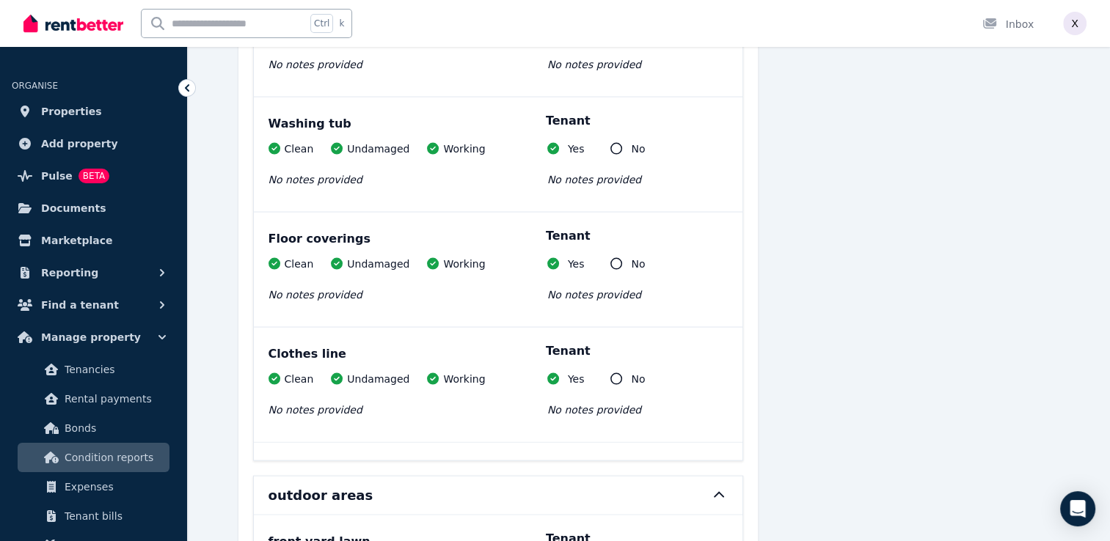
click at [718, 490] on icon at bounding box center [719, 496] width 18 height 12
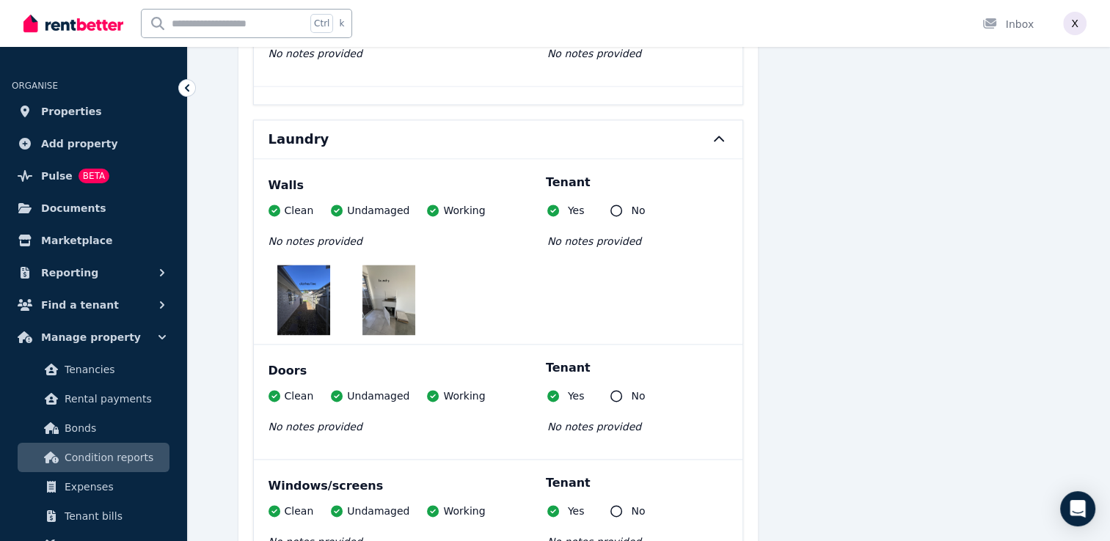
scroll to position [12921, 0]
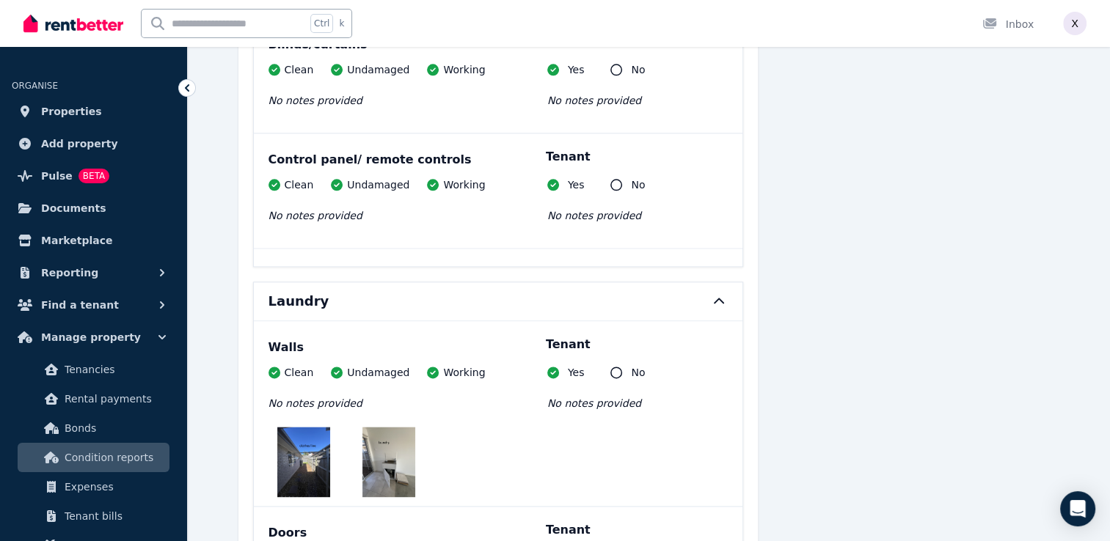
click at [712, 296] on icon at bounding box center [719, 302] width 18 height 12
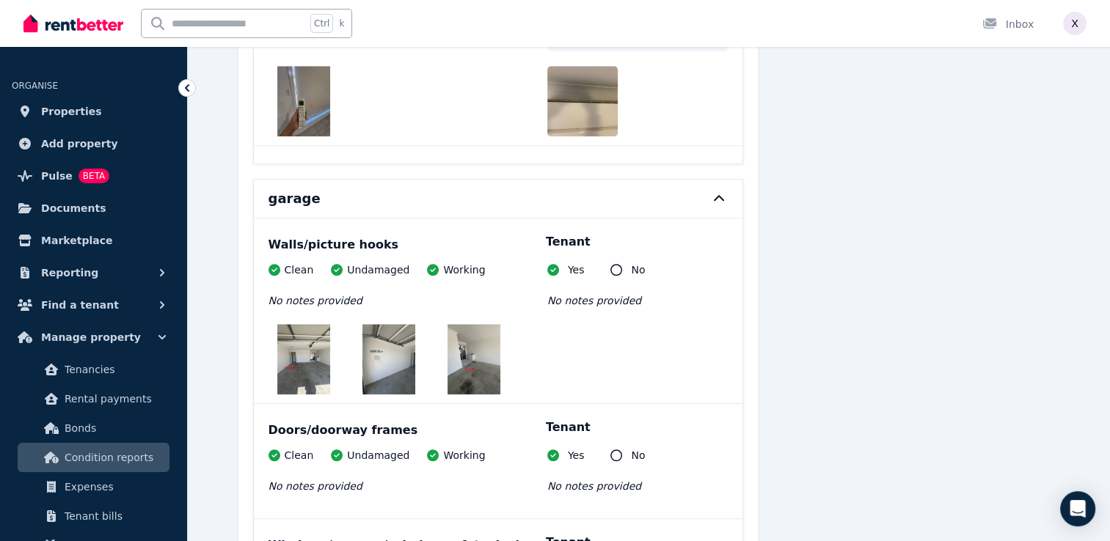
scroll to position [12187, 0]
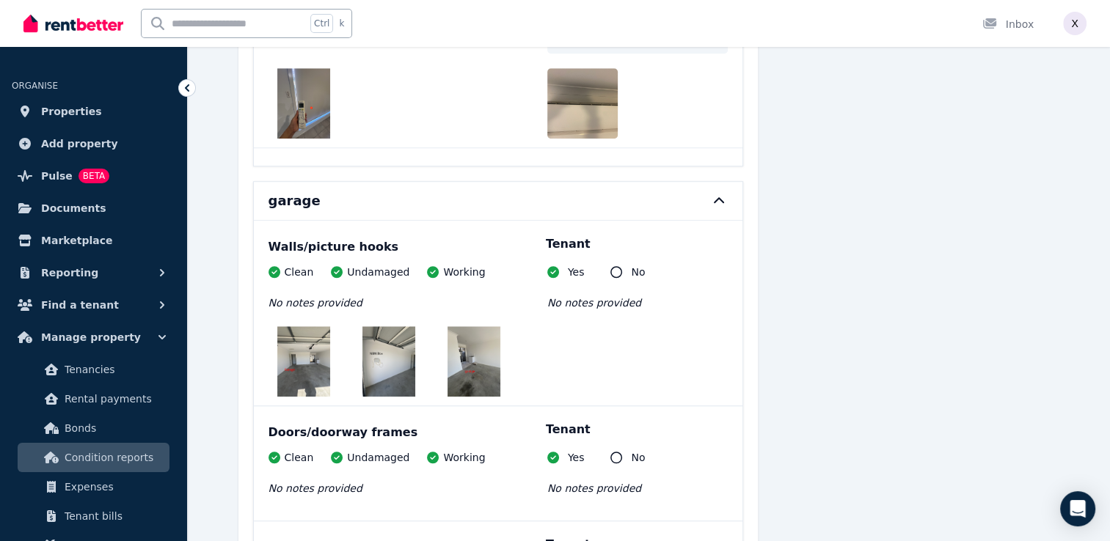
click at [715, 195] on icon at bounding box center [719, 201] width 18 height 12
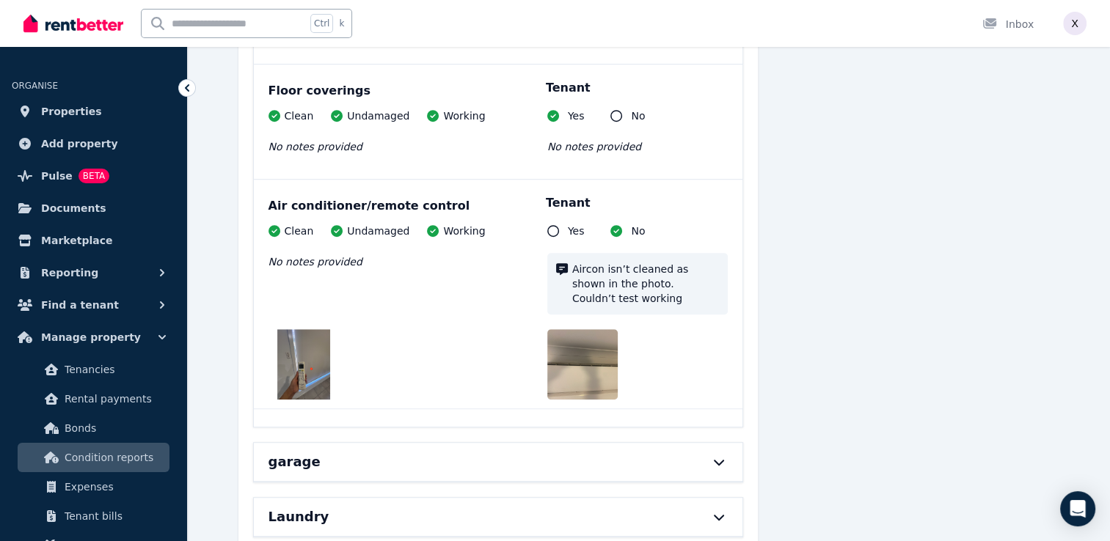
scroll to position [11882, 0]
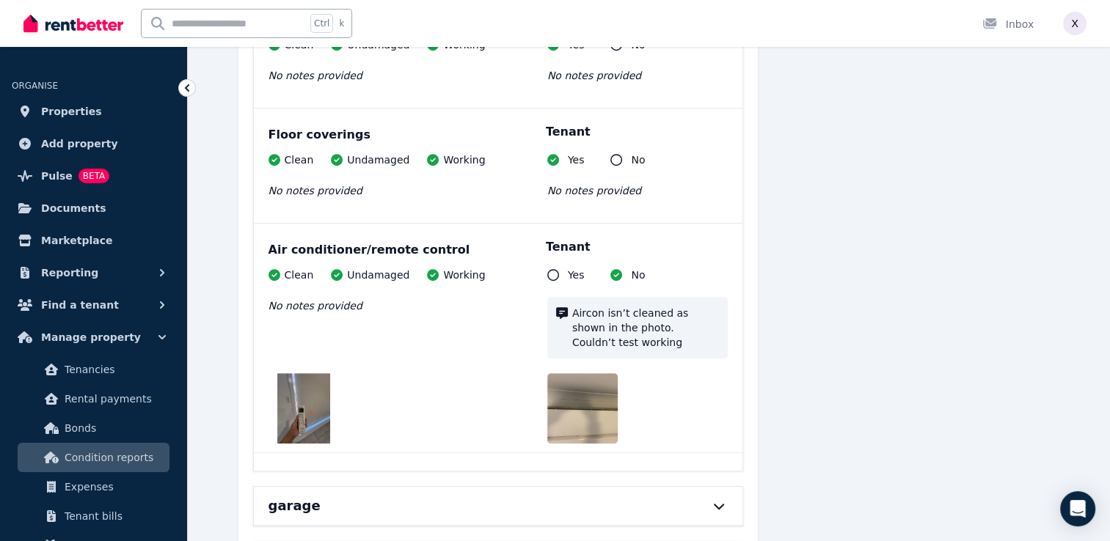
click at [651, 306] on span "Aircon isn’t cleaned as shown in the photo. Couldn’t test working" at bounding box center [645, 328] width 147 height 44
click at [585, 306] on span "Aircon isn’t cleaned as shown in the photo. Couldn’t test working" at bounding box center [645, 328] width 147 height 44
click at [567, 297] on div "Aircon isn’t cleaned as shown in the photo. Couldn’t test working" at bounding box center [637, 328] width 180 height 62
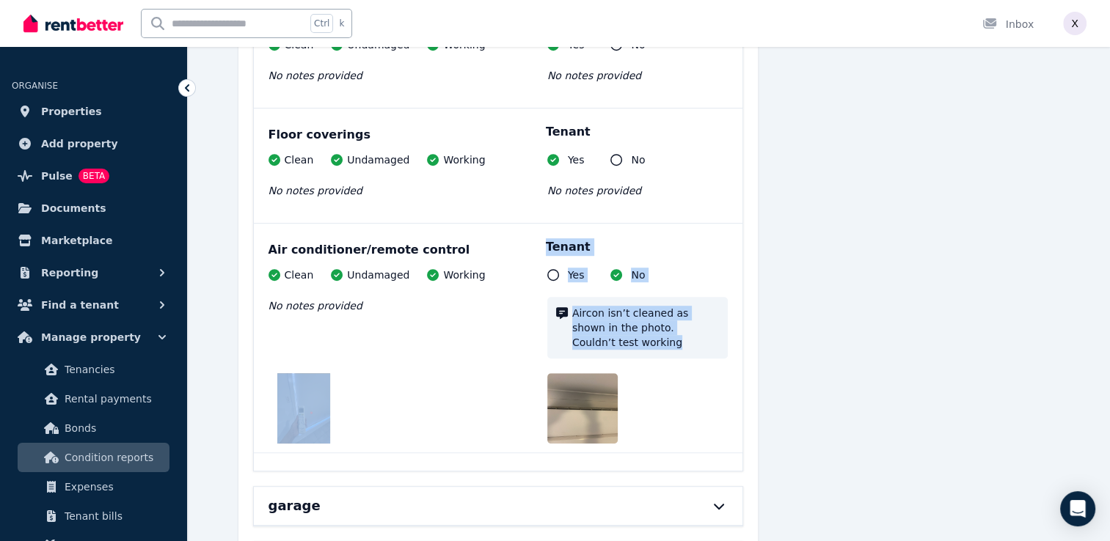
drag, startPoint x: 616, startPoint y: 282, endPoint x: 525, endPoint y: 272, distance: 91.5
click at [525, 272] on div "Clean Undamaged Working No notes provided Tenant Yes No Aircon isn’t cleaned as…" at bounding box center [498, 356] width 459 height 176
drag, startPoint x: 525, startPoint y: 272, endPoint x: 609, endPoint y: 263, distance: 84.9
click at [609, 306] on span "Aircon isn’t cleaned as shown in the photo. Couldn’t test working" at bounding box center [645, 328] width 147 height 44
click at [613, 306] on span "Aircon isn’t cleaned as shown in the photo. Couldn’t test working" at bounding box center [645, 328] width 147 height 44
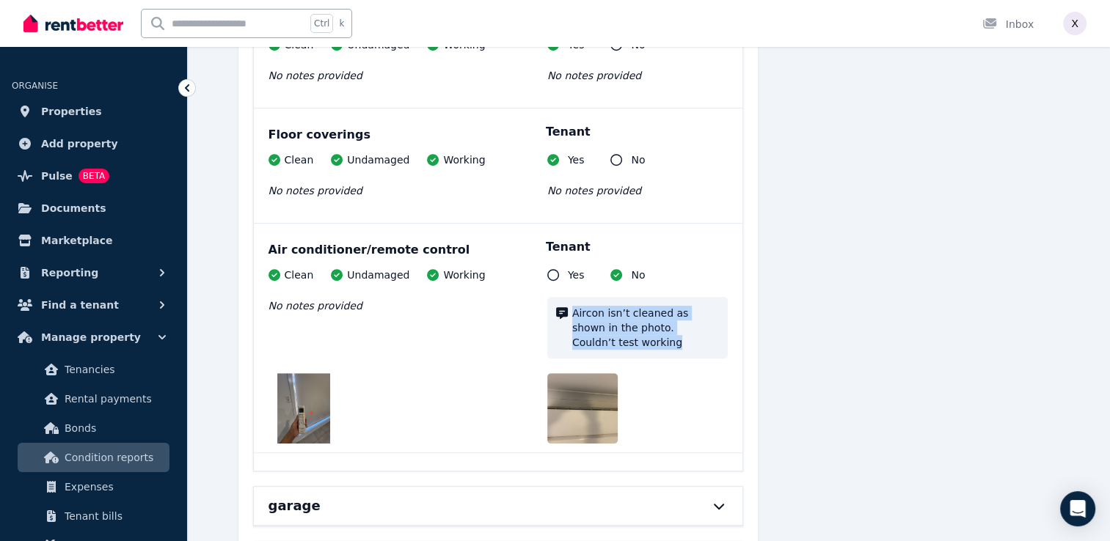
drag, startPoint x: 617, startPoint y: 285, endPoint x: 552, endPoint y: 254, distance: 72.2
click at [552, 297] on div "Aircon isn’t cleaned as shown in the photo. Couldn’t test working" at bounding box center [637, 328] width 180 height 62
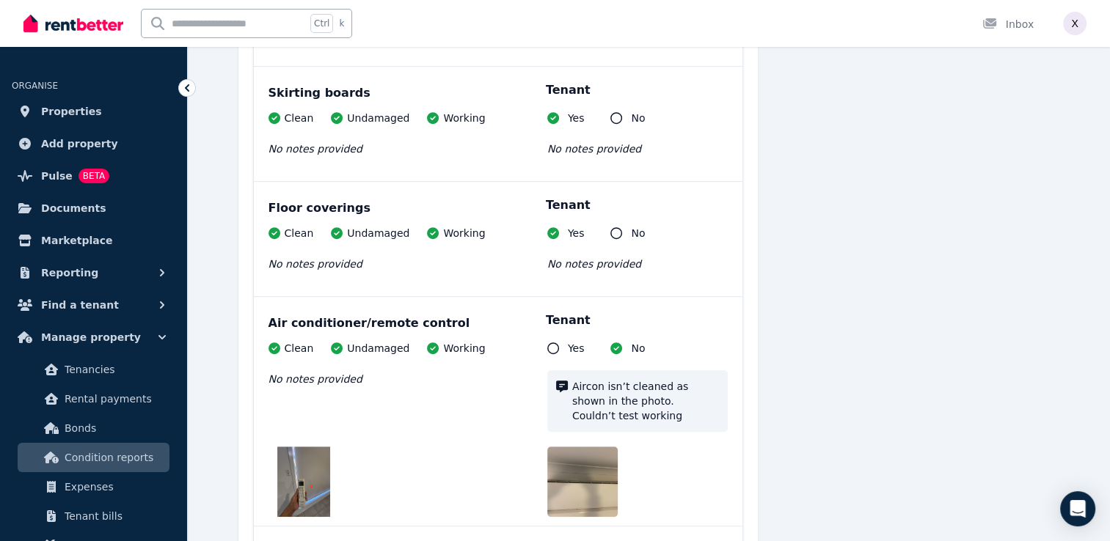
scroll to position [11735, 0]
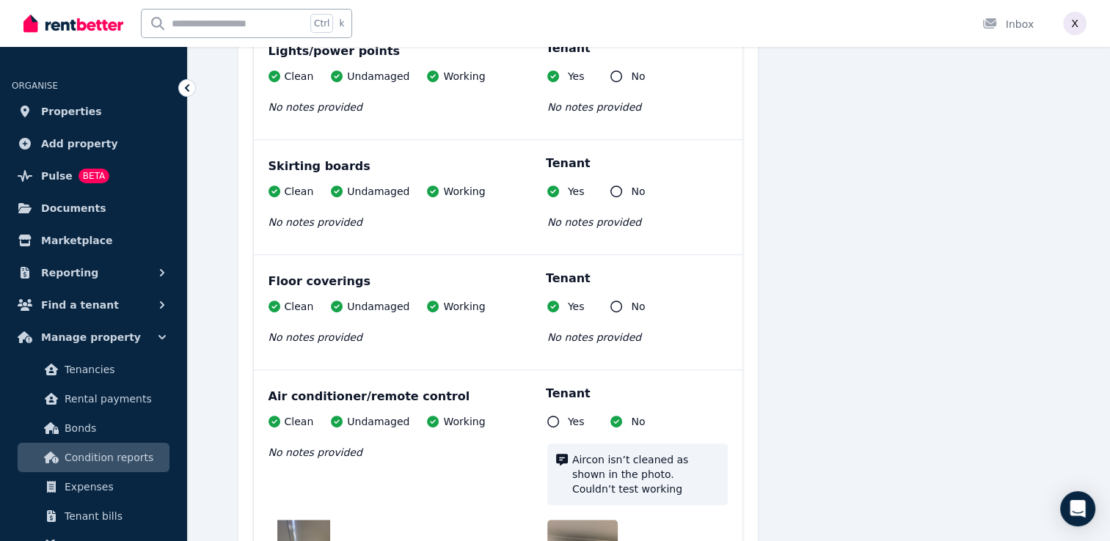
click at [552, 416] on icon at bounding box center [553, 422] width 12 height 12
click at [615, 416] on icon at bounding box center [616, 422] width 12 height 12
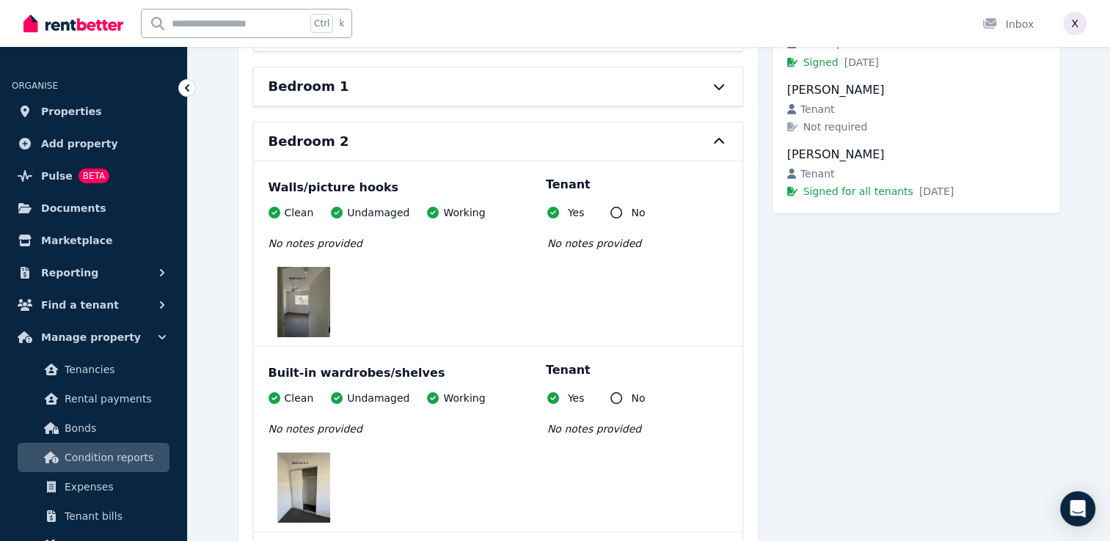
scroll to position [0, 0]
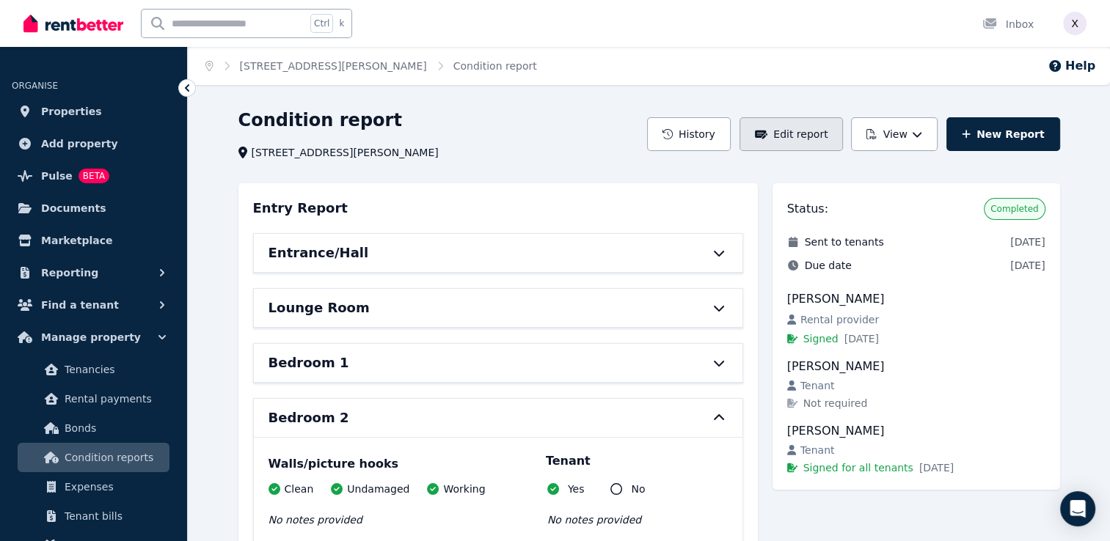
click at [825, 140] on button "Edit report" at bounding box center [792, 134] width 104 height 34
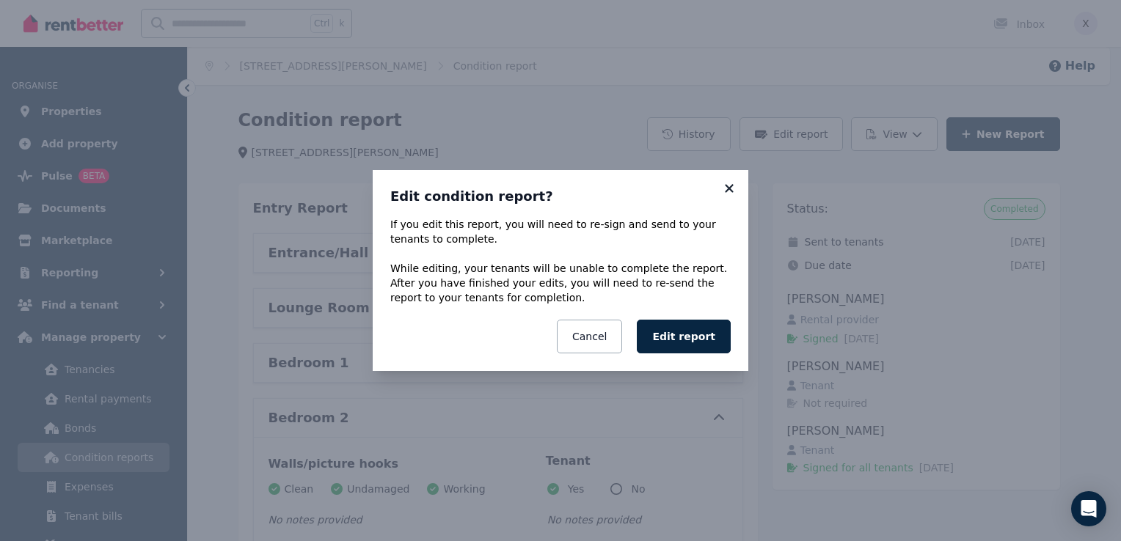
click at [729, 191] on icon at bounding box center [729, 188] width 15 height 13
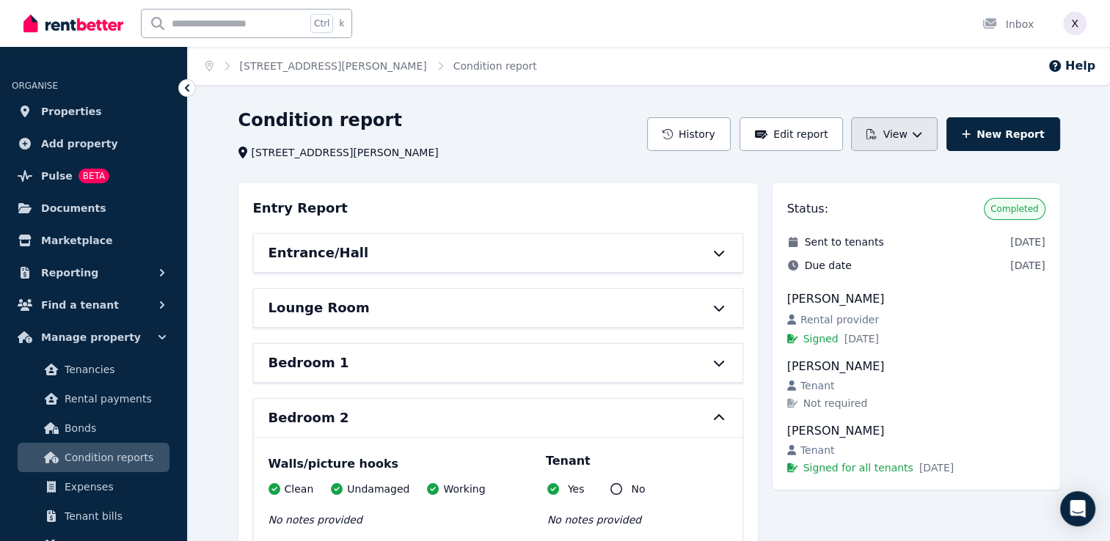
click at [904, 136] on button "View" at bounding box center [894, 134] width 86 height 34
click at [847, 175] on p "View report" at bounding box center [840, 173] width 70 height 15
click at [906, 134] on button "View" at bounding box center [894, 134] width 86 height 34
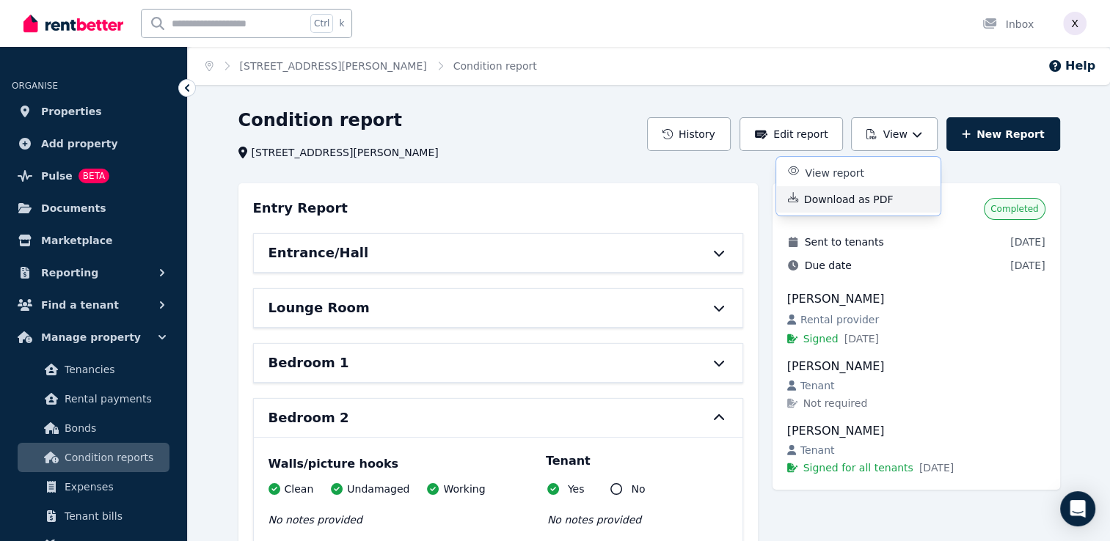
click at [850, 202] on p "Download as PDF" at bounding box center [854, 199] width 101 height 15
